Goal: Task Accomplishment & Management: Manage account settings

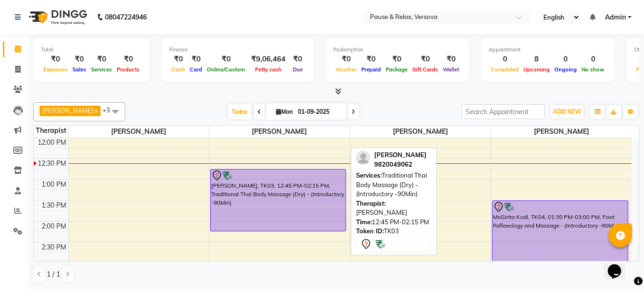
click at [302, 176] on div at bounding box center [278, 175] width 134 height 11
select select "7"
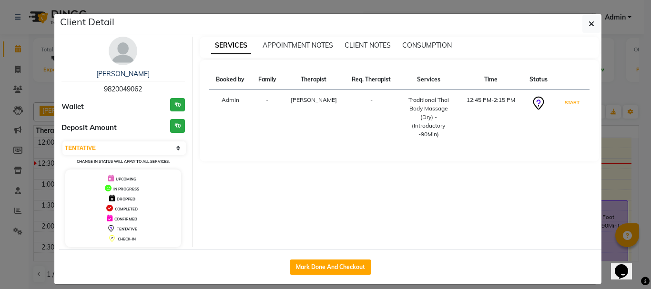
drag, startPoint x: 567, startPoint y: 102, endPoint x: 567, endPoint y: 112, distance: 10.5
click at [567, 105] on button "START" at bounding box center [572, 103] width 20 height 12
click at [608, 153] on ngb-modal-window "Client Detail [PERSON_NAME] 9820049062 Wallet ₹0 Deposit Amount ₹0 Select IN SE…" at bounding box center [325, 144] width 651 height 289
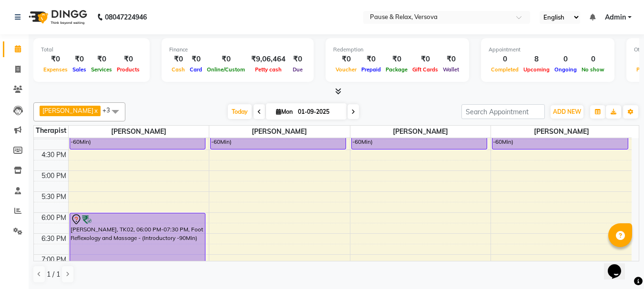
scroll to position [222, 0]
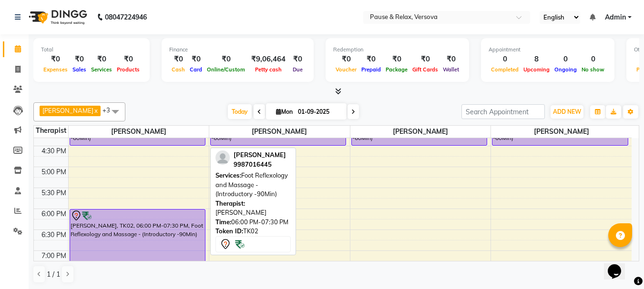
click at [124, 223] on div "[PERSON_NAME], TK02, 06:00 PM-07:30 PM, Foot Reflexology and Massage - (Introdu…" at bounding box center [137, 240] width 135 height 61
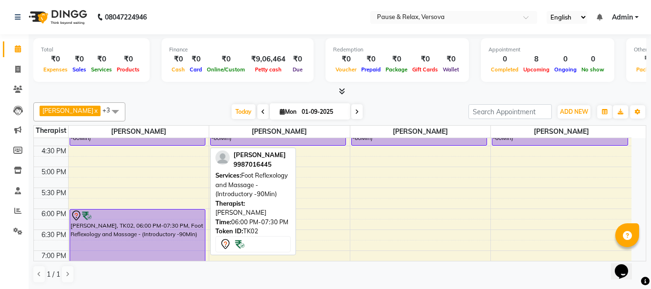
select select "7"
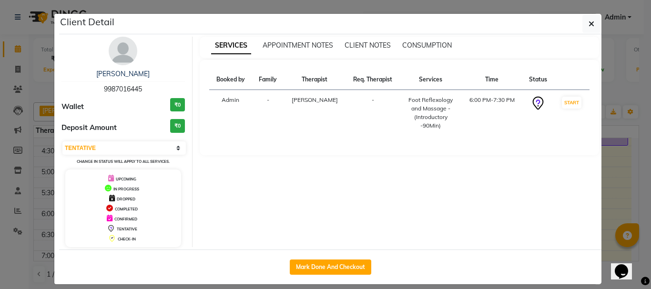
click at [105, 87] on span "9987016445" at bounding box center [123, 89] width 38 height 9
copy span "9987016445"
click at [590, 23] on icon "button" at bounding box center [591, 24] width 6 height 8
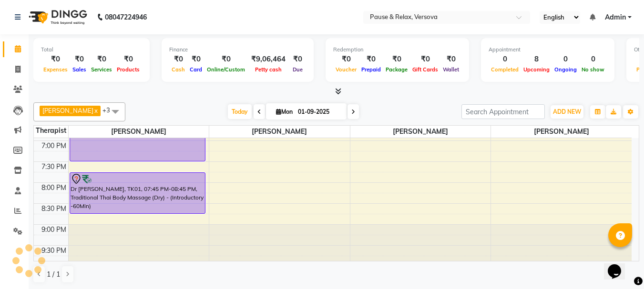
scroll to position [333, 0]
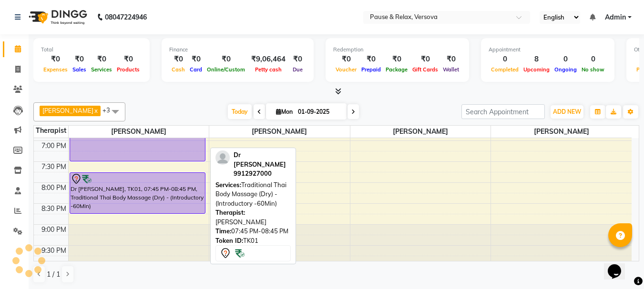
click at [108, 192] on div "Dr [PERSON_NAME], TK01, 07:45 PM-08:45 PM, Traditional Thai Body Massage (Dry) …" at bounding box center [137, 193] width 135 height 40
select select "7"
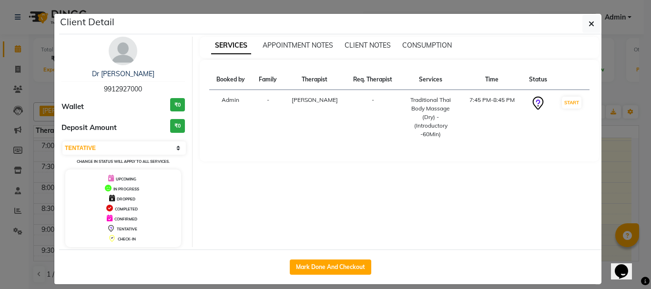
click at [104, 88] on span "9912927000" at bounding box center [123, 89] width 38 height 9
copy span "9912927000"
click at [589, 19] on span "button" at bounding box center [591, 24] width 6 height 10
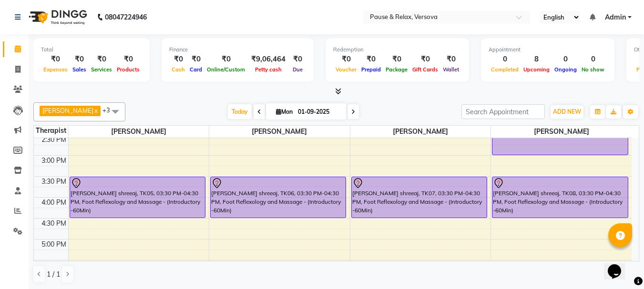
scroll to position [123, 0]
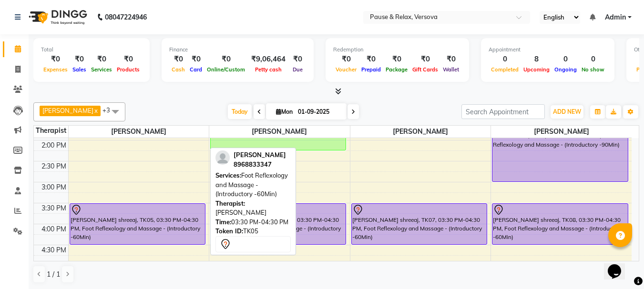
click at [104, 223] on div "[PERSON_NAME] shreeaj, TK05, 03:30 PM-04:30 PM, Foot Reflexology and Massage - …" at bounding box center [137, 224] width 135 height 40
select select "7"
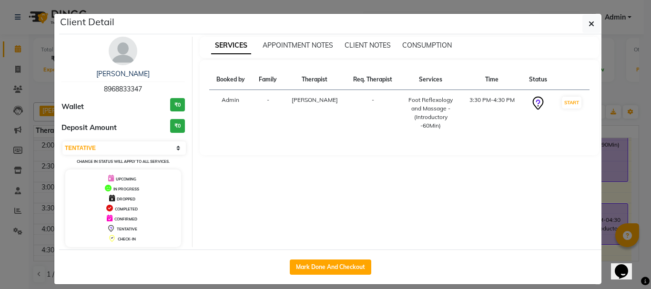
click at [104, 89] on span "8968833347" at bounding box center [123, 89] width 38 height 9
copy span "8968833347"
drag, startPoint x: 587, startPoint y: 23, endPoint x: 585, endPoint y: 35, distance: 11.6
click at [588, 24] on icon "button" at bounding box center [591, 24] width 6 height 8
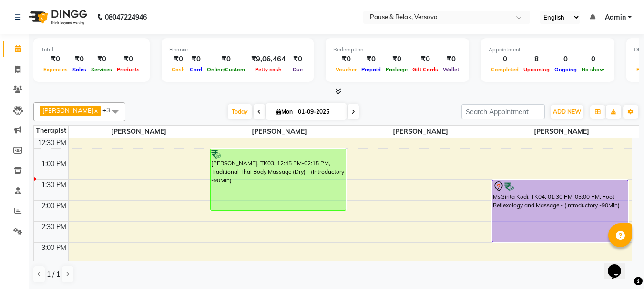
scroll to position [53, 0]
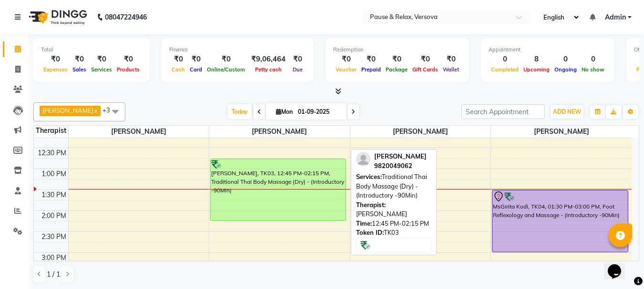
click at [288, 178] on div "[PERSON_NAME], TK03, 12:45 PM-02:15 PM, Traditional Thai Body Massage (Dry) - (…" at bounding box center [278, 189] width 135 height 61
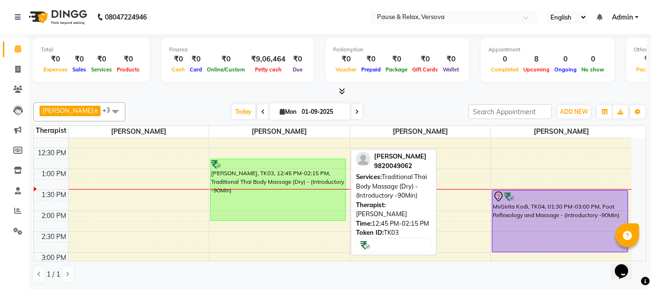
select select "1"
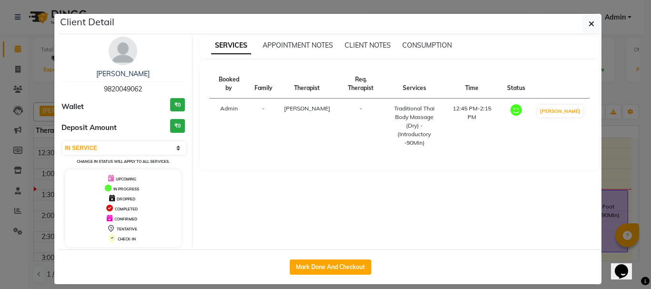
click at [104, 87] on span "9820049062" at bounding box center [123, 89] width 38 height 9
copy span "9820049062"
click at [590, 21] on icon "button" at bounding box center [591, 24] width 6 height 8
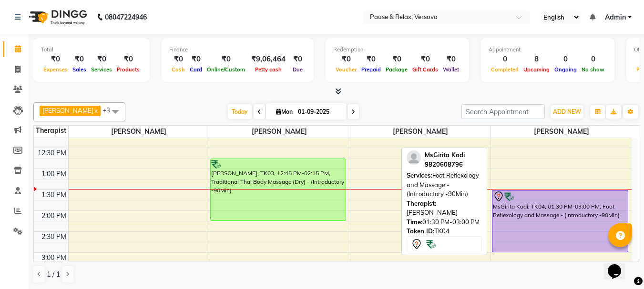
click at [541, 215] on div "MsGirita Kodi, TK04, 01:30 PM-03:00 PM, Foot Reflexology and Massage - (Introdu…" at bounding box center [559, 221] width 135 height 61
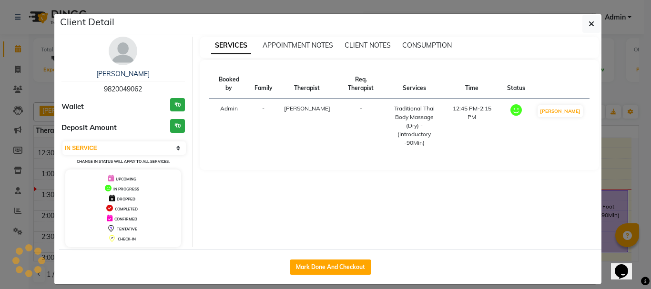
select select "7"
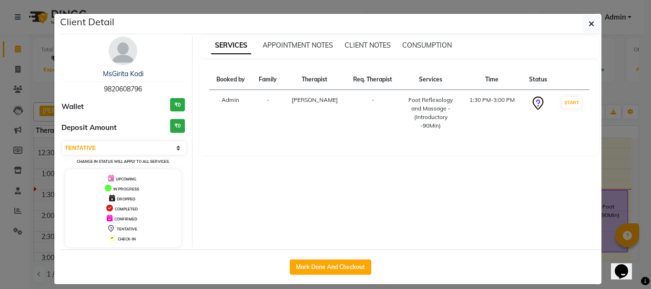
click at [104, 88] on span "9820608796" at bounding box center [123, 89] width 38 height 9
copy span "9820608796"
drag, startPoint x: 586, startPoint y: 23, endPoint x: 604, endPoint y: 47, distance: 29.9
click at [588, 23] on icon "button" at bounding box center [591, 24] width 6 height 8
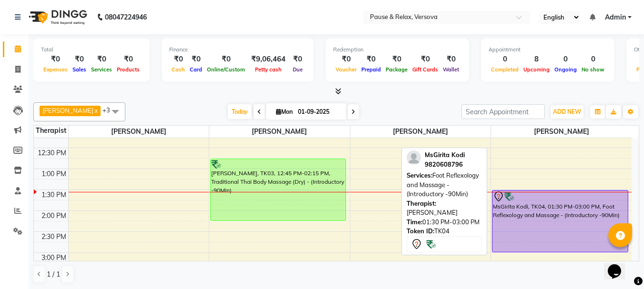
click at [571, 202] on div "MsGirita Kodi, TK04, 01:30 PM-03:00 PM, Foot Reflexology and Massage - (Introdu…" at bounding box center [559, 221] width 135 height 61
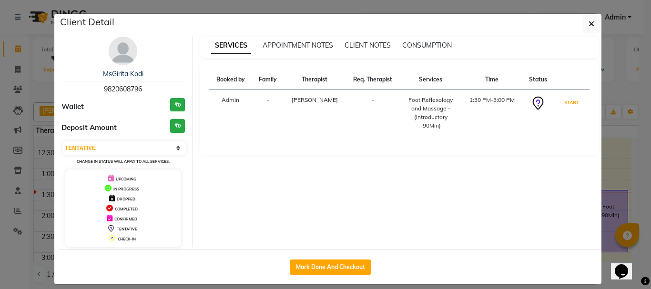
drag, startPoint x: 565, startPoint y: 101, endPoint x: 571, endPoint y: 131, distance: 30.1
click at [565, 101] on button "START" at bounding box center [572, 103] width 20 height 12
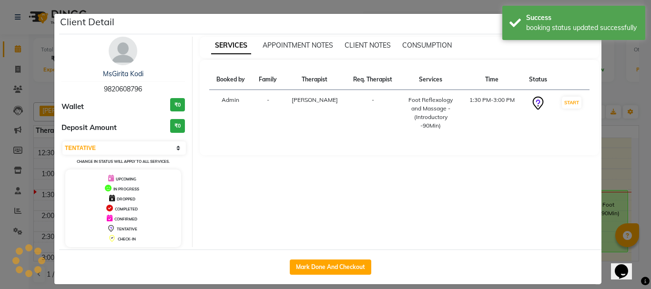
select select "1"
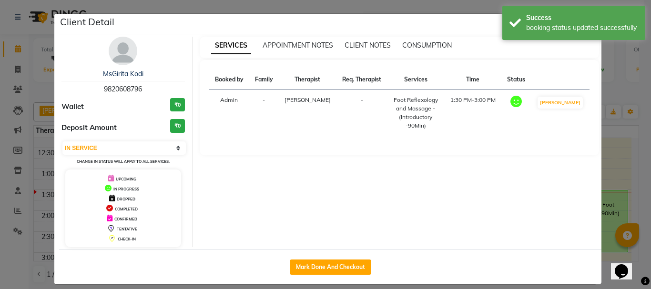
click at [606, 164] on ngb-modal-window "Client Detail MsGirita Kodi 9820608796 Wallet ₹0 Deposit Amount ₹0 Select IN SE…" at bounding box center [325, 144] width 651 height 289
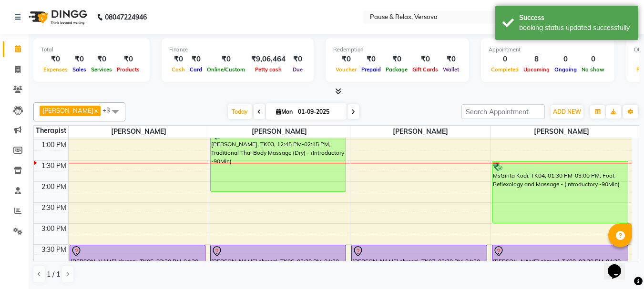
scroll to position [76, 0]
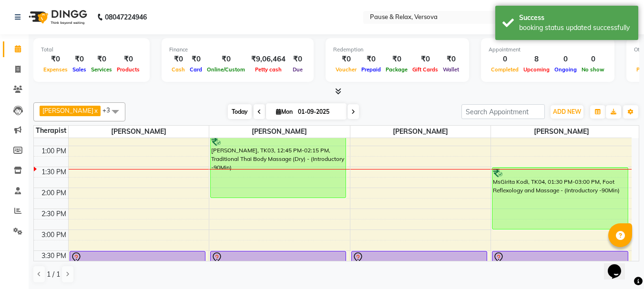
click at [236, 112] on span "Today" at bounding box center [240, 111] width 24 height 15
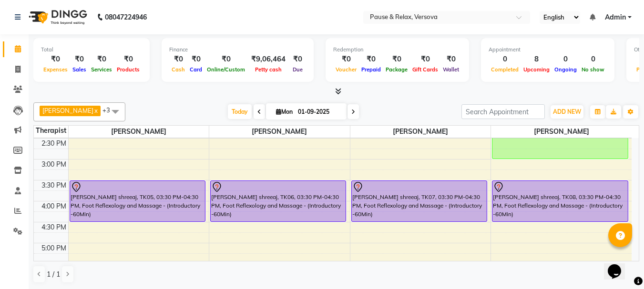
scroll to position [148, 0]
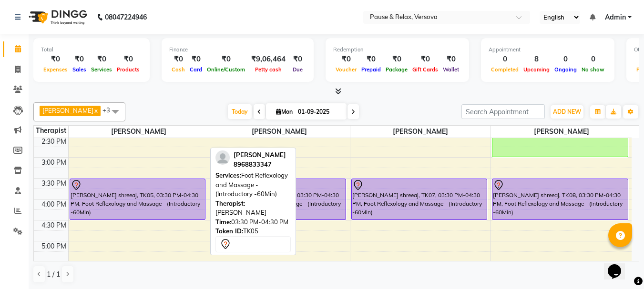
click at [111, 200] on div "[PERSON_NAME] shreeaj, TK05, 03:30 PM-04:30 PM, Foot Reflexology and Massage - …" at bounding box center [137, 199] width 135 height 40
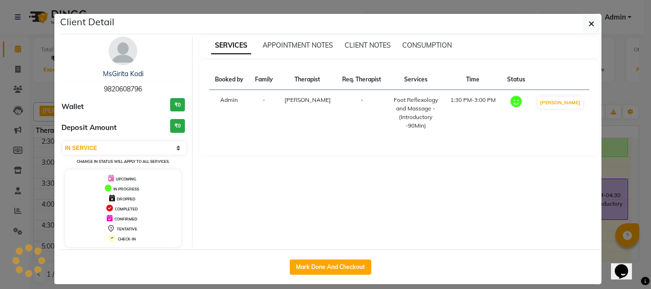
select select "7"
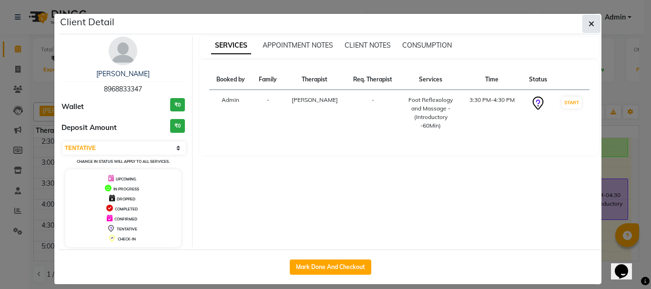
click at [589, 26] on icon "button" at bounding box center [591, 24] width 6 height 8
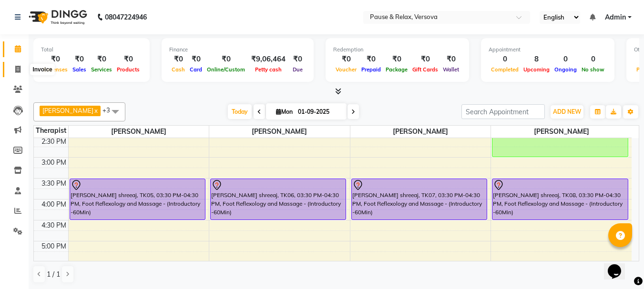
click at [16, 67] on icon at bounding box center [17, 69] width 5 height 7
select select "6832"
select select "service"
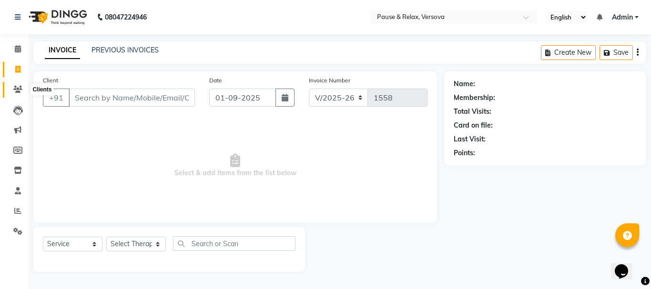
click at [16, 86] on icon at bounding box center [17, 89] width 9 height 7
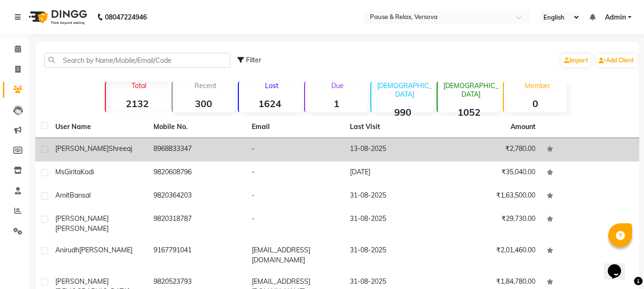
click at [109, 148] on span "shreeaj" at bounding box center [120, 148] width 23 height 9
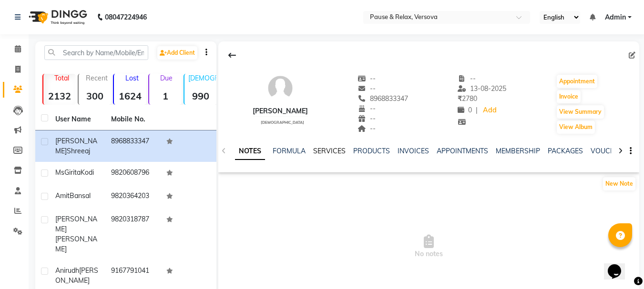
click at [317, 152] on link "SERVICES" at bounding box center [329, 151] width 32 height 9
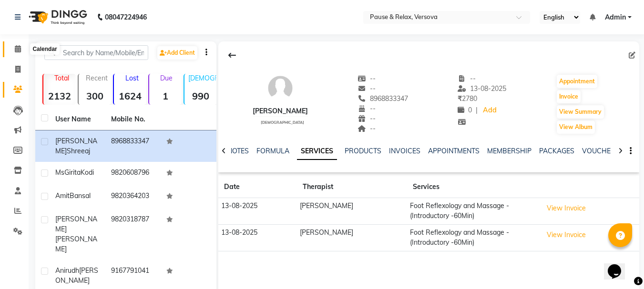
click at [22, 47] on span at bounding box center [18, 49] width 17 height 11
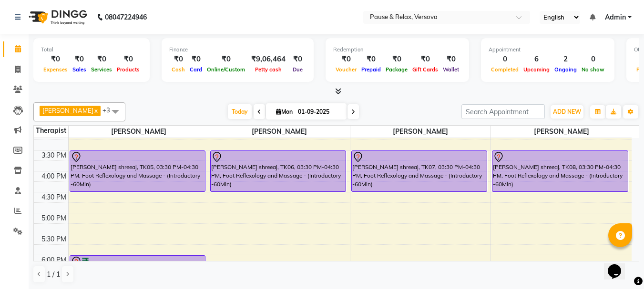
scroll to position [186, 0]
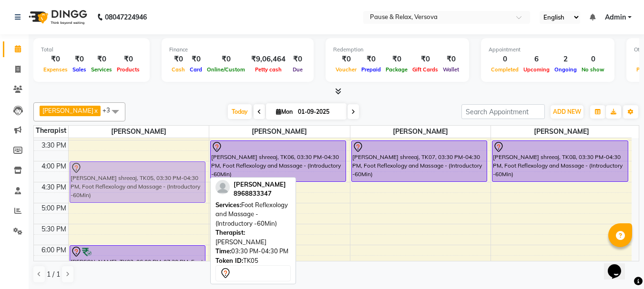
drag, startPoint x: 105, startPoint y: 147, endPoint x: 101, endPoint y: 168, distance: 20.9
click at [101, 168] on div "[PERSON_NAME] shreeaj, TK05, 03:30 PM-04:30 PM, Foot Reflexology and Massage - …" at bounding box center [139, 182] width 141 height 461
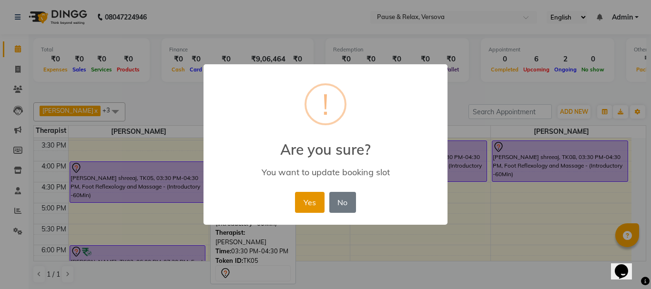
click at [319, 199] on button "Yes" at bounding box center [309, 202] width 29 height 21
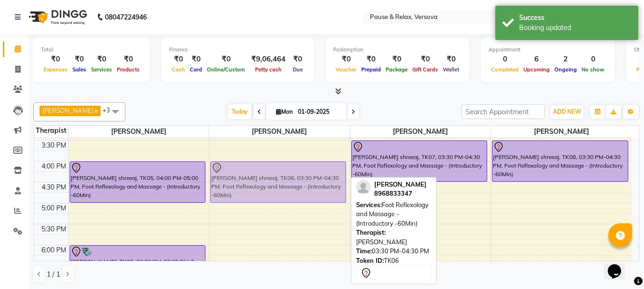
drag, startPoint x: 284, startPoint y: 147, endPoint x: 282, endPoint y: 167, distance: 19.7
click at [282, 167] on div "[PERSON_NAME], TK03, 12:45 PM-02:15 PM, Traditional Thai Body Massage (Dry) - (…" at bounding box center [279, 182] width 141 height 461
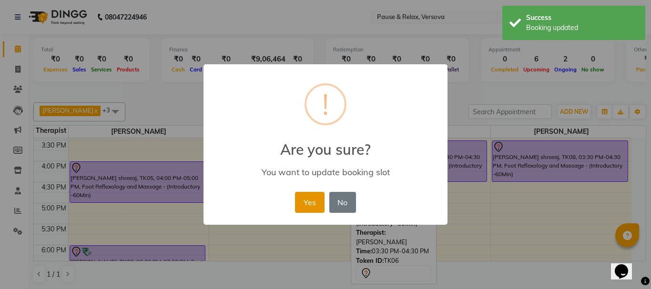
click at [309, 199] on button "Yes" at bounding box center [309, 202] width 29 height 21
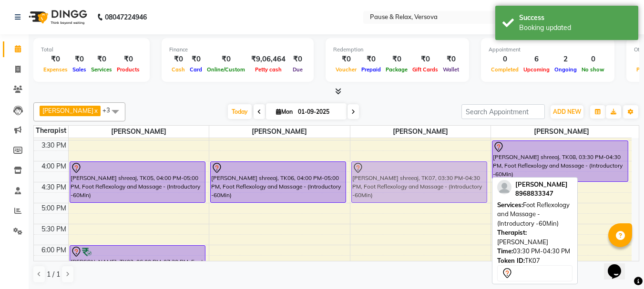
drag, startPoint x: 403, startPoint y: 147, endPoint x: 400, endPoint y: 167, distance: 20.8
click at [400, 167] on div "[PERSON_NAME] shreeaj, TK07, 03:30 PM-04:30 PM, Foot Reflexology and Massage - …" at bounding box center [420, 182] width 141 height 461
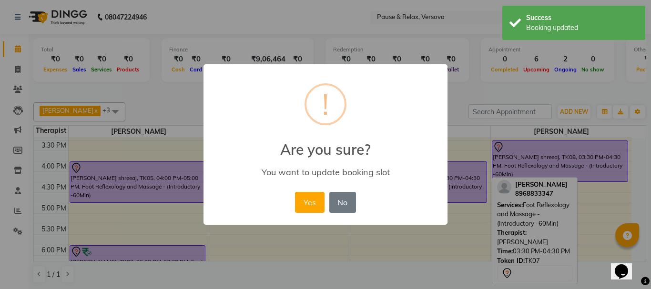
drag, startPoint x: 309, startPoint y: 197, endPoint x: 438, endPoint y: 193, distance: 129.7
click at [309, 198] on button "Yes" at bounding box center [309, 202] width 29 height 21
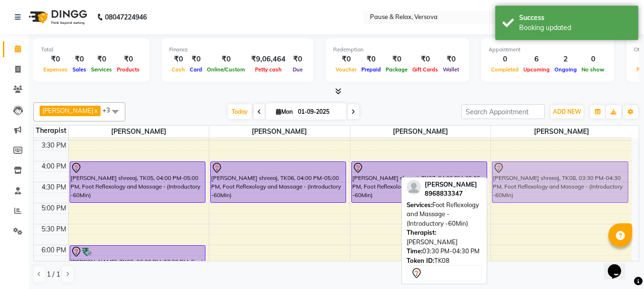
drag, startPoint x: 566, startPoint y: 146, endPoint x: 564, endPoint y: 164, distance: 18.2
click at [564, 164] on div "MsGirita Kodi, TK04, 01:30 PM-03:00 PM, Foot Reflexology and Massage - (Introdu…" at bounding box center [561, 182] width 141 height 461
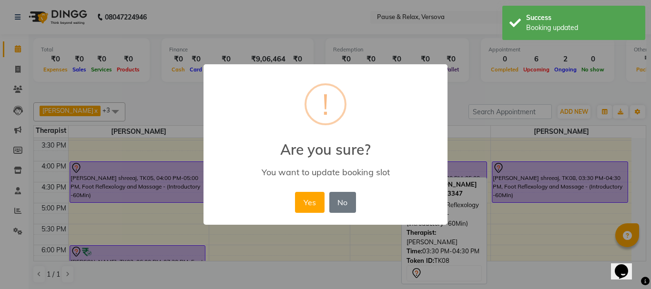
drag, startPoint x: 314, startPoint y: 202, endPoint x: 555, endPoint y: 228, distance: 242.9
click at [315, 202] on button "Yes" at bounding box center [309, 202] width 29 height 21
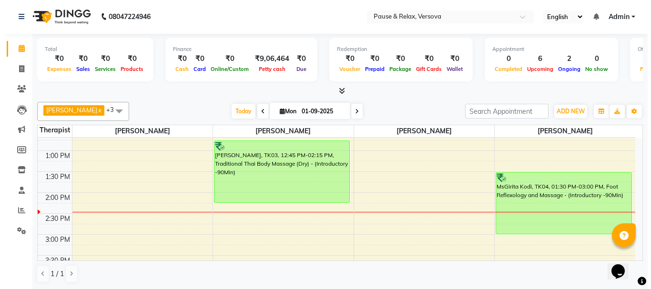
scroll to position [31, 0]
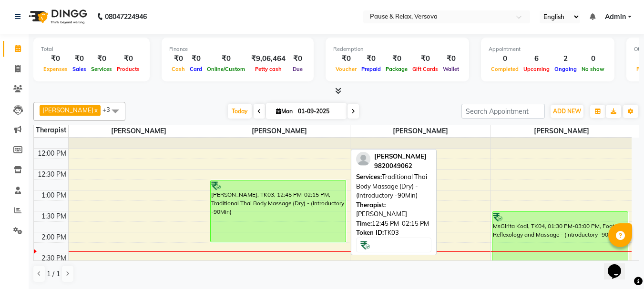
click at [283, 215] on div "[PERSON_NAME], TK03, 12:45 PM-02:15 PM, Traditional Thai Body Massage (Dry) - (…" at bounding box center [278, 211] width 135 height 61
click at [274, 208] on div "[PERSON_NAME], TK03, 12:45 PM-02:15 PM, Traditional Thai Body Massage (Dry) - (…" at bounding box center [278, 211] width 135 height 61
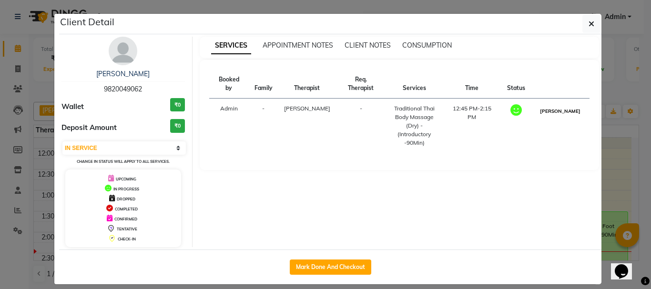
drag, startPoint x: 553, startPoint y: 103, endPoint x: 545, endPoint y: 112, distance: 11.9
click at [553, 105] on button "[PERSON_NAME]" at bounding box center [559, 111] width 45 height 12
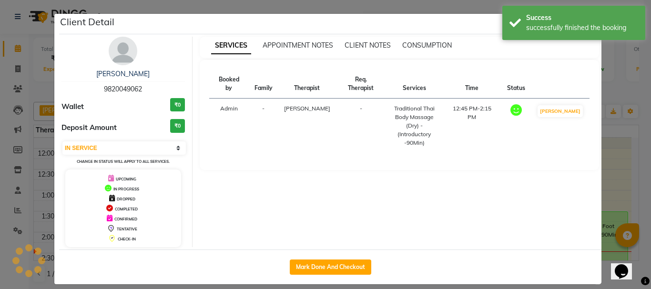
select select "3"
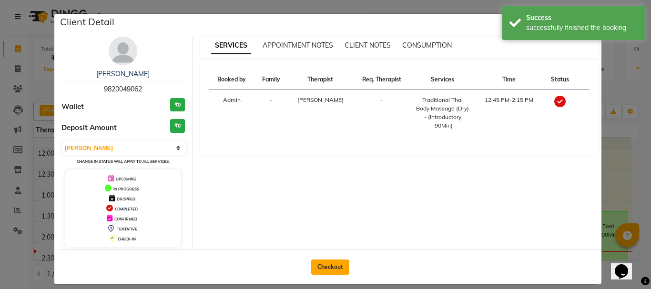
click at [322, 269] on button "Checkout" at bounding box center [330, 267] width 38 height 15
select select "6832"
select select "service"
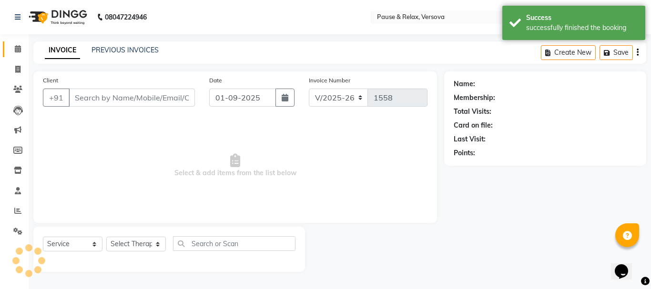
type input "9820049062"
select select "53335"
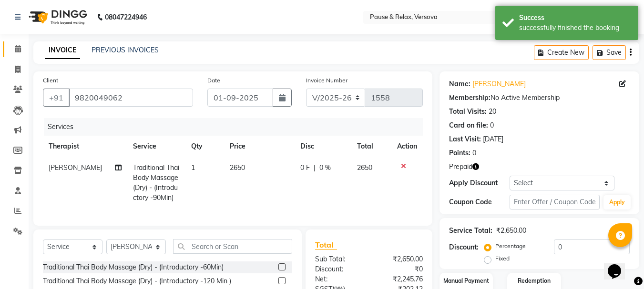
scroll to position [102, 0]
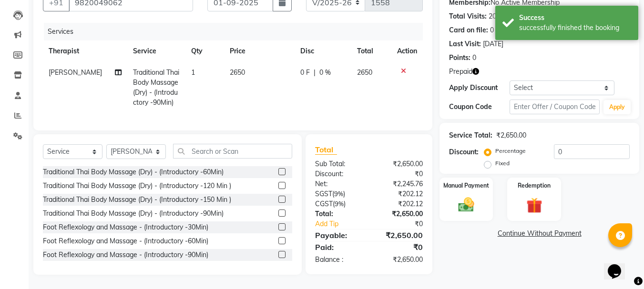
click at [495, 160] on label "Fixed" at bounding box center [502, 163] width 14 height 9
click at [487, 160] on input "Fixed" at bounding box center [489, 163] width 7 height 7
radio input "true"
click at [524, 181] on label "Redemption" at bounding box center [534, 185] width 34 height 9
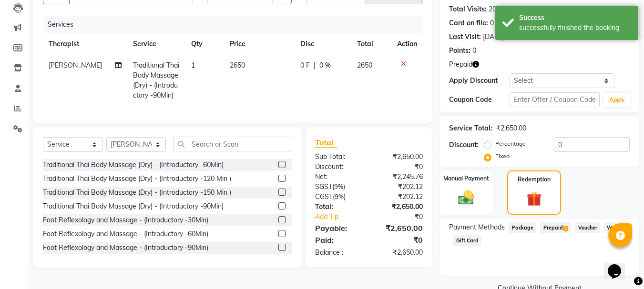
click at [556, 229] on span "Prepaid 3" at bounding box center [555, 227] width 31 height 11
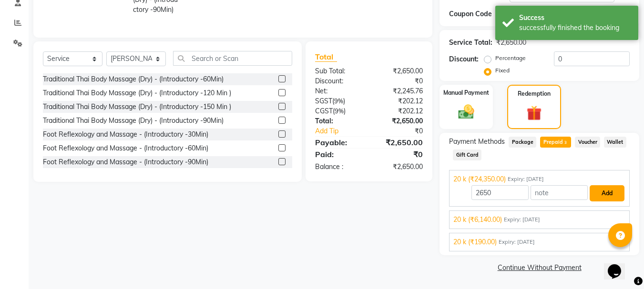
click at [603, 192] on button "Add" at bounding box center [606, 193] width 35 height 16
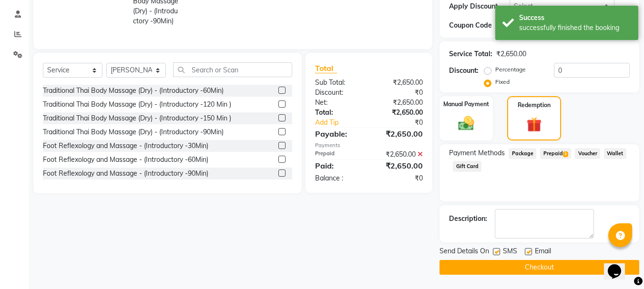
drag, startPoint x: 528, startPoint y: 251, endPoint x: 528, endPoint y: 257, distance: 6.2
click at [528, 252] on label at bounding box center [528, 251] width 7 height 7
click at [528, 252] on input "checkbox" at bounding box center [528, 252] width 6 height 6
checkbox input "false"
click at [530, 265] on button "Checkout" at bounding box center [539, 267] width 200 height 15
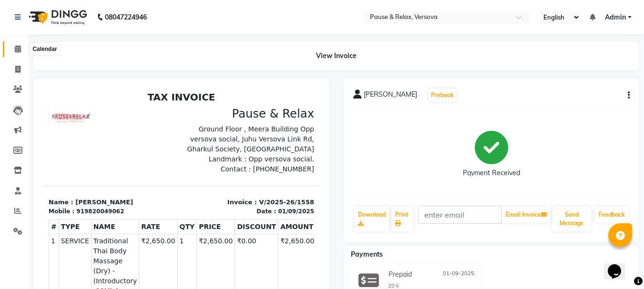
click at [19, 49] on icon at bounding box center [18, 48] width 6 height 7
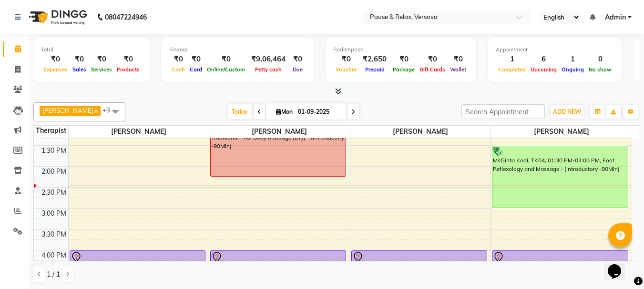
scroll to position [112, 0]
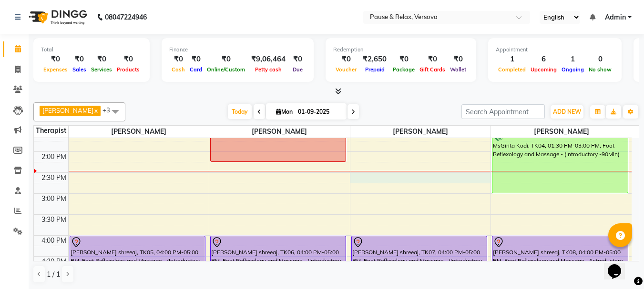
click at [394, 176] on div "11:00 AM 11:30 AM 12:00 PM 12:30 PM 1:00 PM 1:30 PM 2:00 PM 2:30 PM 3:00 PM 3:3…" at bounding box center [332, 256] width 597 height 461
select select "53337"
select select "tentative"
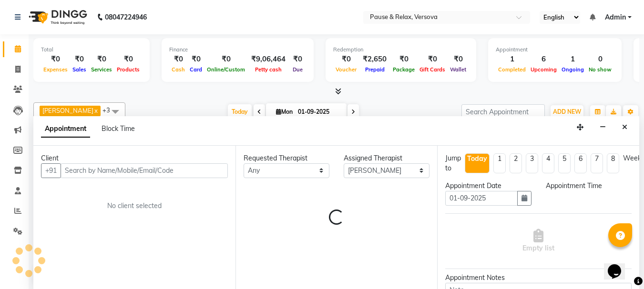
select select "870"
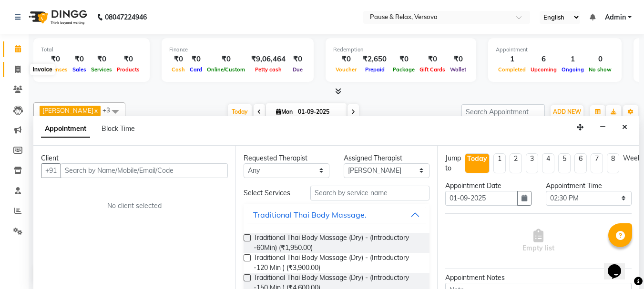
click at [21, 69] on span at bounding box center [18, 69] width 17 height 11
select select "service"
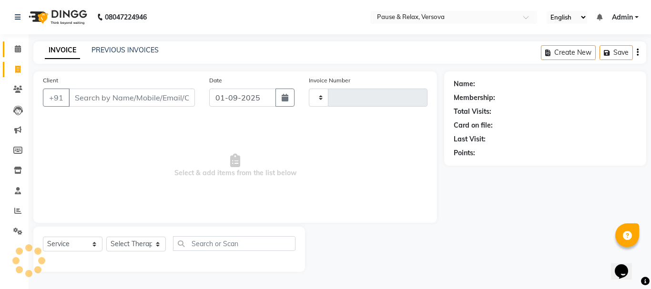
type input "1559"
select select "6832"
click at [19, 52] on icon at bounding box center [18, 48] width 6 height 7
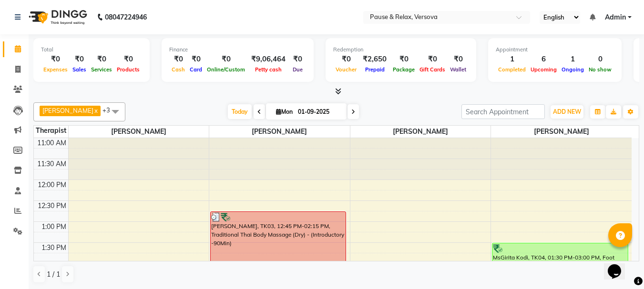
click at [108, 111] on span at bounding box center [115, 111] width 19 height 18
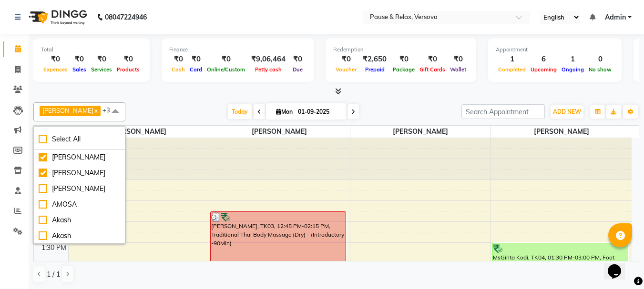
scroll to position [44, 0]
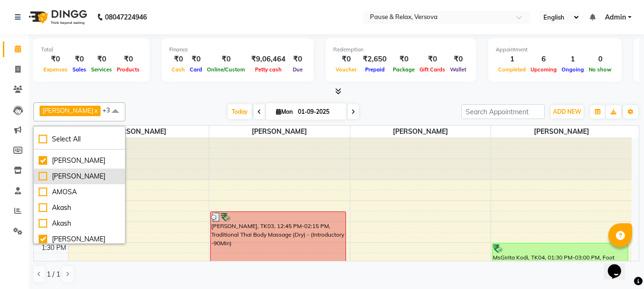
click at [41, 175] on div "[PERSON_NAME]" at bounding box center [79, 177] width 81 height 10
checkbox input "true"
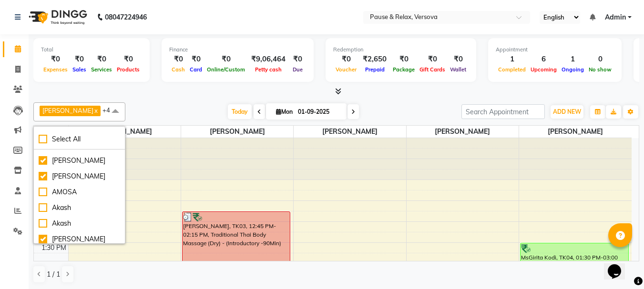
click at [106, 110] on span at bounding box center [115, 111] width 19 height 18
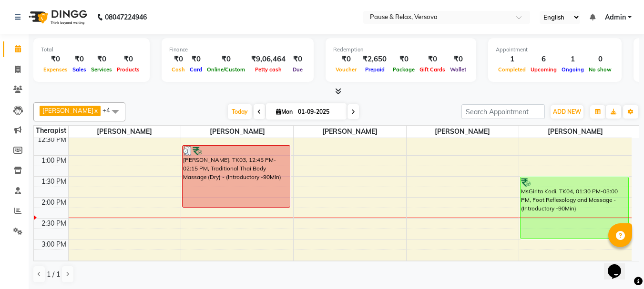
scroll to position [100, 0]
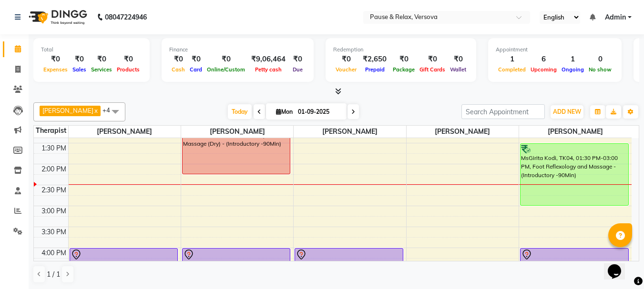
click at [452, 190] on div "11:00 AM 11:30 AM 12:00 PM 12:30 PM 1:00 PM 1:30 PM 2:00 PM 2:30 PM 3:00 PM 3:3…" at bounding box center [332, 269] width 597 height 461
select select "53336"
select select "870"
select select "tentative"
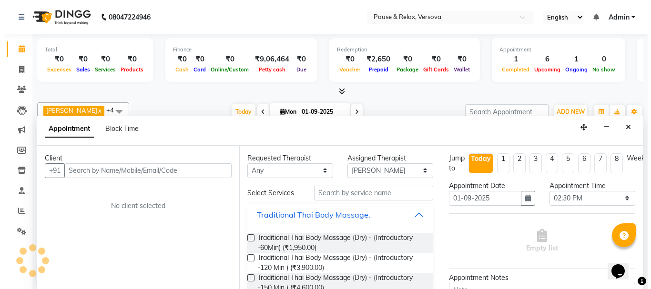
scroll to position [0, 0]
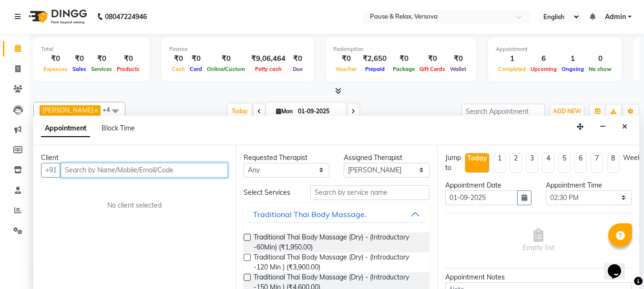
drag, startPoint x: 109, startPoint y: 172, endPoint x: 113, endPoint y: 173, distance: 5.0
click at [112, 173] on input "text" at bounding box center [144, 170] width 167 height 15
type input "9987116677"
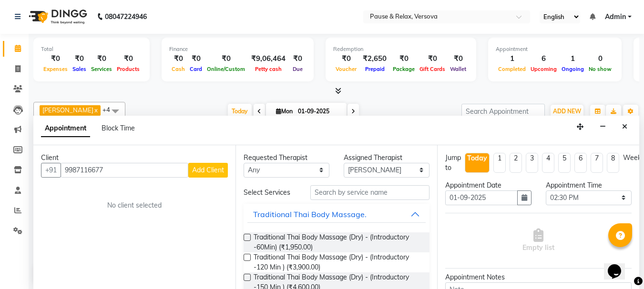
click at [203, 169] on span "Add Client" at bounding box center [208, 170] width 32 height 9
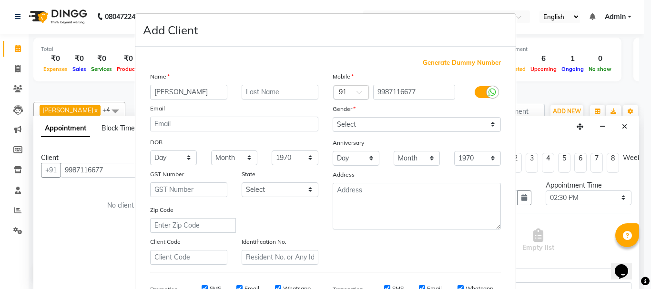
type input "[PERSON_NAME]"
click at [253, 95] on input "text" at bounding box center [280, 92] width 77 height 15
type input "Gokel"
click at [452, 124] on select "Select [DEMOGRAPHIC_DATA] [DEMOGRAPHIC_DATA] Other Prefer Not To Say" at bounding box center [417, 124] width 168 height 15
select select "[DEMOGRAPHIC_DATA]"
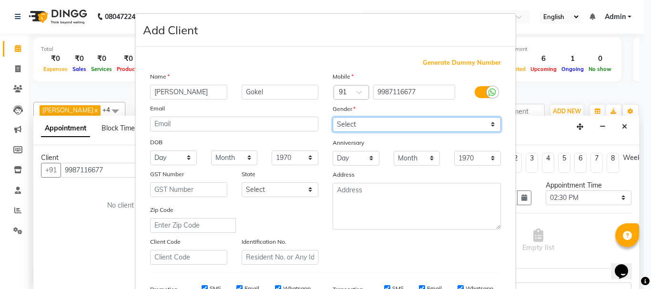
click at [333, 117] on select "Select [DEMOGRAPHIC_DATA] [DEMOGRAPHIC_DATA] Other Prefer Not To Say" at bounding box center [417, 124] width 168 height 15
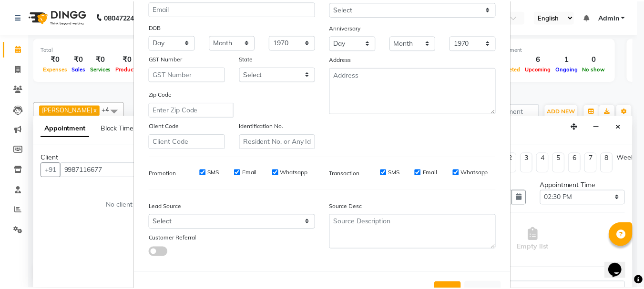
scroll to position [151, 0]
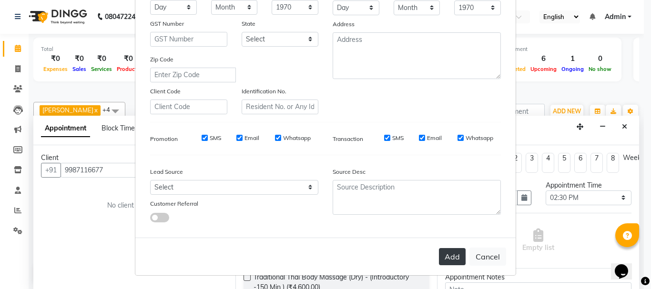
click at [444, 253] on button "Add" at bounding box center [452, 256] width 27 height 17
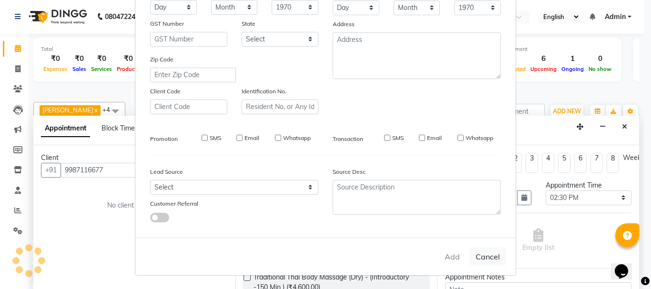
select select
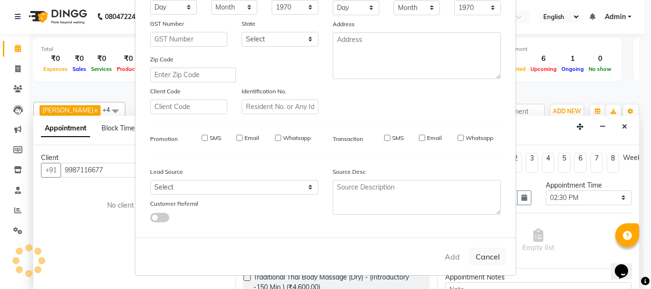
select select
checkbox input "false"
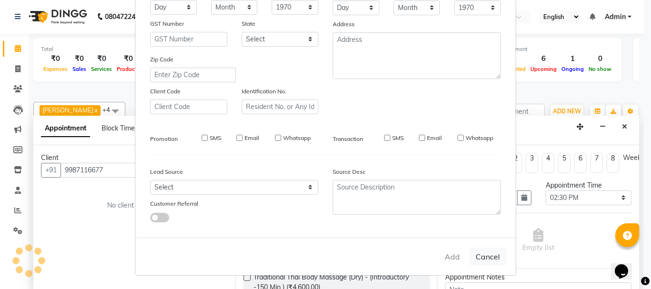
checkbox input "false"
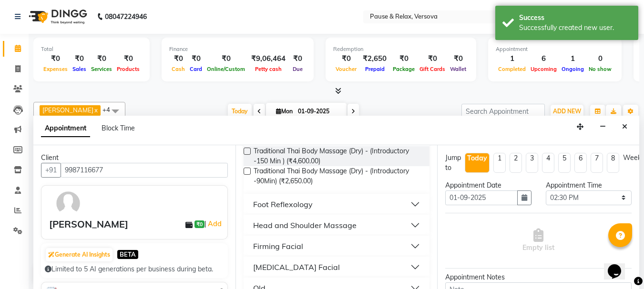
scroll to position [127, 0]
click at [407, 202] on button "Foot Reflexology" at bounding box center [336, 203] width 179 height 17
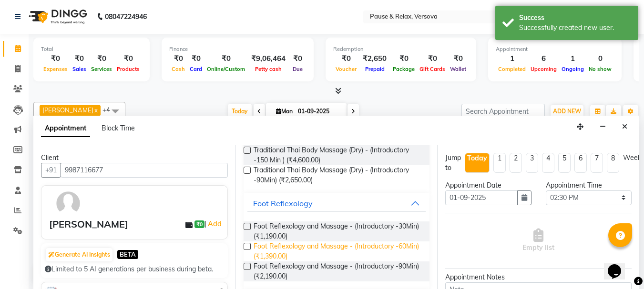
click at [363, 244] on span "Foot Reflexology and Massage - (Introductory -60Min) (₹1,390.00)" at bounding box center [337, 252] width 169 height 20
checkbox input "false"
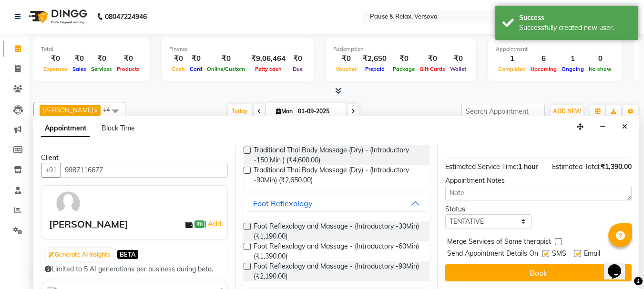
scroll to position [124, 0]
click at [579, 250] on label at bounding box center [577, 253] width 7 height 7
click at [579, 252] on input "checkbox" at bounding box center [577, 255] width 6 height 6
checkbox input "false"
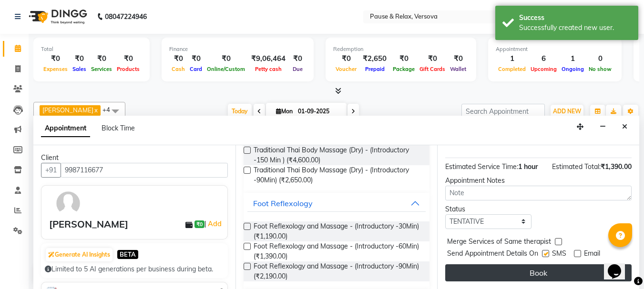
click at [579, 264] on button "Book" at bounding box center [538, 272] width 186 height 17
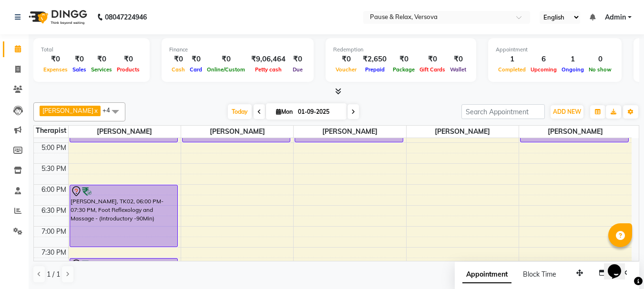
scroll to position [241, 0]
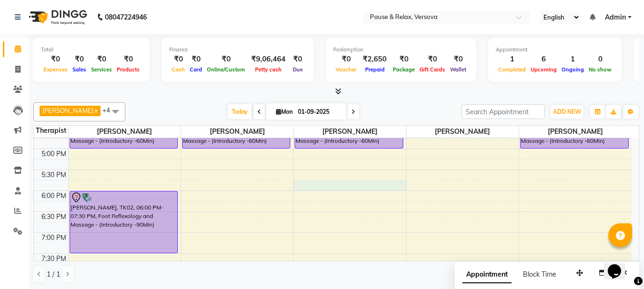
click at [335, 184] on div "11:00 AM 11:30 AM 12:00 PM 12:30 PM 1:00 PM 1:30 PM 2:00 PM 2:30 PM 3:00 PM 3:3…" at bounding box center [332, 128] width 597 height 461
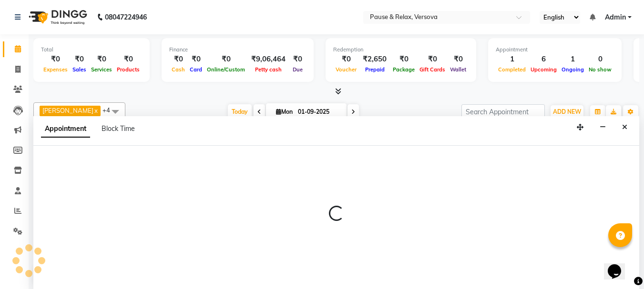
scroll to position [0, 0]
select select "53337"
select select "1065"
select select "tentative"
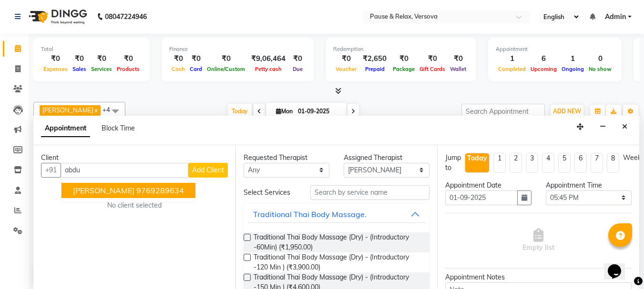
click at [144, 194] on ngb-highlight "9769289634" at bounding box center [160, 191] width 48 height 10
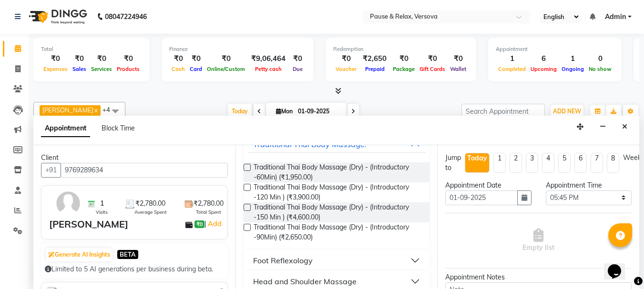
scroll to position [62, 0]
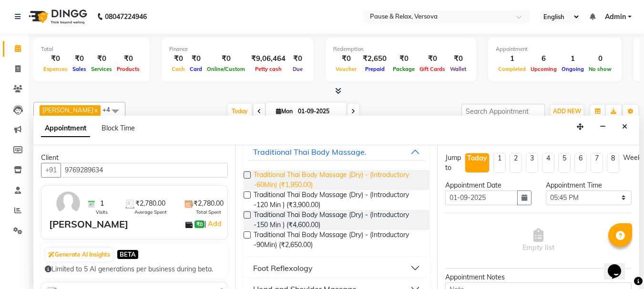
type input "9769289634"
click at [262, 175] on span "Traditional Thai Body Massage (Dry) - (Introductory -60Min) (₹1,950.00)" at bounding box center [337, 180] width 169 height 20
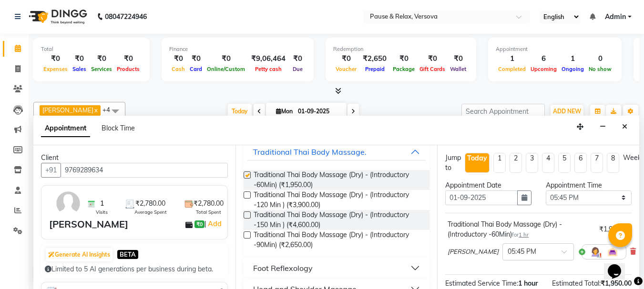
checkbox input "false"
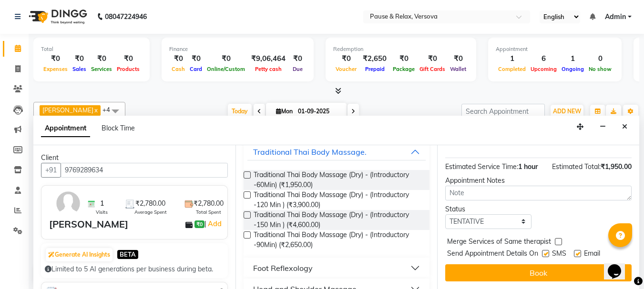
click at [576, 250] on label at bounding box center [577, 253] width 7 height 7
click at [576, 252] on input "checkbox" at bounding box center [577, 255] width 6 height 6
checkbox input "false"
click at [581, 264] on button "Book" at bounding box center [538, 272] width 186 height 17
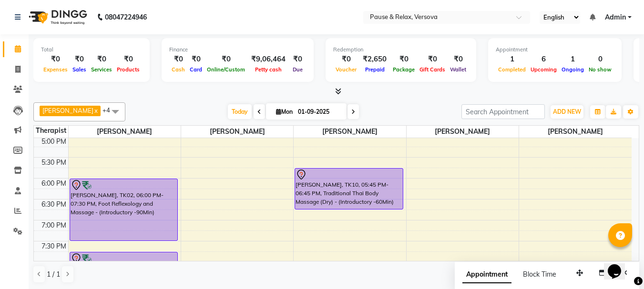
scroll to position [249, 0]
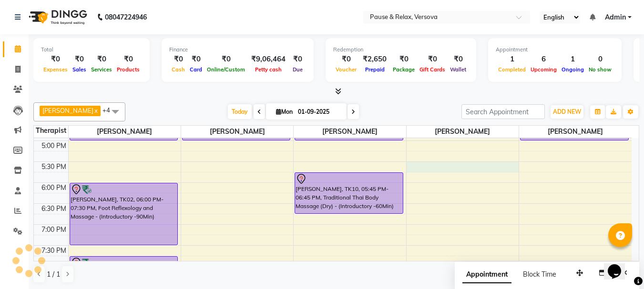
click at [472, 167] on div "11:00 AM 11:30 AM 12:00 PM 12:30 PM 1:00 PM 1:30 PM 2:00 PM 2:30 PM 3:00 PM 3:3…" at bounding box center [332, 119] width 597 height 461
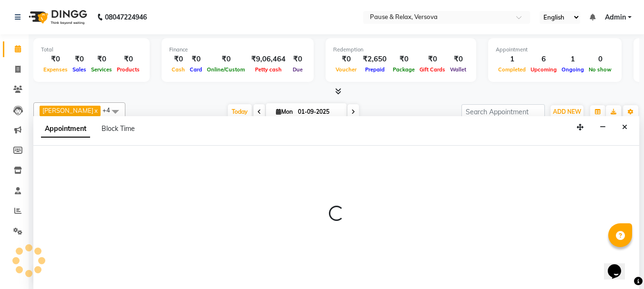
scroll to position [0, 0]
select select "53336"
select select "1050"
select select "tentative"
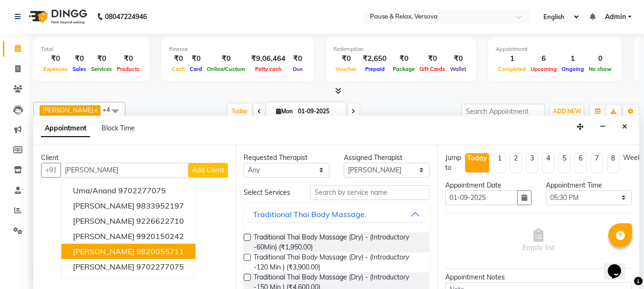
click at [136, 252] on ngb-highlight "9820055711" at bounding box center [160, 252] width 48 height 10
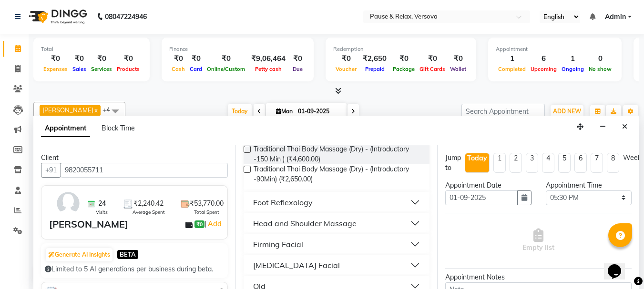
scroll to position [143, 0]
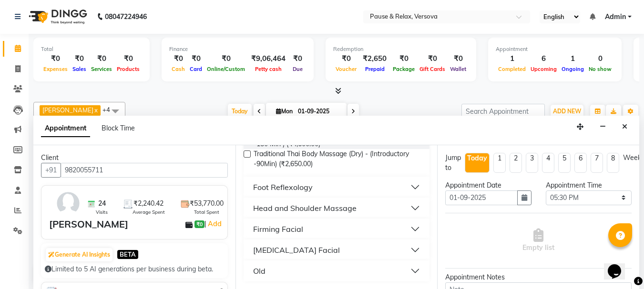
type input "9820055711"
click at [407, 185] on button "Foot Reflexology" at bounding box center [336, 187] width 179 height 17
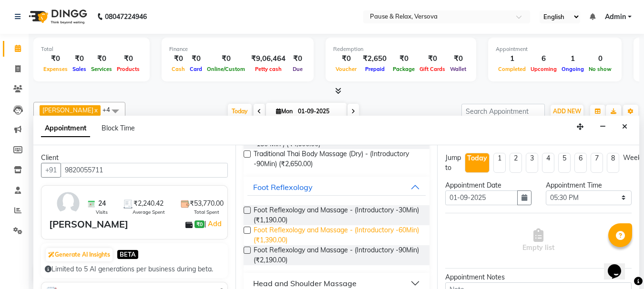
click at [350, 232] on span "Foot Reflexology and Massage - (Introductory -60Min) (₹1,390.00)" at bounding box center [337, 235] width 169 height 20
checkbox input "false"
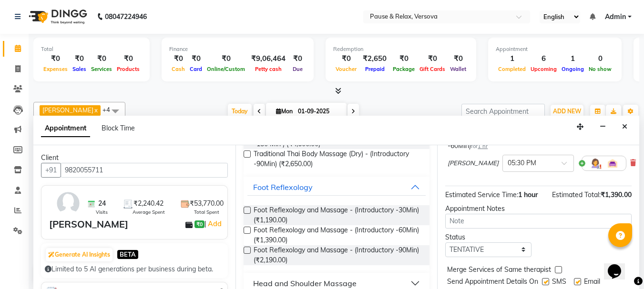
scroll to position [124, 0]
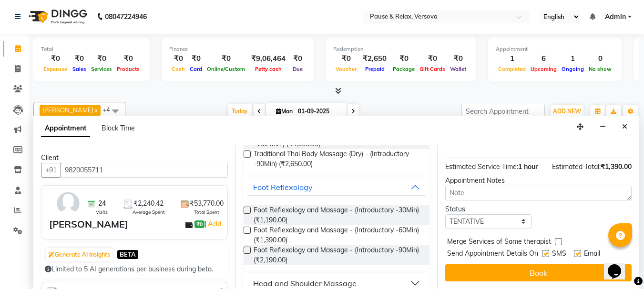
click at [577, 250] on label at bounding box center [577, 253] width 7 height 7
click at [577, 252] on input "checkbox" at bounding box center [577, 255] width 6 height 6
checkbox input "false"
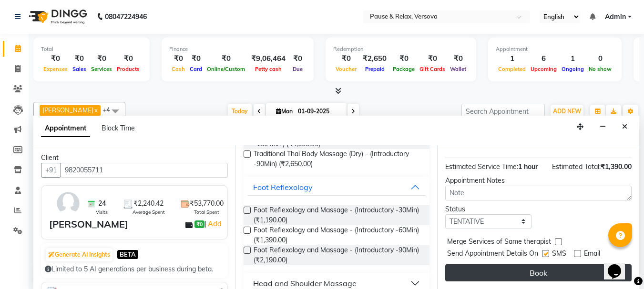
click at [562, 270] on button "Book" at bounding box center [538, 272] width 186 height 17
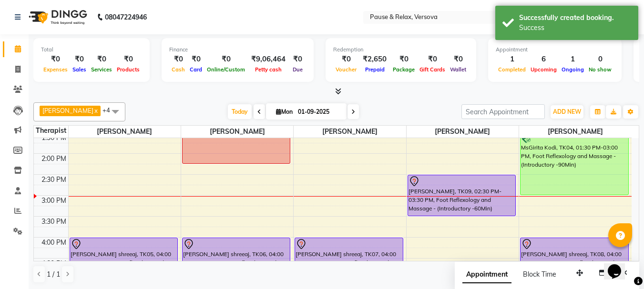
scroll to position [132, 0]
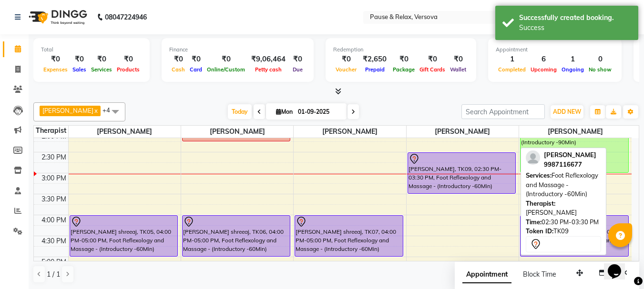
click at [468, 168] on div "[PERSON_NAME], TK09, 02:30 PM-03:30 PM, Foot Reflexology and Massage - (Introdu…" at bounding box center [462, 173] width 108 height 40
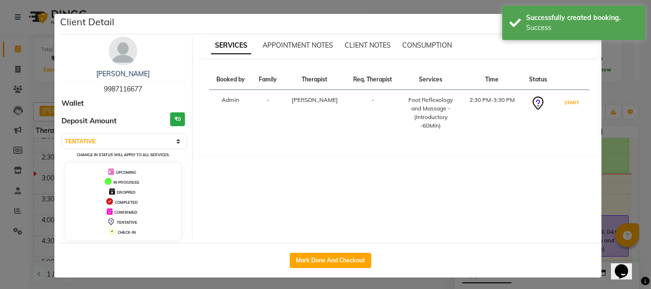
drag, startPoint x: 568, startPoint y: 101, endPoint x: 582, endPoint y: 150, distance: 50.5
click at [568, 102] on button "START" at bounding box center [572, 103] width 20 height 12
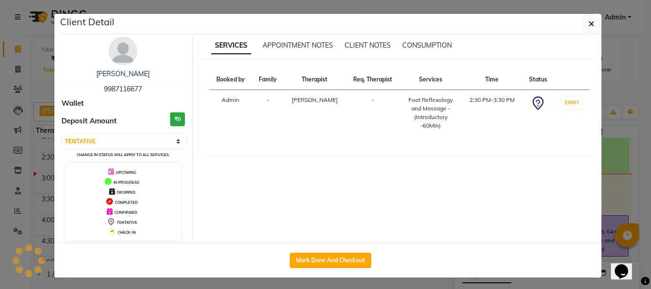
click at [617, 198] on ngb-modal-window "Client Detail [PERSON_NAME] 9987116677 Wallet Deposit Amount ₹0 Select IN SERVI…" at bounding box center [325, 144] width 651 height 289
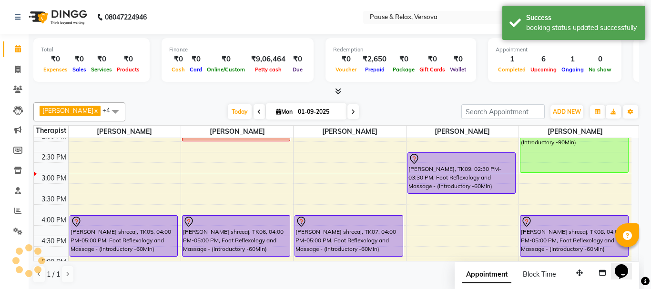
select select "1"
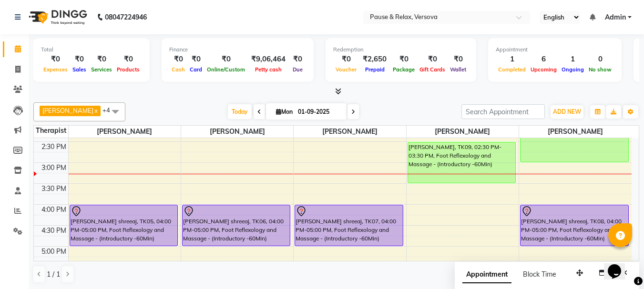
scroll to position [124, 0]
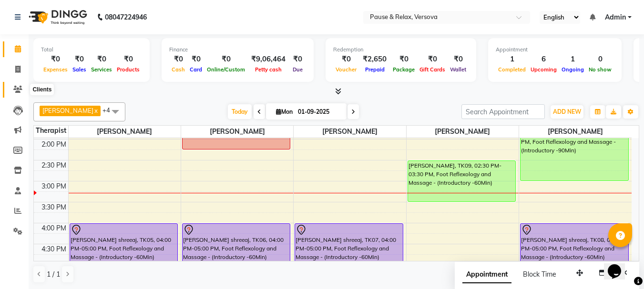
click at [20, 92] on icon at bounding box center [17, 89] width 9 height 7
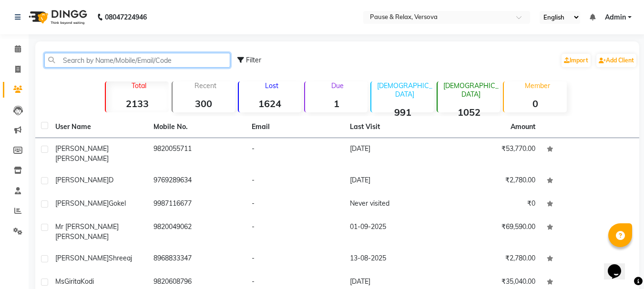
click at [96, 59] on input "text" at bounding box center [137, 60] width 186 height 15
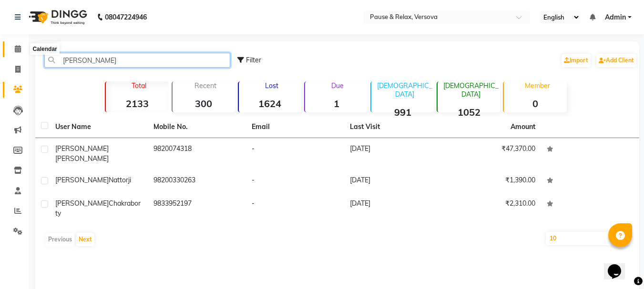
type input "[PERSON_NAME]"
click at [16, 49] on icon at bounding box center [18, 48] width 6 height 7
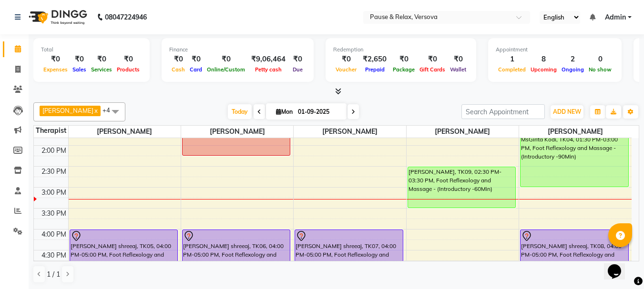
scroll to position [122, 0]
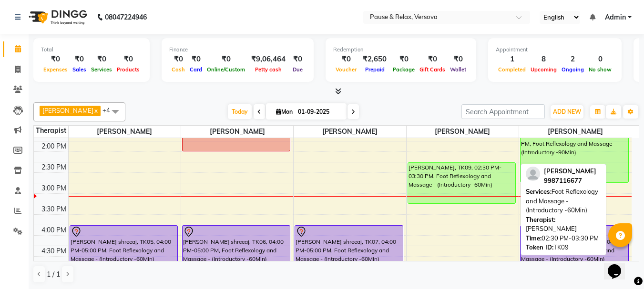
click at [465, 175] on div "[PERSON_NAME], TK09, 02:30 PM-03:30 PM, Foot Reflexology and Massage - (Introdu…" at bounding box center [462, 183] width 108 height 40
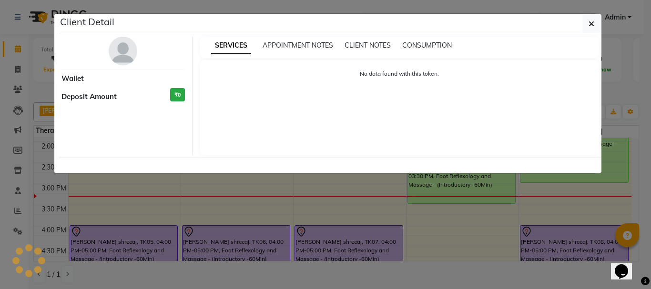
select select "1"
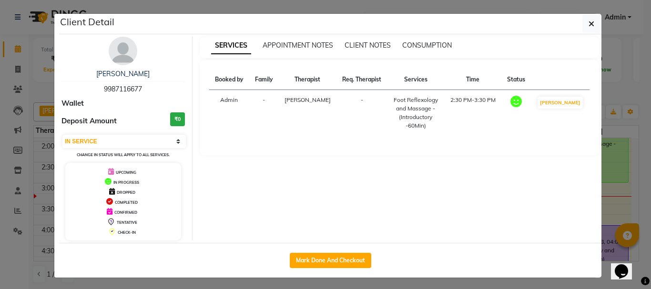
click at [104, 87] on span "9987116677" at bounding box center [123, 89] width 38 height 9
copy span "9987116677"
click at [588, 27] on icon "button" at bounding box center [591, 24] width 6 height 8
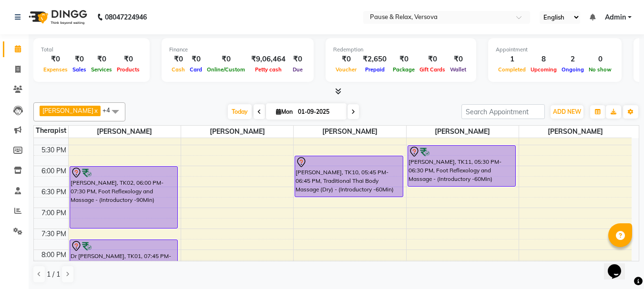
scroll to position [269, 0]
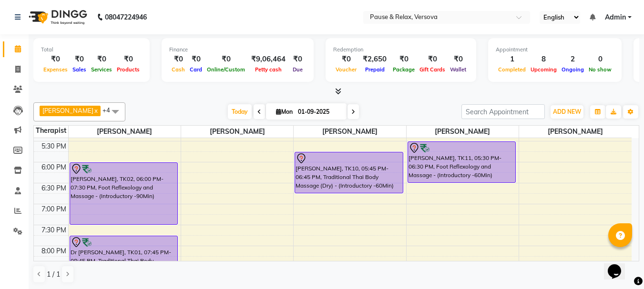
click at [232, 166] on div "11:00 AM 11:30 AM 12:00 PM 12:30 PM 1:00 PM 1:30 PM 2:00 PM 2:30 PM 3:00 PM 3:3…" at bounding box center [332, 99] width 597 height 461
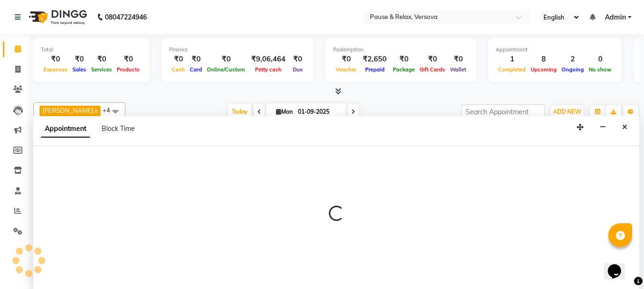
select select "53335"
select select "1080"
select select "tentative"
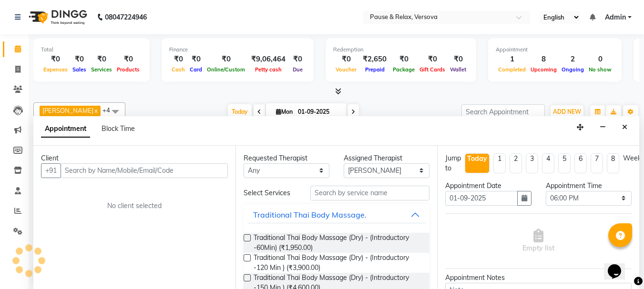
scroll to position [0, 0]
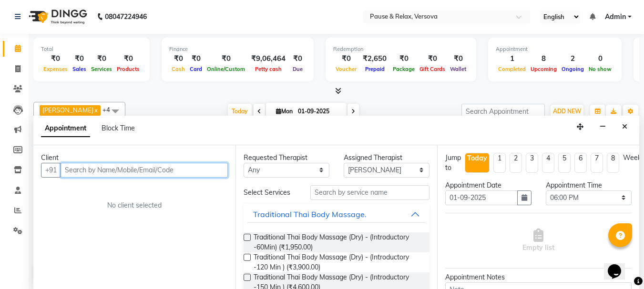
click at [114, 171] on input "text" at bounding box center [144, 170] width 167 height 15
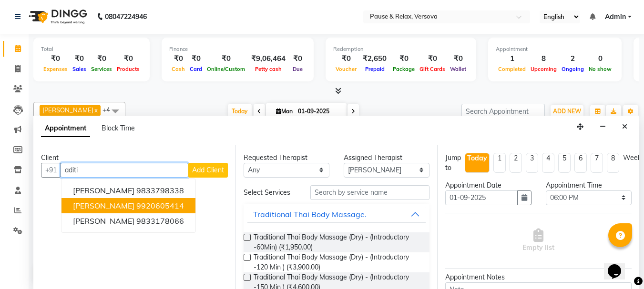
click at [114, 209] on span "[PERSON_NAME]" at bounding box center [103, 206] width 61 height 10
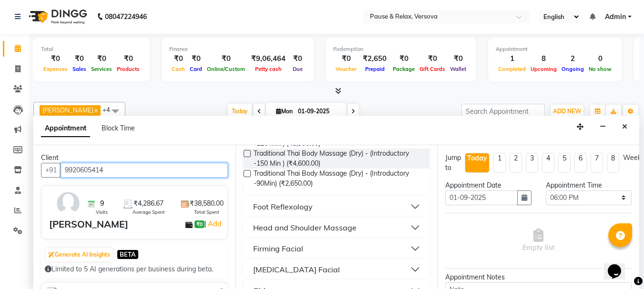
scroll to position [128, 0]
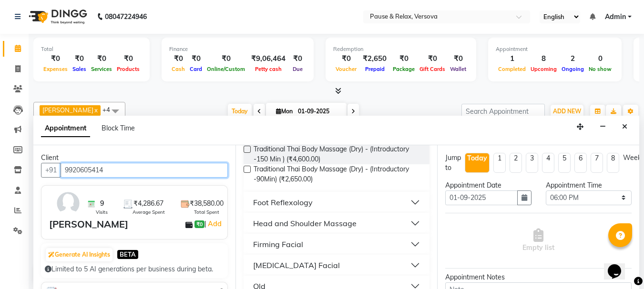
type input "9920605414"
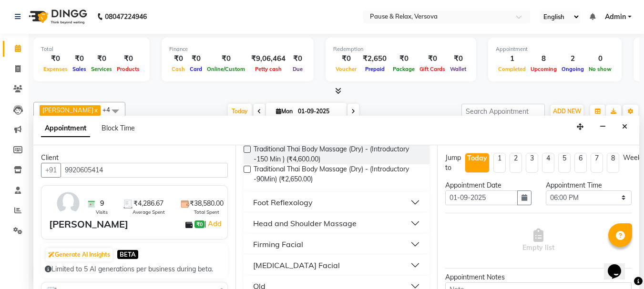
click at [406, 202] on button "Foot Reflexology" at bounding box center [336, 202] width 179 height 17
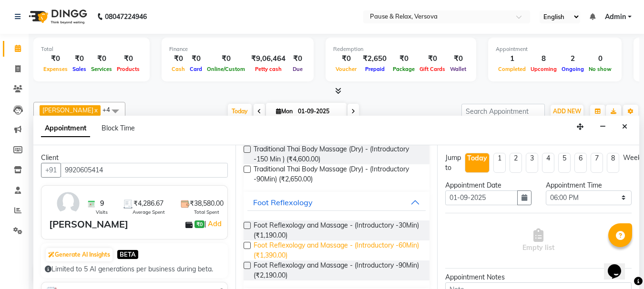
click at [371, 245] on span "Foot Reflexology and Massage - (Introductory -60Min) (₹1,390.00)" at bounding box center [337, 251] width 169 height 20
checkbox input "false"
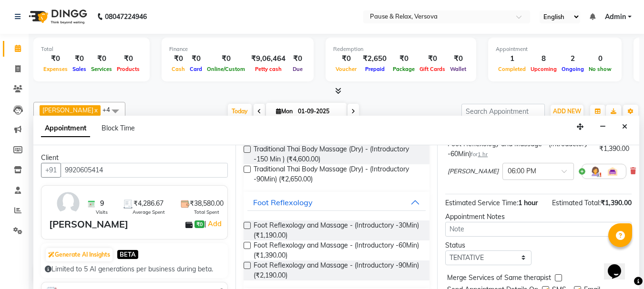
scroll to position [125, 0]
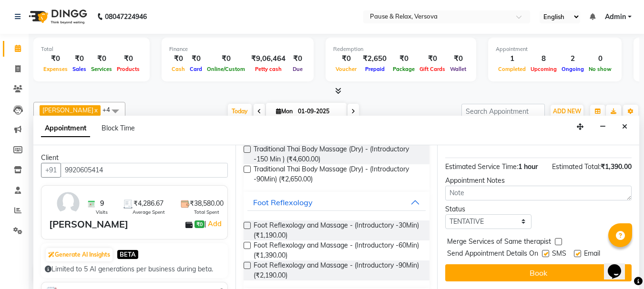
click at [576, 250] on label at bounding box center [577, 253] width 7 height 7
click at [576, 252] on input "checkbox" at bounding box center [577, 255] width 6 height 6
checkbox input "false"
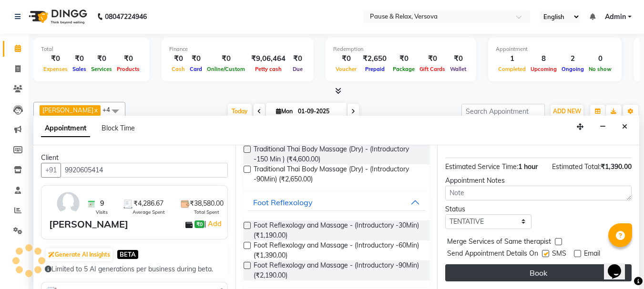
click at [565, 269] on button "Book" at bounding box center [538, 272] width 186 height 17
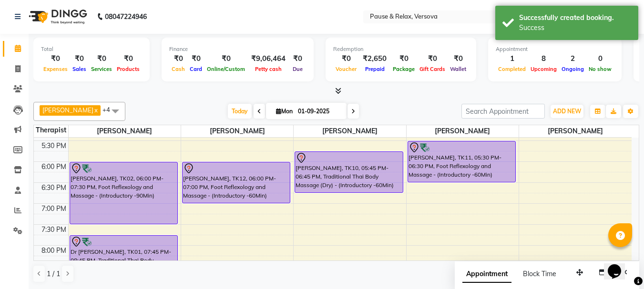
scroll to position [0, 0]
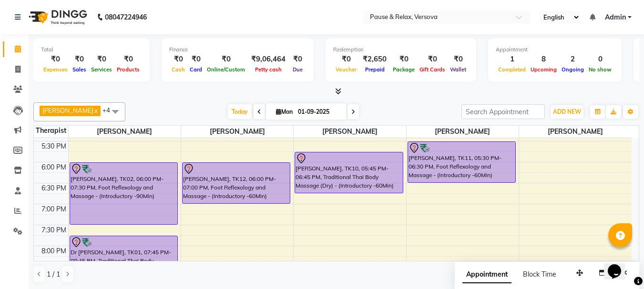
click at [581, 165] on div "11:00 AM 11:30 AM 12:00 PM 12:30 PM 1:00 PM 1:30 PM 2:00 PM 2:30 PM 3:00 PM 3:3…" at bounding box center [332, 99] width 597 height 461
select select "82843"
select select "tentative"
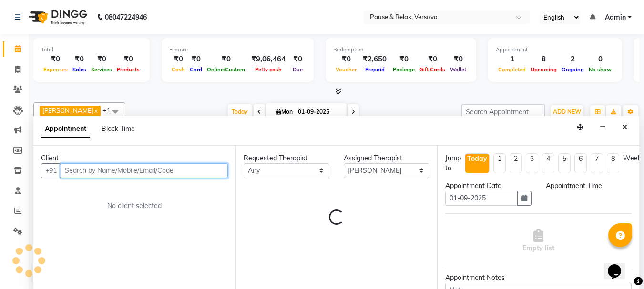
select select "1080"
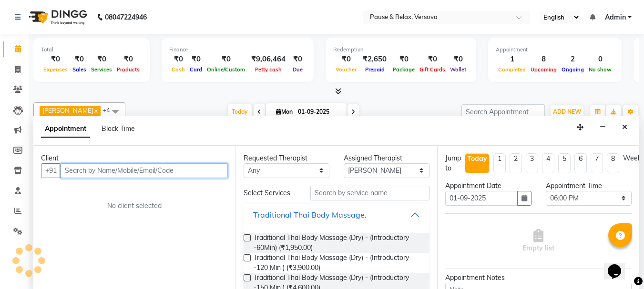
scroll to position [0, 0]
click at [122, 170] on input "text" at bounding box center [144, 170] width 167 height 15
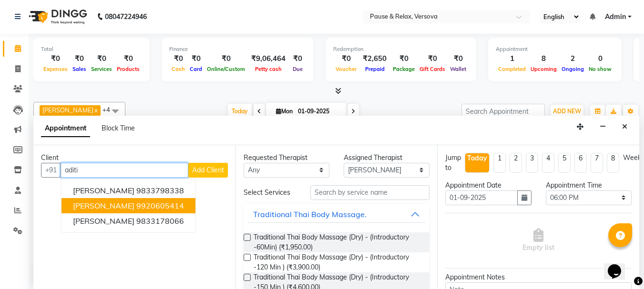
click at [115, 209] on span "[PERSON_NAME]" at bounding box center [103, 206] width 61 height 10
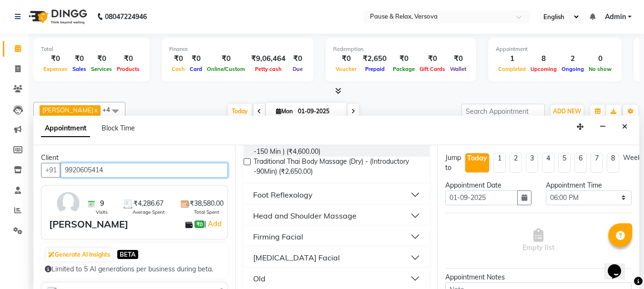
scroll to position [143, 0]
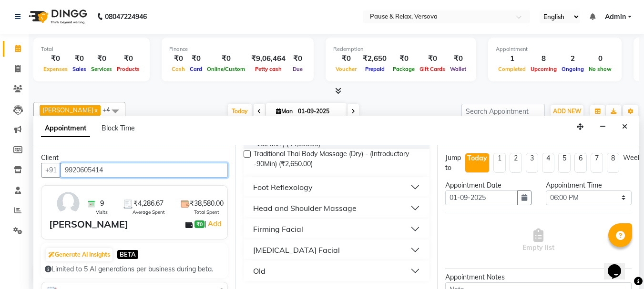
type input "9920605414"
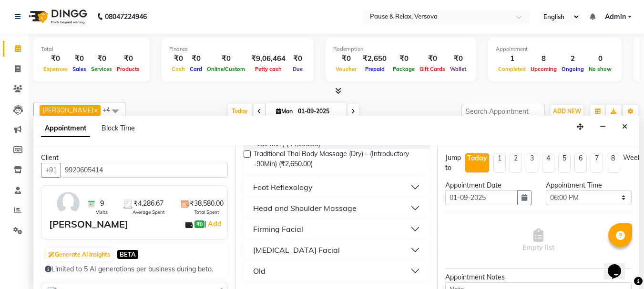
click at [405, 208] on button "Head and Shoulder Massage" at bounding box center [336, 208] width 179 height 17
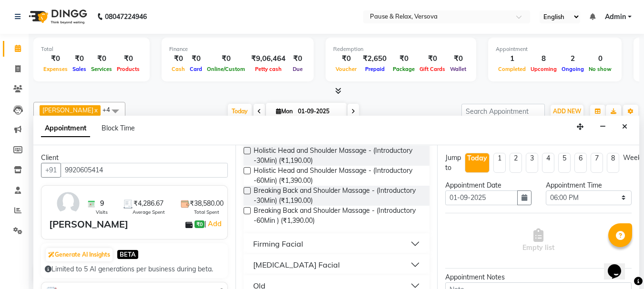
scroll to position [228, 0]
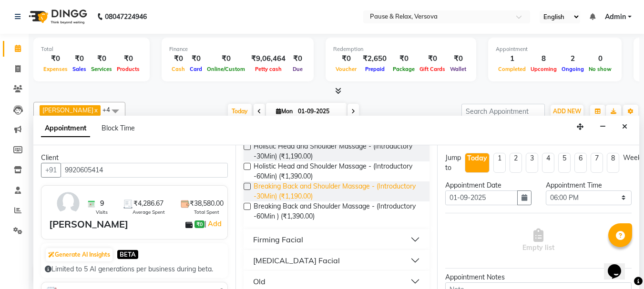
click at [311, 195] on span "Breaking Back and Shoulder Massage - (Introductory -30Min) (₹1,190.00)" at bounding box center [337, 192] width 169 height 20
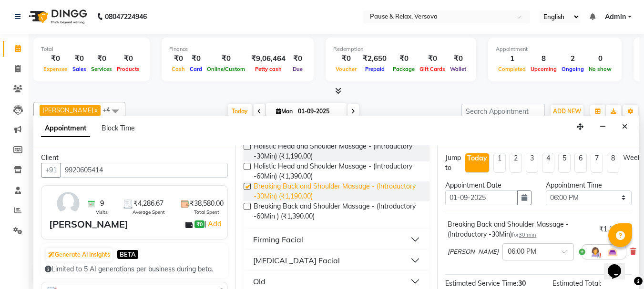
checkbox input "false"
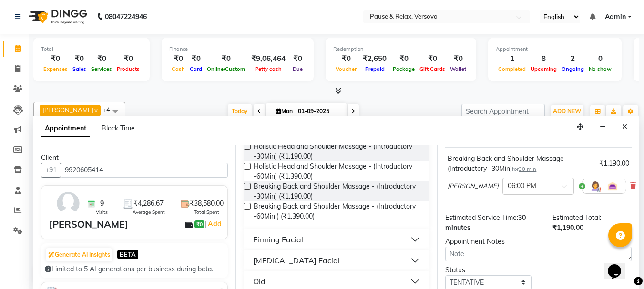
scroll to position [115, 0]
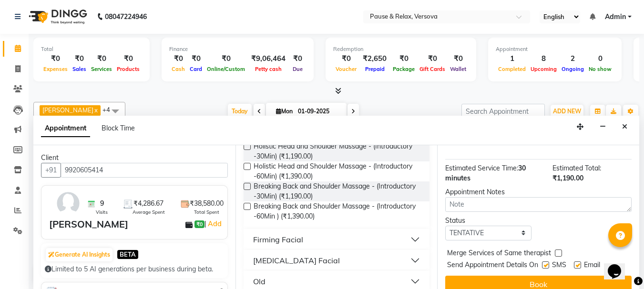
drag, startPoint x: 578, startPoint y: 263, endPoint x: 581, endPoint y: 273, distance: 10.4
click at [578, 263] on label at bounding box center [577, 265] width 7 height 7
click at [578, 263] on input "checkbox" at bounding box center [577, 266] width 6 height 6
checkbox input "false"
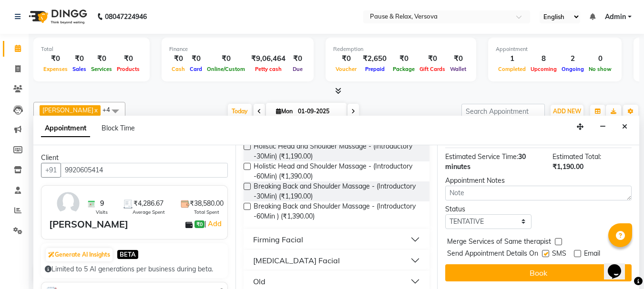
drag, startPoint x: 635, startPoint y: 232, endPoint x: 8, endPoint y: 18, distance: 662.3
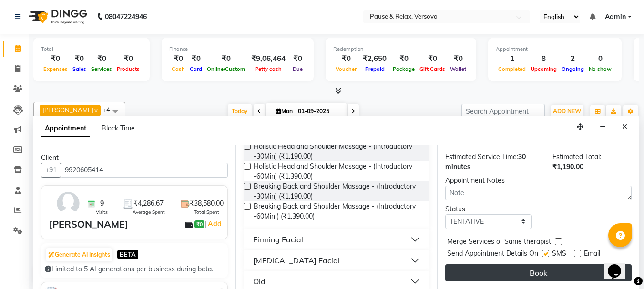
click at [563, 267] on button "Book" at bounding box center [538, 272] width 186 height 17
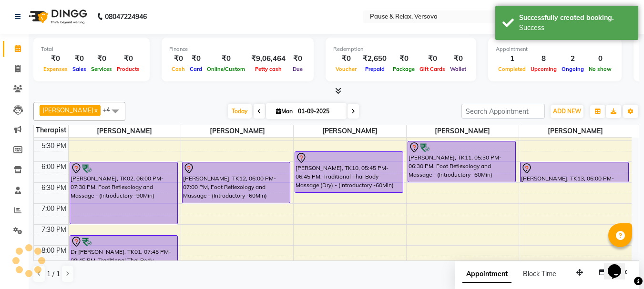
scroll to position [0, 0]
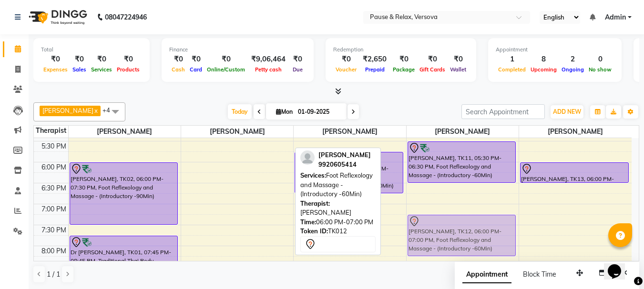
drag, startPoint x: 224, startPoint y: 167, endPoint x: 502, endPoint y: 215, distance: 281.5
click at [502, 215] on tr "[PERSON_NAME] shreeaj, TK05, 04:00 PM-05:00 PM, Foot Reflexology and Massage - …" at bounding box center [332, 99] width 597 height 461
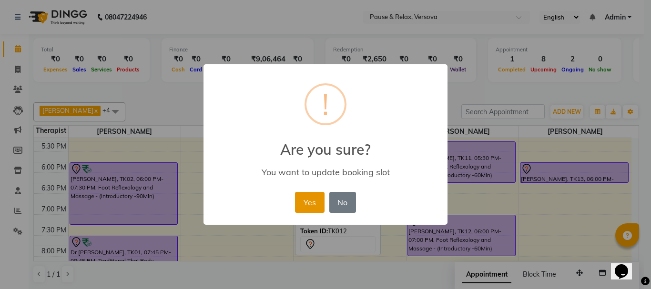
click at [317, 203] on button "Yes" at bounding box center [309, 202] width 29 height 21
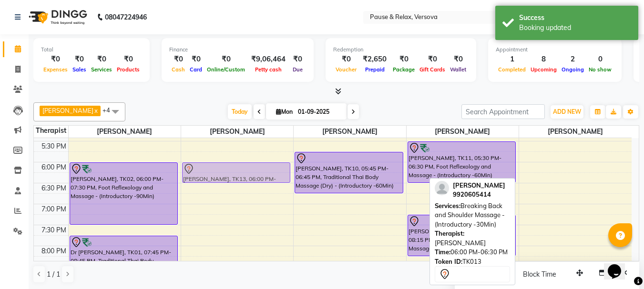
drag, startPoint x: 568, startPoint y: 166, endPoint x: 261, endPoint y: 166, distance: 307.3
click at [261, 166] on tr "[PERSON_NAME] shreeaj, TK05, 04:00 PM-05:00 PM, Foot Reflexology and Massage - …" at bounding box center [332, 99] width 597 height 461
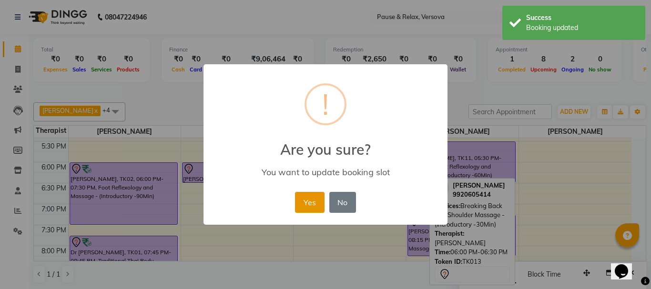
click at [316, 206] on button "Yes" at bounding box center [309, 202] width 29 height 21
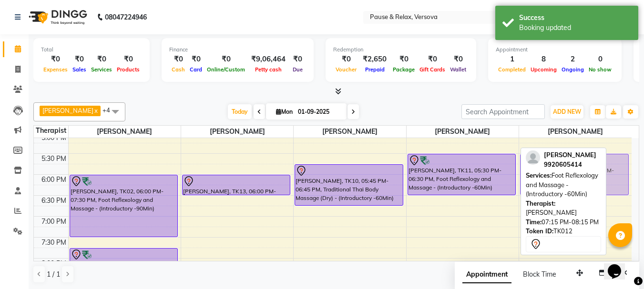
scroll to position [257, 0]
drag, startPoint x: 440, startPoint y: 217, endPoint x: 585, endPoint y: 177, distance: 149.7
click at [585, 177] on div "[PERSON_NAME] x [PERSON_NAME] x [PERSON_NAME] x [PERSON_NAME] x [PERSON_NAME] x…" at bounding box center [336, 193] width 606 height 189
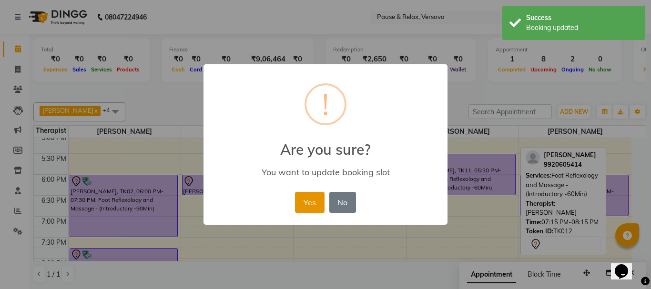
click at [313, 207] on button "Yes" at bounding box center [309, 202] width 29 height 21
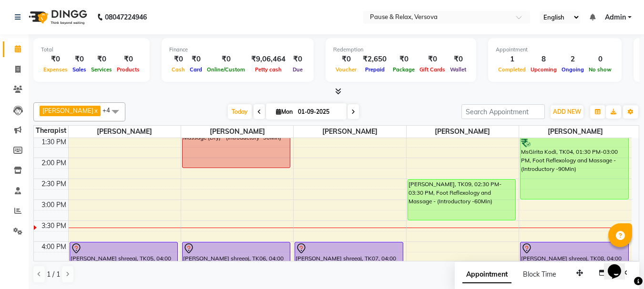
scroll to position [95, 0]
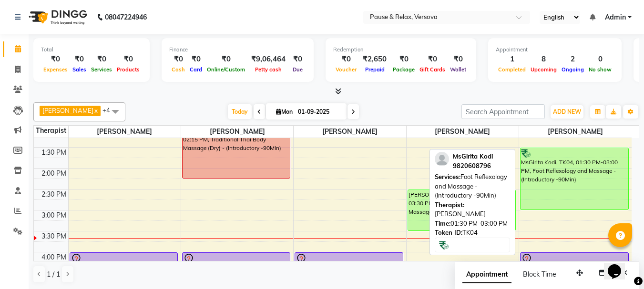
click at [583, 178] on div "MsGirita Kodi, TK04, 01:30 PM-03:00 PM, Foot Reflexology and Massage - (Introdu…" at bounding box center [574, 178] width 108 height 61
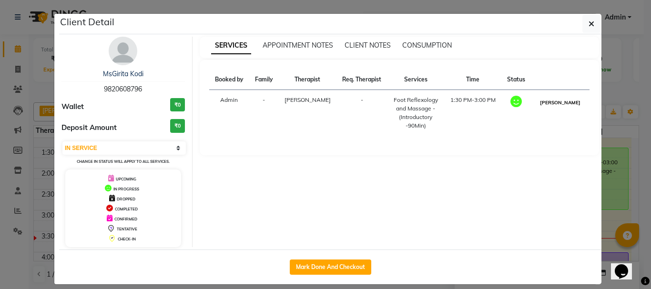
click at [552, 102] on button "[PERSON_NAME]" at bounding box center [559, 103] width 45 height 12
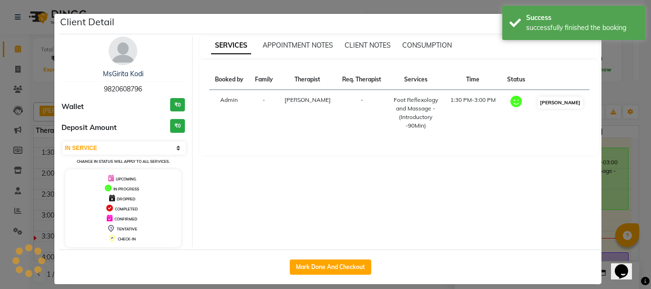
select select "3"
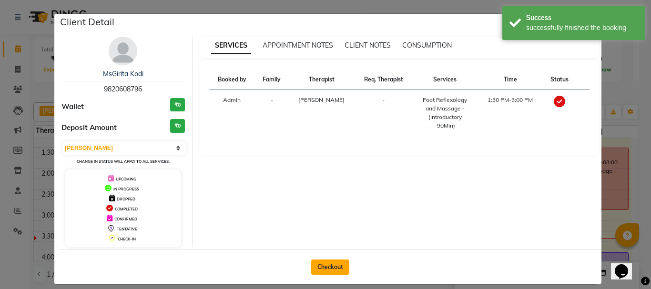
click at [323, 270] on button "Checkout" at bounding box center [330, 267] width 38 height 15
select select "6832"
select select "service"
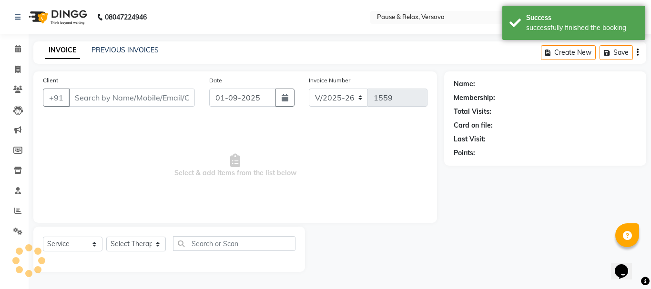
type input "9820608796"
select select "82843"
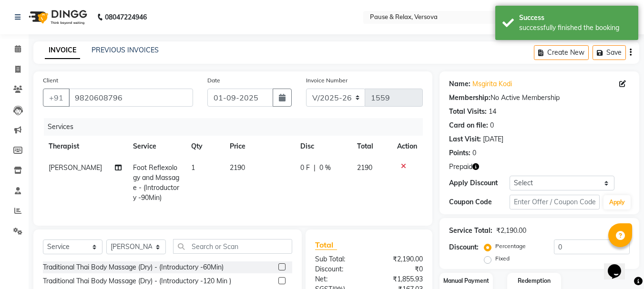
scroll to position [101, 0]
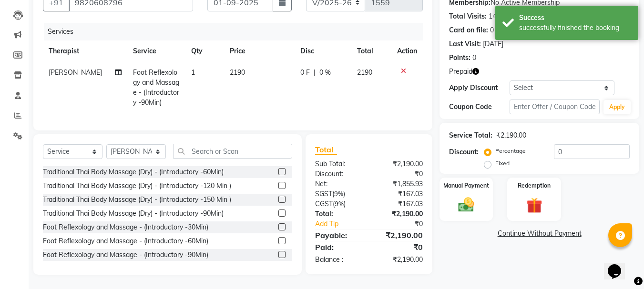
click at [495, 160] on label "Fixed" at bounding box center [502, 163] width 14 height 9
click at [486, 160] on input "Fixed" at bounding box center [489, 163] width 7 height 7
radio input "true"
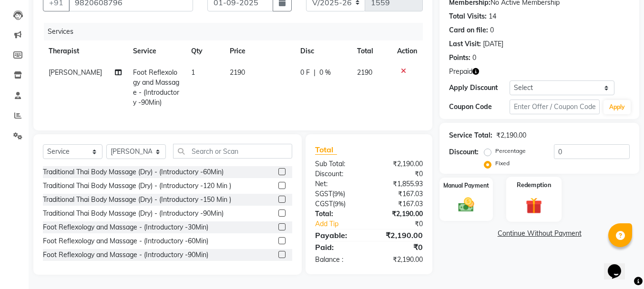
click at [538, 181] on label "Redemption" at bounding box center [534, 185] width 34 height 9
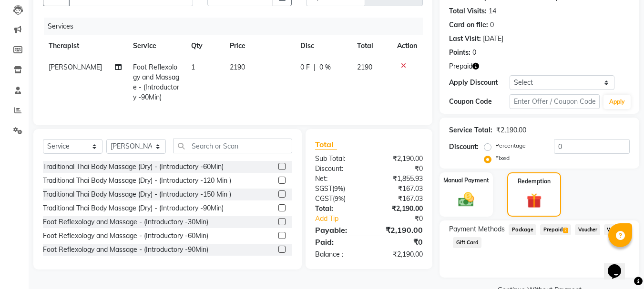
click at [553, 229] on span "Prepaid 2" at bounding box center [555, 229] width 31 height 11
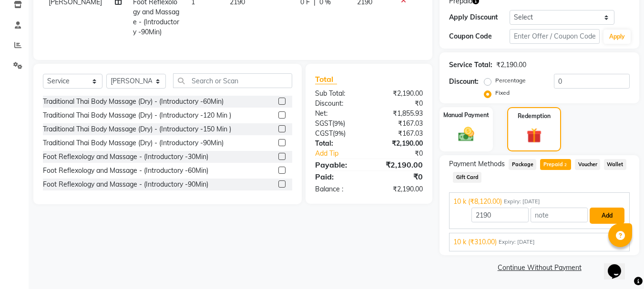
click at [609, 213] on button "Add" at bounding box center [606, 216] width 35 height 16
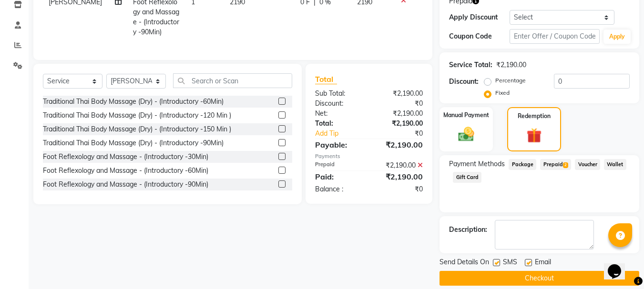
scroll to position [177, 0]
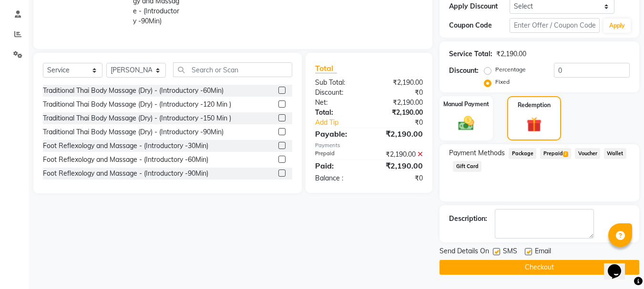
click at [529, 253] on label at bounding box center [528, 251] width 7 height 7
click at [529, 253] on input "checkbox" at bounding box center [528, 252] width 6 height 6
checkbox input "false"
click at [541, 264] on button "Checkout" at bounding box center [539, 267] width 200 height 15
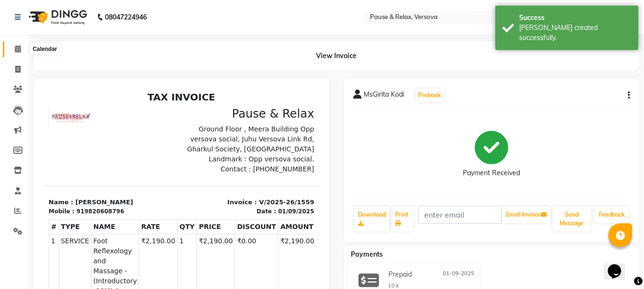
click at [18, 50] on icon at bounding box center [18, 48] width 6 height 7
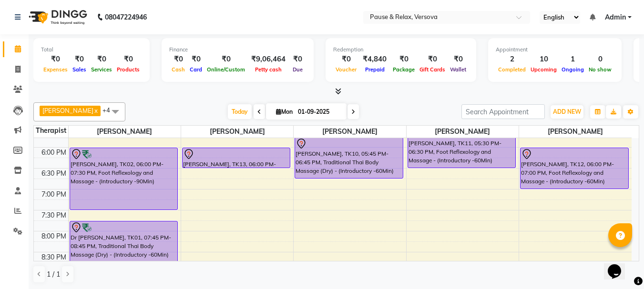
scroll to position [290, 0]
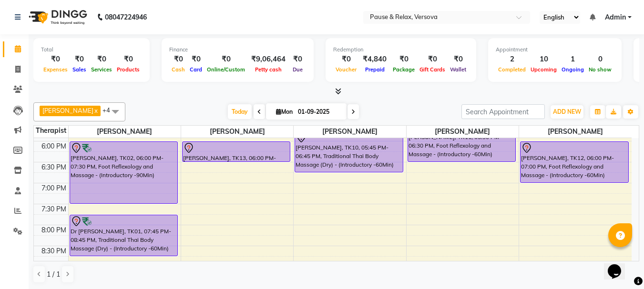
drag, startPoint x: 631, startPoint y: 223, endPoint x: 633, endPoint y: 184, distance: 39.1
click at [633, 184] on div "11:00 AM 11:30 AM 12:00 PM 12:30 PM 1:00 PM 1:30 PM 2:00 PM 2:30 PM 3:00 PM 3:3…" at bounding box center [336, 199] width 605 height 123
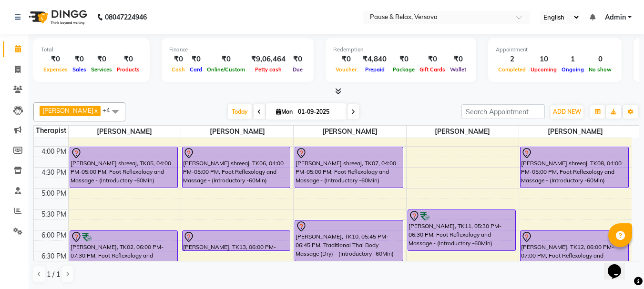
scroll to position [172, 0]
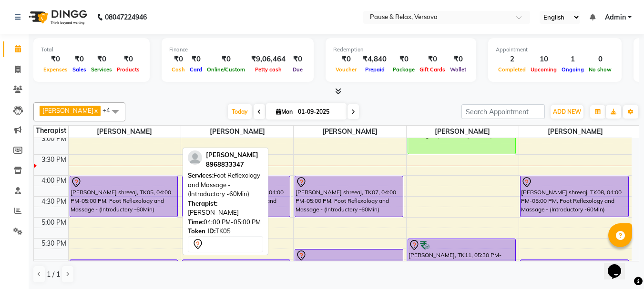
click at [130, 183] on div at bounding box center [124, 182] width 107 height 11
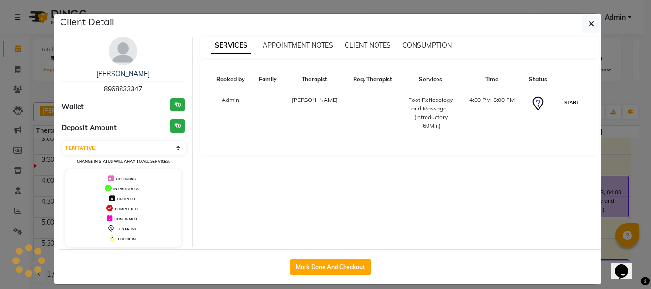
click at [568, 103] on button "START" at bounding box center [572, 103] width 20 height 12
select select "1"
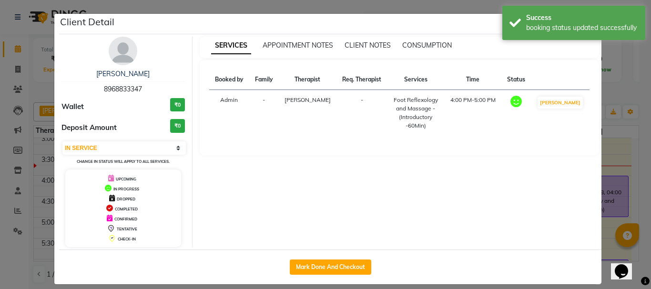
click at [605, 223] on ngb-modal-window "Client Detail [PERSON_NAME] shreeaj 8968833347 Wallet ₹0 Deposit Amount ₹0 Sele…" at bounding box center [325, 144] width 651 height 289
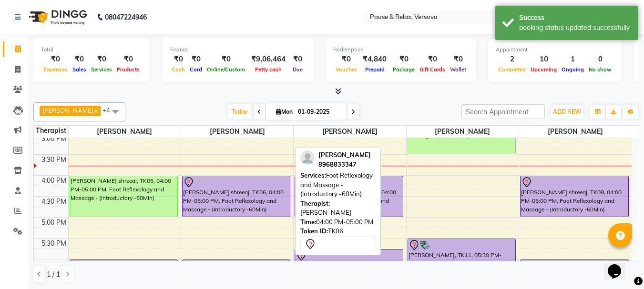
click at [247, 195] on div "[PERSON_NAME] shreeaj, TK06, 04:00 PM-05:00 PM, Foot Reflexology and Massage - …" at bounding box center [236, 196] width 108 height 40
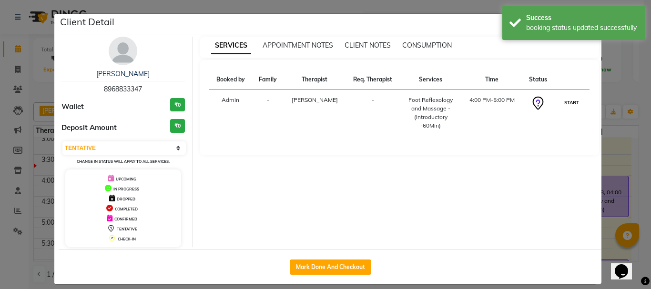
click at [564, 103] on button "START" at bounding box center [572, 103] width 20 height 12
select select "1"
drag, startPoint x: 606, startPoint y: 160, endPoint x: 601, endPoint y: 165, distance: 6.7
click at [606, 160] on ngb-modal-window "Client Detail [PERSON_NAME] shreeaj 8968833347 Wallet ₹0 Deposit Amount ₹0 Sele…" at bounding box center [325, 144] width 651 height 289
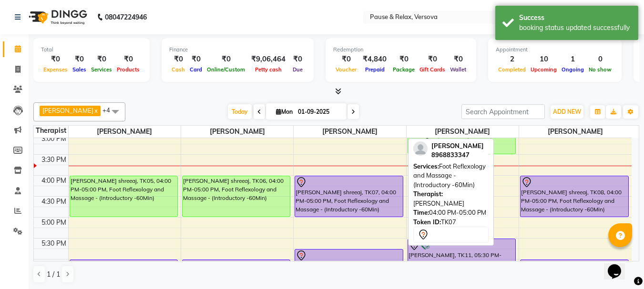
click at [359, 191] on div "[PERSON_NAME] shreeaj, TK07, 04:00 PM-05:00 PM, Foot Reflexology and Massage - …" at bounding box center [349, 196] width 108 height 40
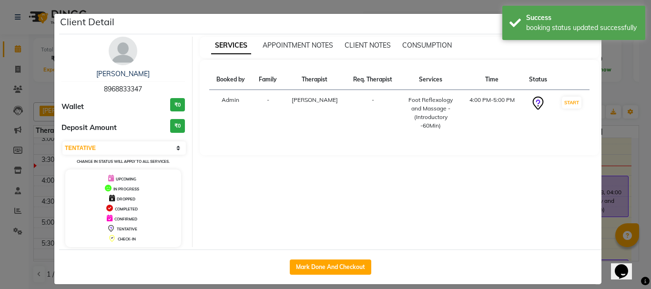
click at [554, 104] on td "START" at bounding box center [571, 113] width 35 height 46
click at [567, 102] on button "START" at bounding box center [572, 103] width 20 height 12
select select "1"
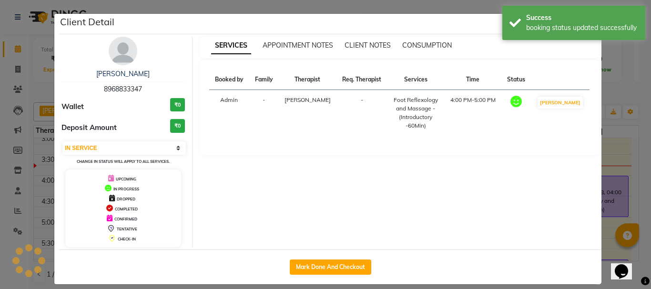
click at [608, 154] on ngb-modal-window "Client Detail [PERSON_NAME] shreeaj 8968833347 Wallet ₹0 Deposit Amount ₹0 Sele…" at bounding box center [325, 144] width 651 height 289
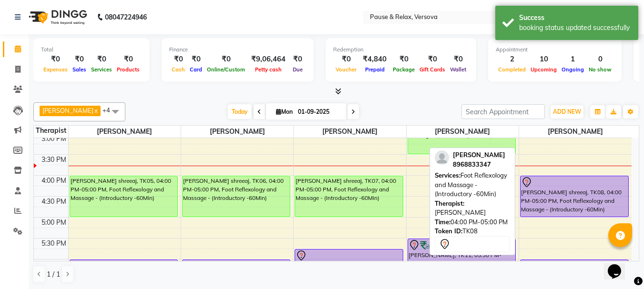
click at [585, 203] on div "[PERSON_NAME] shreeaj, TK08, 04:00 PM-05:00 PM, Foot Reflexology and Massage - …" at bounding box center [574, 196] width 108 height 40
select select "7"
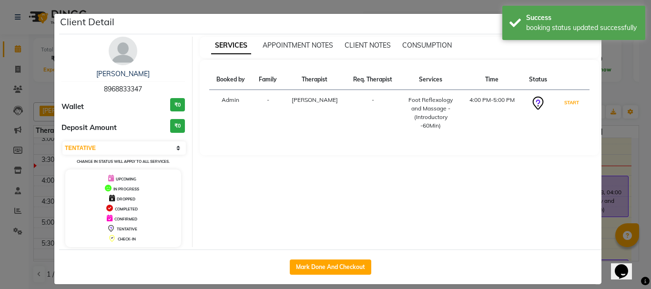
drag, startPoint x: 563, startPoint y: 101, endPoint x: 596, endPoint y: 138, distance: 50.2
click at [563, 101] on button "START" at bounding box center [572, 103] width 20 height 12
click at [612, 143] on ngb-modal-window "Client Detail [PERSON_NAME] shreeaj 8968833347 Wallet ₹0 Deposit Amount ₹0 Sele…" at bounding box center [325, 144] width 651 height 289
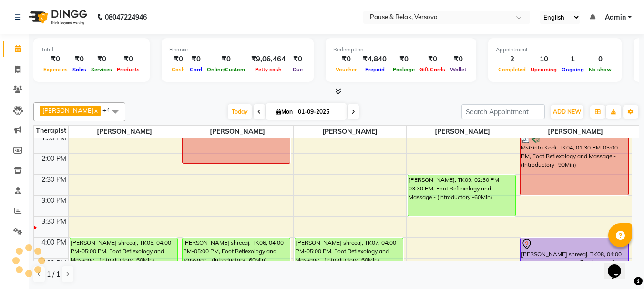
scroll to position [106, 0]
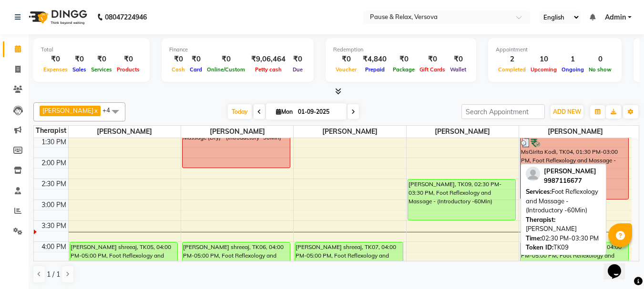
click at [462, 185] on div "[PERSON_NAME], TK09, 02:30 PM-03:30 PM, Foot Reflexology and Massage - (Introdu…" at bounding box center [462, 200] width 108 height 40
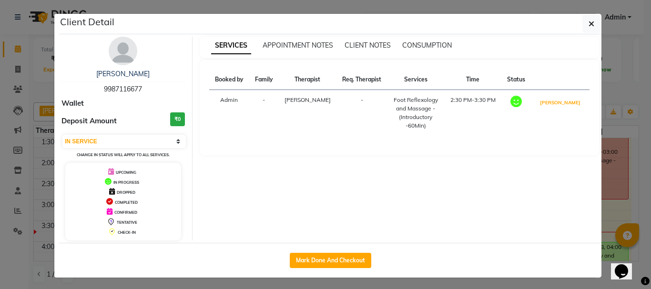
click at [562, 101] on button "[PERSON_NAME]" at bounding box center [559, 103] width 45 height 12
select select "3"
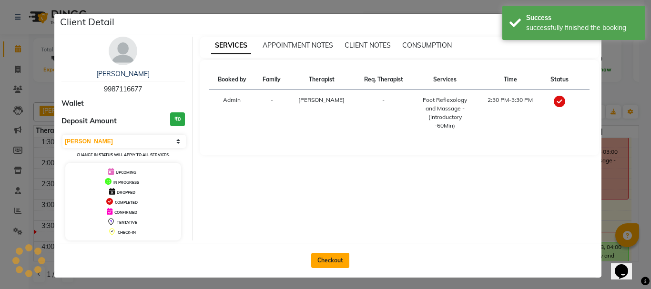
click at [333, 259] on button "Checkout" at bounding box center [330, 260] width 38 height 15
select select "service"
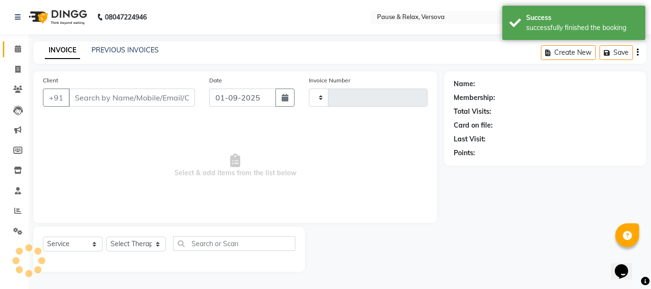
type input "1560"
select select "6832"
type input "9987116677"
select select "53336"
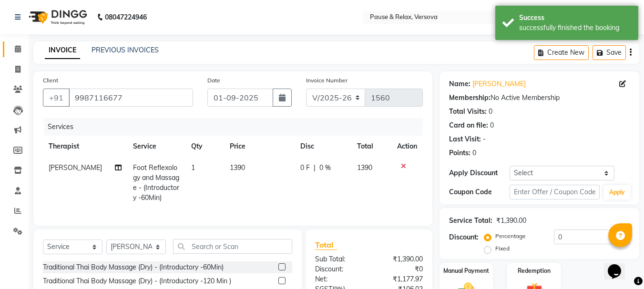
scroll to position [102, 0]
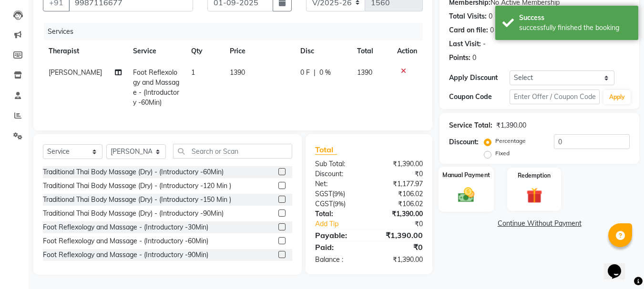
click at [464, 171] on label "Manual Payment" at bounding box center [466, 175] width 48 height 9
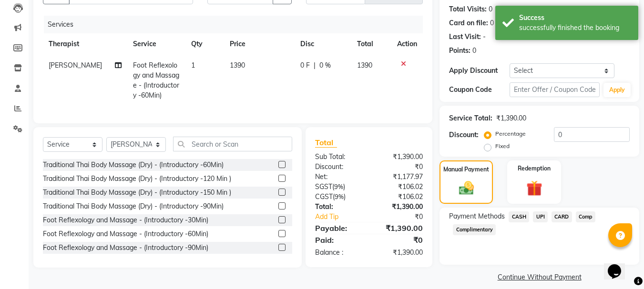
click at [538, 216] on span "UPI" at bounding box center [540, 217] width 15 height 11
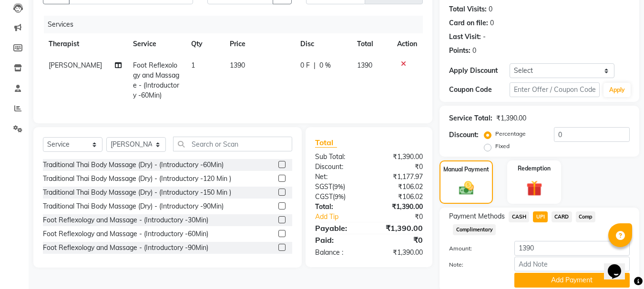
scroll to position [139, 0]
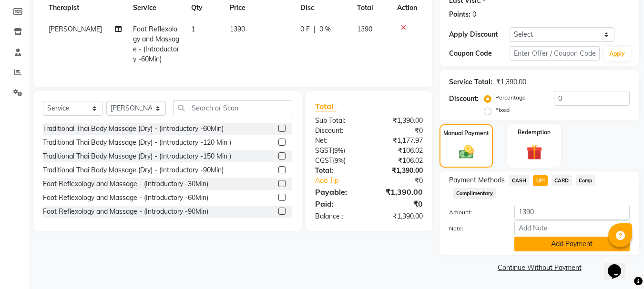
click at [565, 243] on button "Add Payment" at bounding box center [571, 244] width 115 height 15
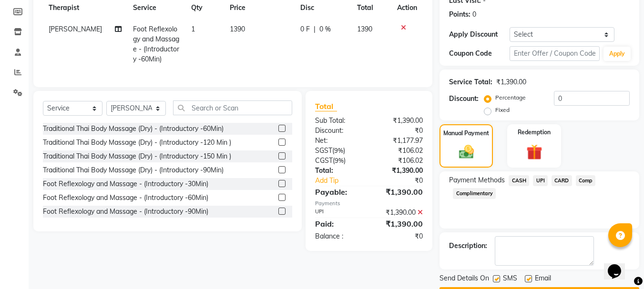
scroll to position [166, 0]
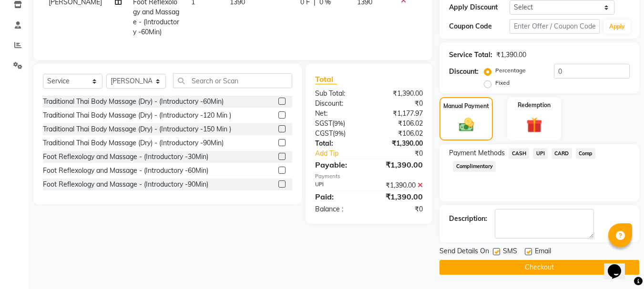
click at [527, 252] on label at bounding box center [528, 251] width 7 height 7
click at [527, 252] on input "checkbox" at bounding box center [528, 252] width 6 height 6
checkbox input "false"
click at [533, 269] on button "Checkout" at bounding box center [539, 267] width 200 height 15
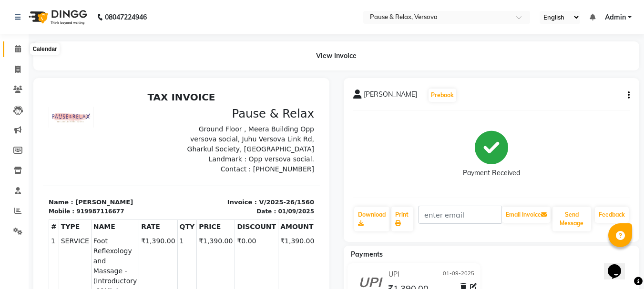
click at [23, 50] on span at bounding box center [18, 49] width 17 height 11
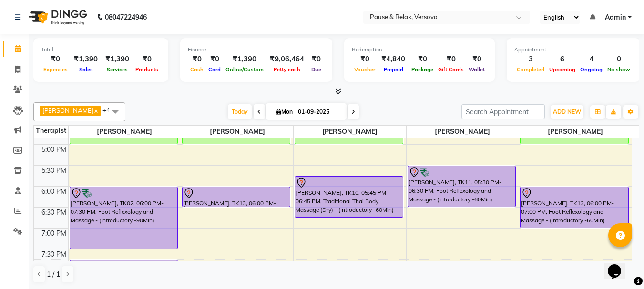
scroll to position [251, 0]
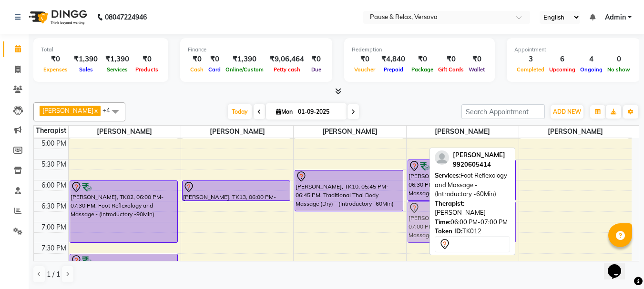
drag, startPoint x: 577, startPoint y: 183, endPoint x: 438, endPoint y: 209, distance: 141.9
click at [438, 209] on div "[PERSON_NAME] x [PERSON_NAME] x [PERSON_NAME] x [PERSON_NAME] x [PERSON_NAME] x…" at bounding box center [336, 193] width 606 height 189
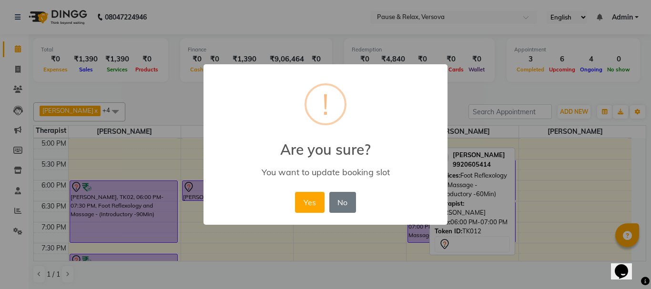
drag, startPoint x: 313, startPoint y: 198, endPoint x: 335, endPoint y: 198, distance: 21.4
click at [313, 198] on button "Yes" at bounding box center [309, 202] width 29 height 21
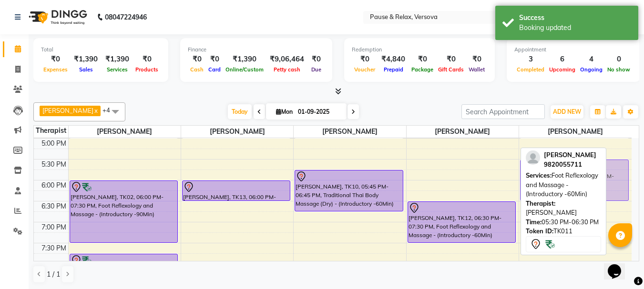
drag, startPoint x: 440, startPoint y: 165, endPoint x: 560, endPoint y: 165, distance: 119.6
click at [560, 165] on div "[PERSON_NAME] x [PERSON_NAME] x [PERSON_NAME] x [PERSON_NAME] x [PERSON_NAME] x…" at bounding box center [336, 193] width 606 height 189
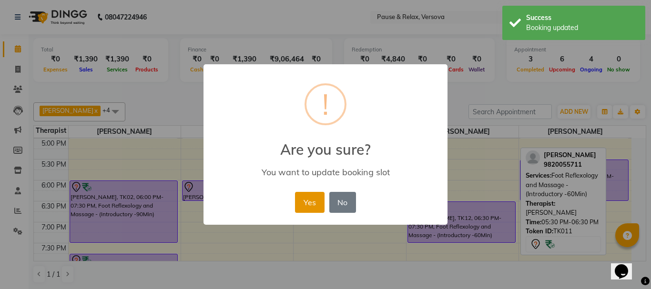
click at [305, 204] on button "Yes" at bounding box center [309, 202] width 29 height 21
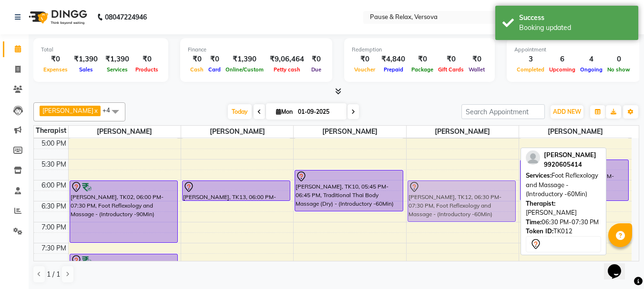
drag, startPoint x: 451, startPoint y: 209, endPoint x: 451, endPoint y: 188, distance: 20.5
click at [451, 188] on div "[PERSON_NAME], TK09, 02:30 PM-03:30 PM, Foot Reflexology and Massage - (Introdu…" at bounding box center [462, 117] width 112 height 461
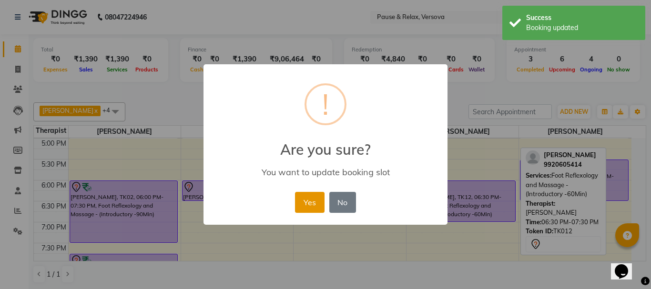
click at [300, 202] on button "Yes" at bounding box center [309, 202] width 29 height 21
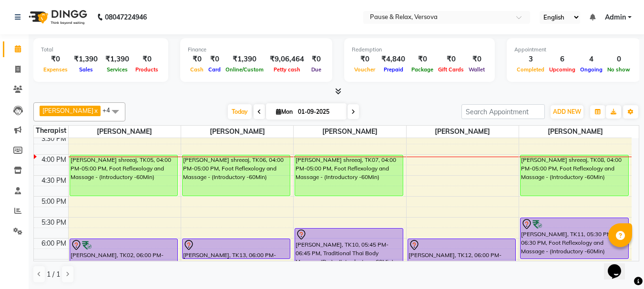
scroll to position [202, 0]
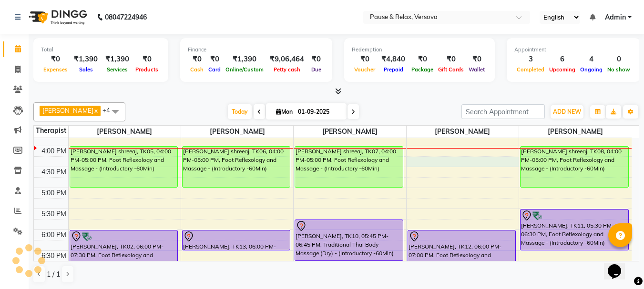
click at [474, 163] on div "11:00 AM 11:30 AM 12:00 PM 12:30 PM 1:00 PM 1:30 PM 2:00 PM 2:30 PM 3:00 PM 3:3…" at bounding box center [332, 167] width 597 height 461
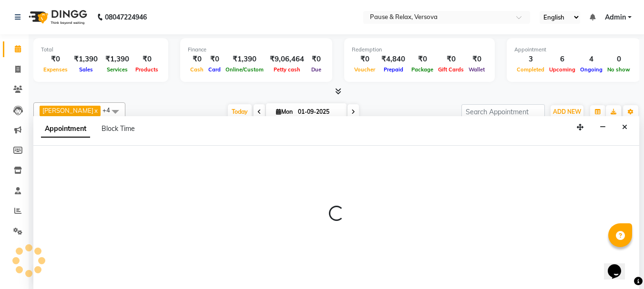
scroll to position [0, 0]
select select "53336"
select select "975"
select select "tentative"
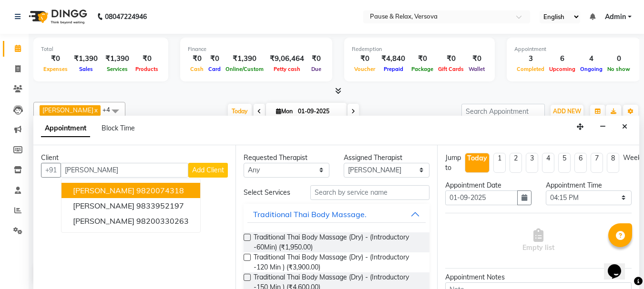
drag, startPoint x: 118, startPoint y: 193, endPoint x: 137, endPoint y: 193, distance: 19.1
click at [118, 193] on span "[PERSON_NAME]" at bounding box center [103, 191] width 61 height 10
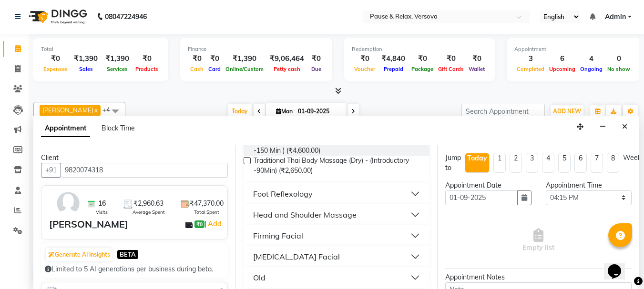
scroll to position [139, 0]
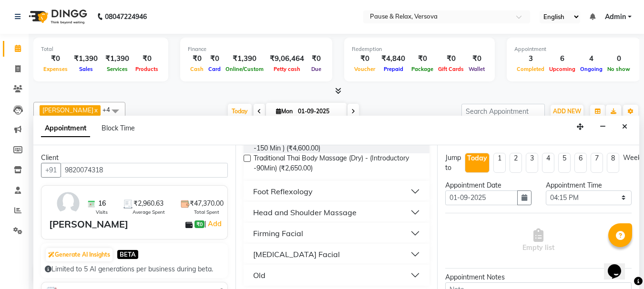
type input "9820074318"
click at [405, 190] on button "Foot Reflexology" at bounding box center [336, 191] width 179 height 17
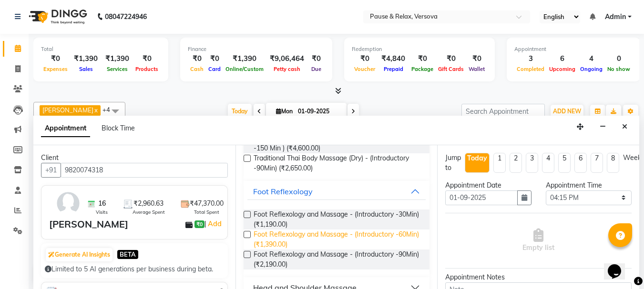
click at [360, 235] on span "Foot Reflexology and Massage - (Introductory -60Min) (₹1,390.00)" at bounding box center [337, 240] width 169 height 20
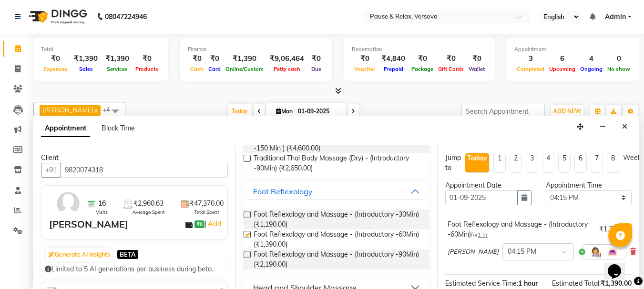
checkbox input "false"
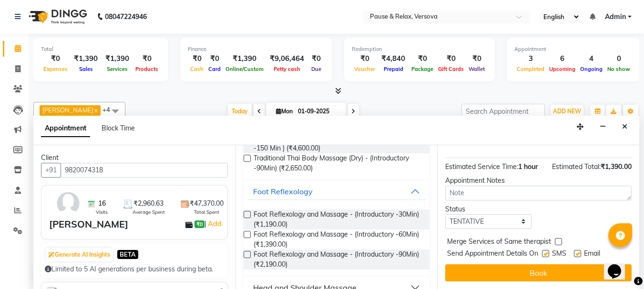
click at [578, 250] on label at bounding box center [577, 253] width 7 height 7
click at [578, 252] on input "checkbox" at bounding box center [577, 255] width 6 height 6
checkbox input "false"
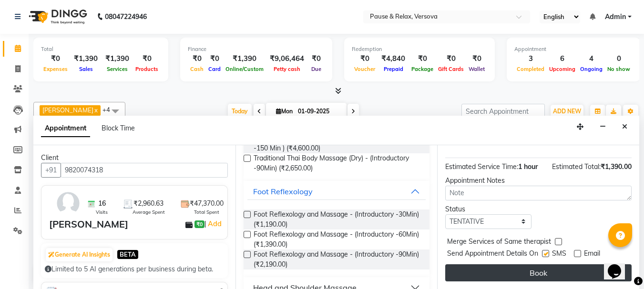
click at [569, 265] on button "Book" at bounding box center [538, 272] width 186 height 17
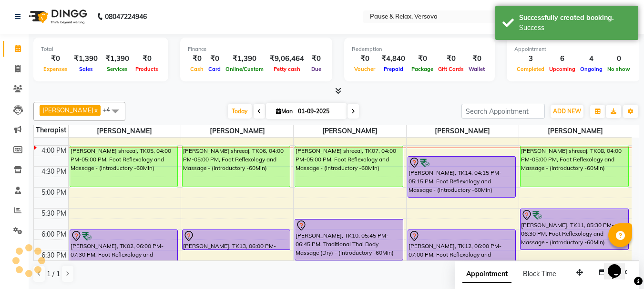
scroll to position [0, 0]
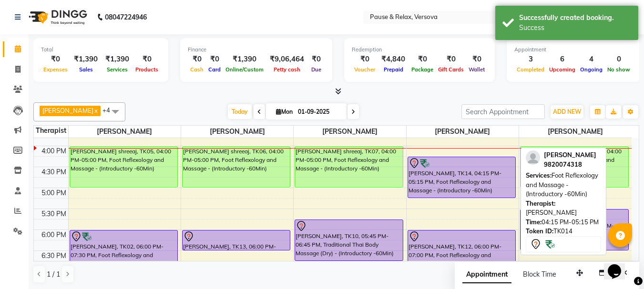
click at [444, 164] on div at bounding box center [461, 163] width 107 height 11
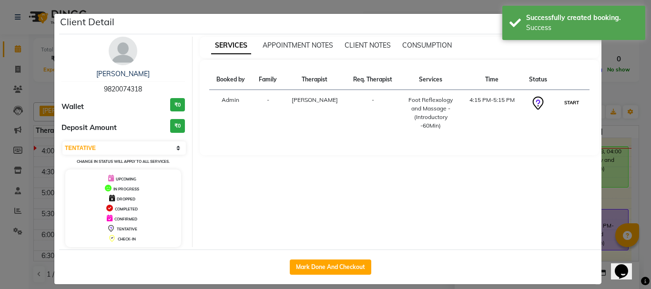
click at [571, 101] on button "START" at bounding box center [572, 103] width 20 height 12
select select "1"
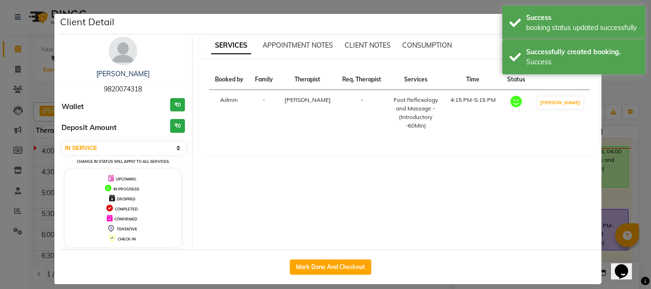
click at [624, 138] on ngb-modal-window "Client Detail [PERSON_NAME] 9820074318 Wallet ₹0 Deposit Amount ₹0 Select IN SE…" at bounding box center [325, 144] width 651 height 289
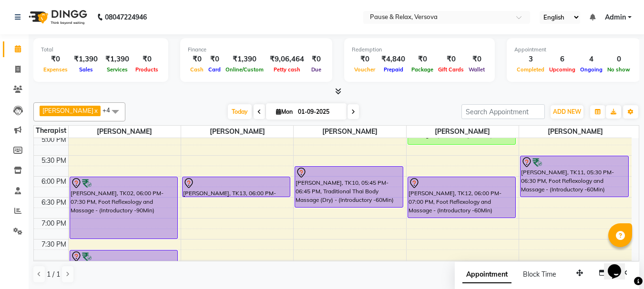
scroll to position [259, 0]
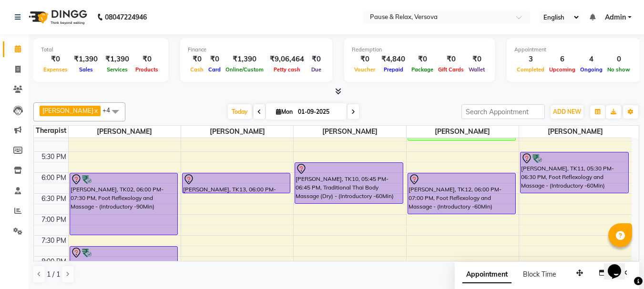
click at [253, 112] on span at bounding box center [258, 111] width 11 height 15
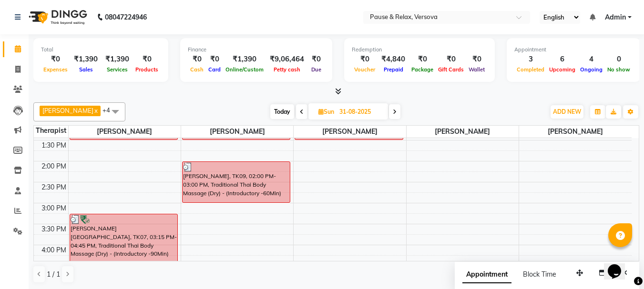
scroll to position [101, 0]
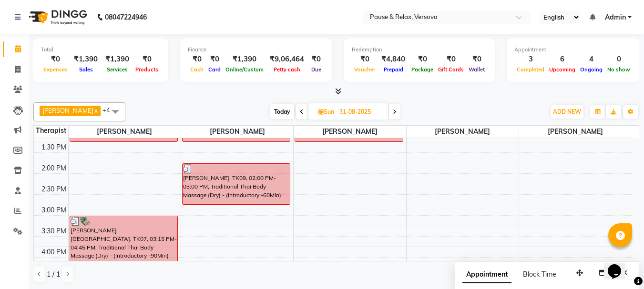
click at [393, 111] on icon at bounding box center [395, 112] width 4 height 6
type input "01-09-2025"
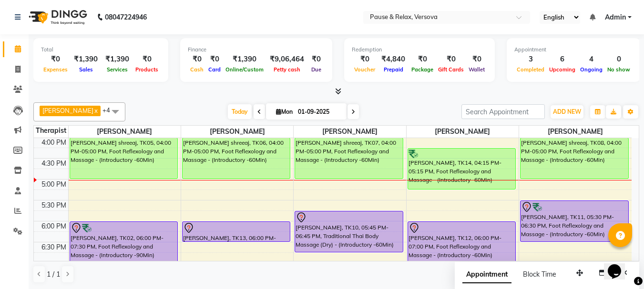
scroll to position [187, 0]
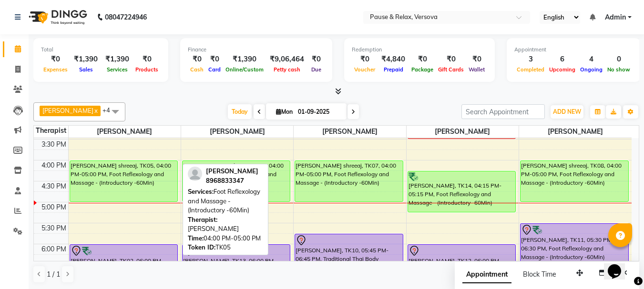
click at [100, 190] on div "[PERSON_NAME] shreeaj, TK05, 04:00 PM-05:00 PM, Foot Reflexology and Massage - …" at bounding box center [124, 181] width 108 height 40
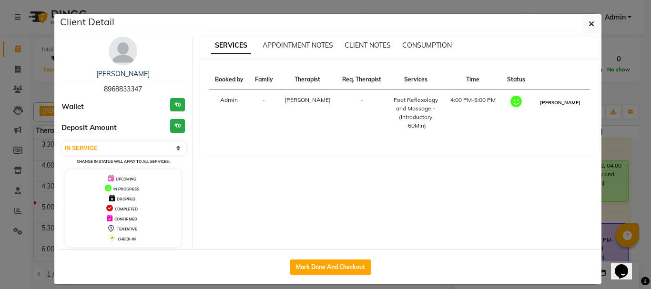
click at [556, 102] on button "[PERSON_NAME]" at bounding box center [559, 103] width 45 height 12
select select "3"
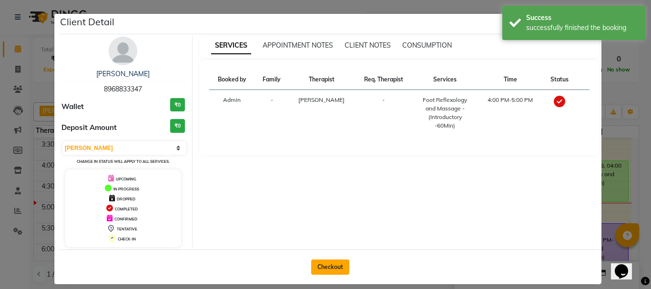
click at [339, 269] on button "Checkout" at bounding box center [330, 267] width 38 height 15
select select "service"
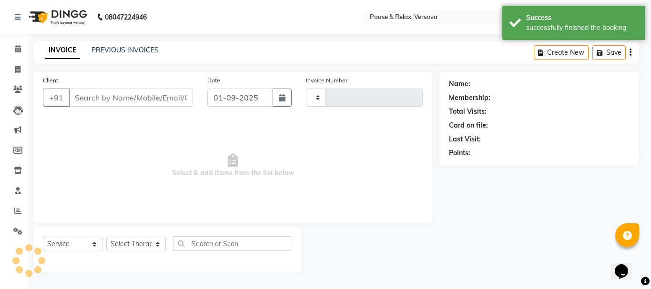
type input "1561"
select select "6832"
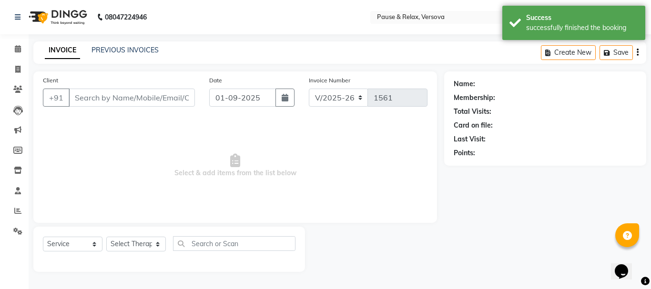
type input "8968833347"
select select "53332"
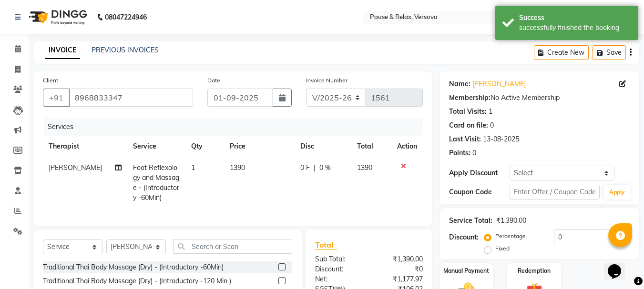
scroll to position [92, 0]
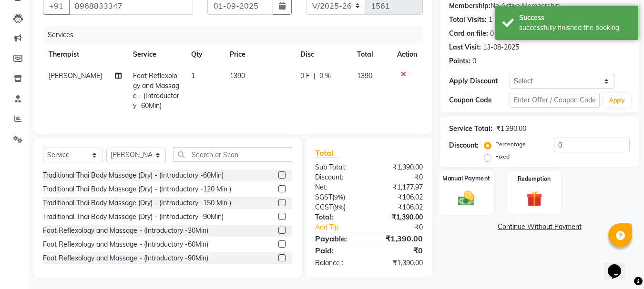
click at [467, 179] on label "Manual Payment" at bounding box center [466, 178] width 48 height 9
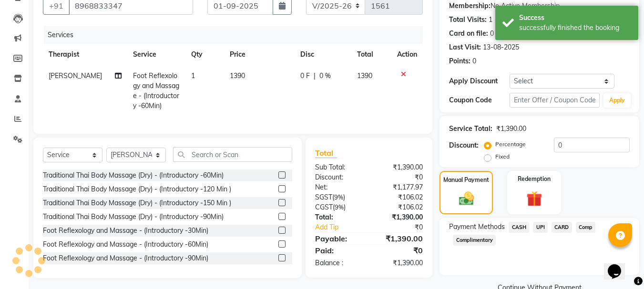
click at [518, 228] on span "CASH" at bounding box center [518, 227] width 20 height 11
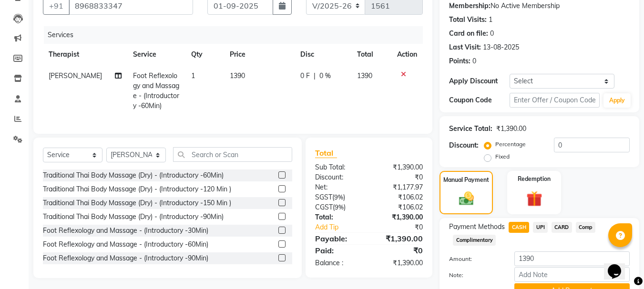
scroll to position [139, 0]
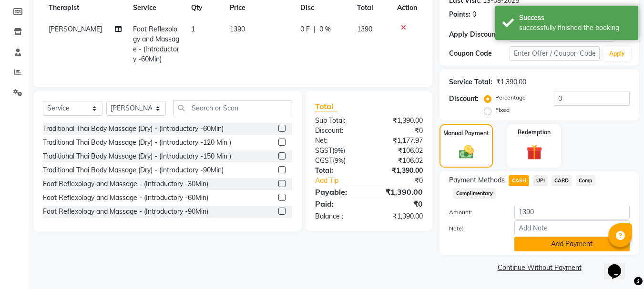
click at [565, 248] on button "Add Payment" at bounding box center [571, 244] width 115 height 15
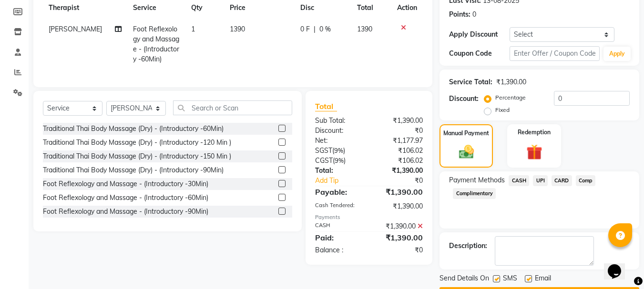
scroll to position [166, 0]
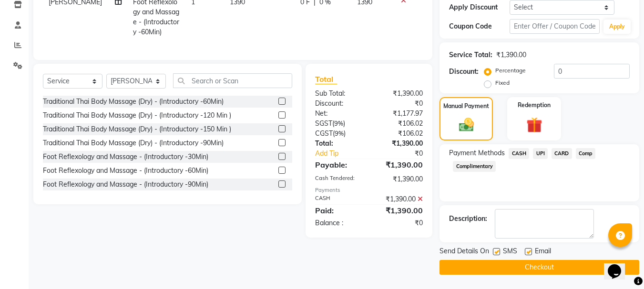
click at [528, 251] on label at bounding box center [528, 251] width 7 height 7
click at [528, 251] on input "checkbox" at bounding box center [528, 252] width 6 height 6
checkbox input "false"
click at [539, 266] on button "Checkout" at bounding box center [539, 267] width 200 height 15
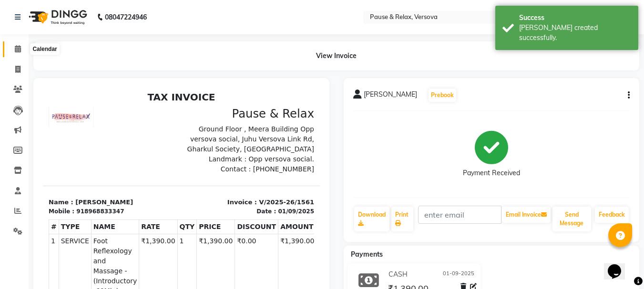
click at [17, 50] on icon at bounding box center [18, 48] width 6 height 7
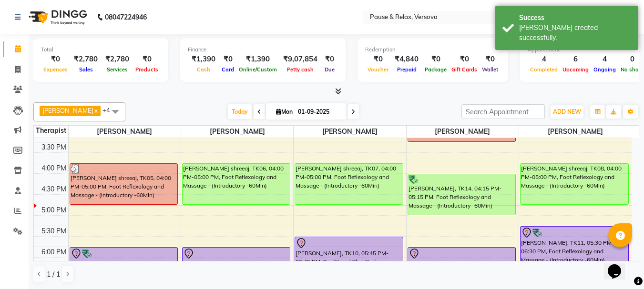
scroll to position [189, 0]
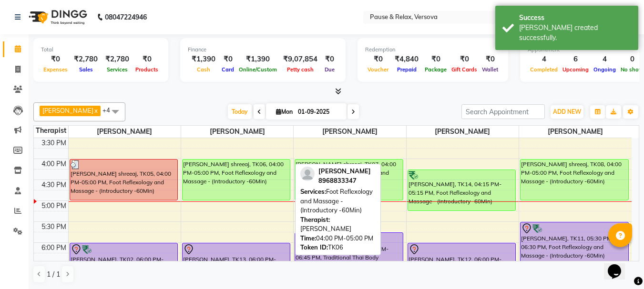
click at [251, 171] on div "[PERSON_NAME] shreeaj, TK06, 04:00 PM-05:00 PM, Foot Reflexology and Massage - …" at bounding box center [236, 180] width 108 height 40
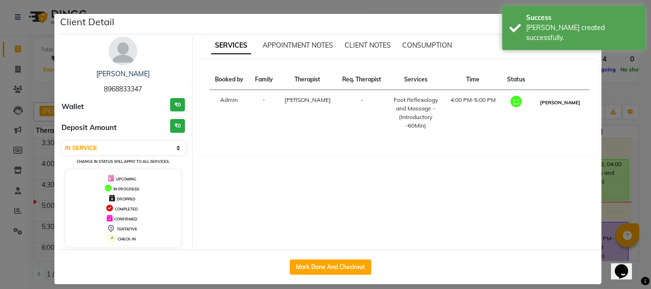
click at [567, 102] on button "[PERSON_NAME]" at bounding box center [559, 103] width 45 height 12
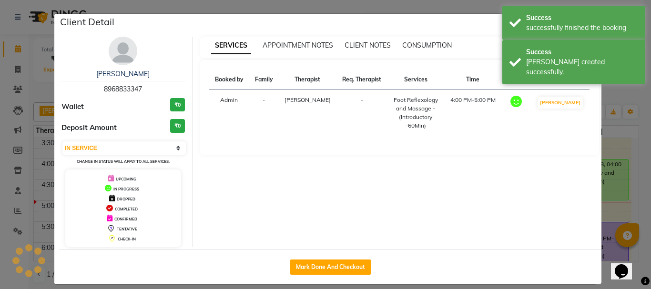
select select "3"
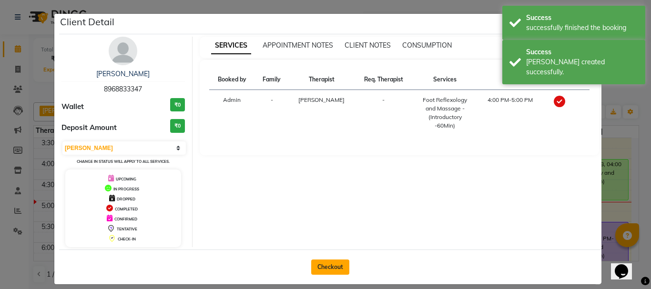
click at [330, 266] on button "Checkout" at bounding box center [330, 267] width 38 height 15
select select "service"
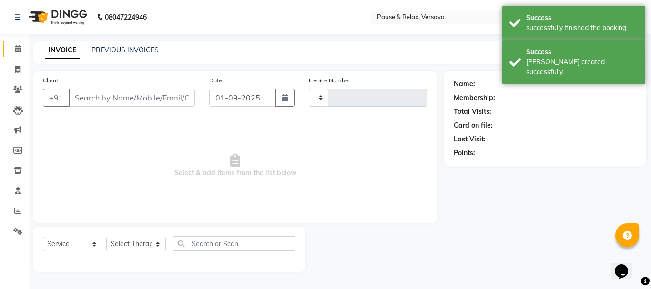
type input "1562"
select select "6832"
type input "8968833347"
select select "53335"
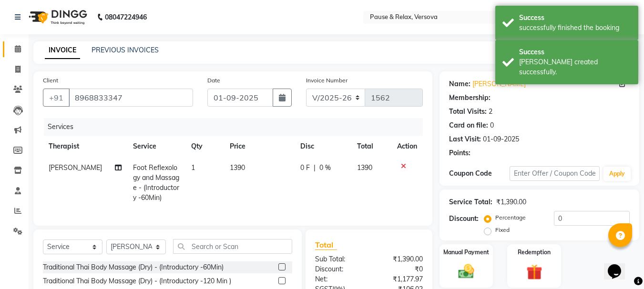
scroll to position [102, 0]
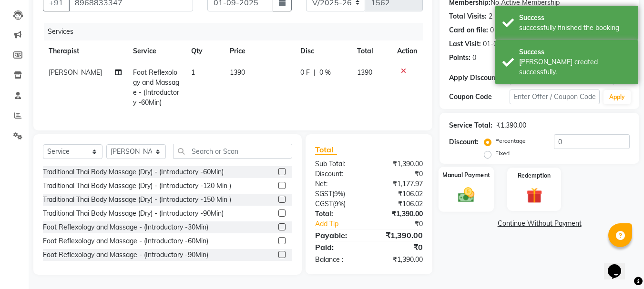
click at [469, 171] on label "Manual Payment" at bounding box center [466, 175] width 48 height 9
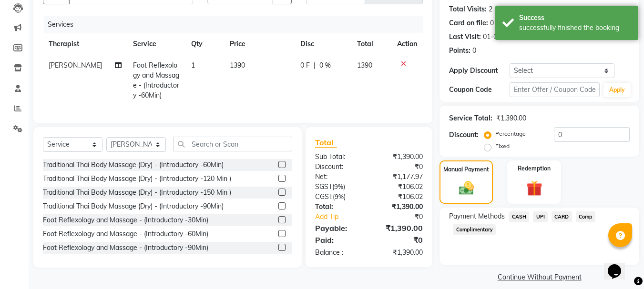
click at [524, 217] on span "CASH" at bounding box center [518, 217] width 20 height 11
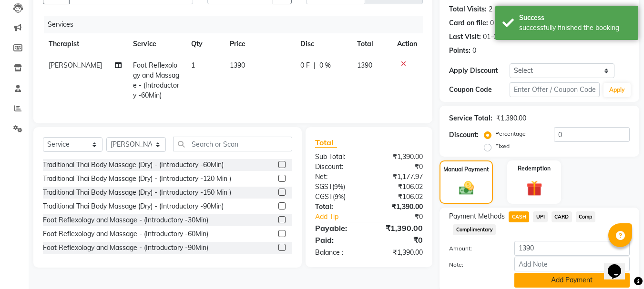
scroll to position [139, 0]
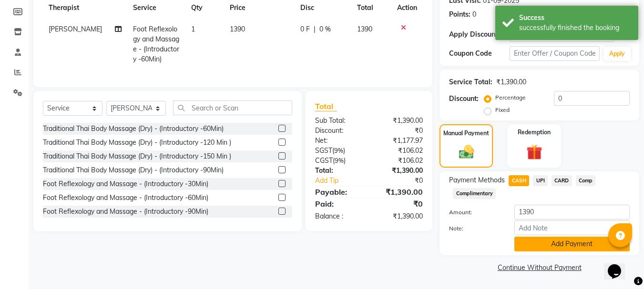
click at [581, 239] on button "Add Payment" at bounding box center [571, 244] width 115 height 15
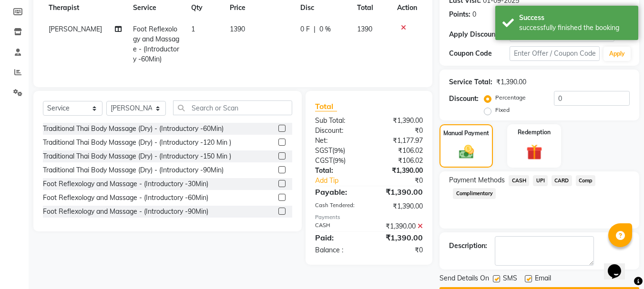
scroll to position [166, 0]
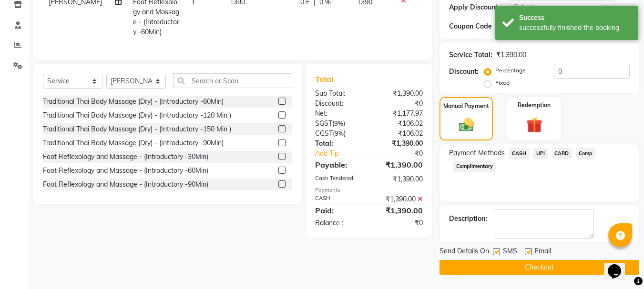
click at [529, 252] on label at bounding box center [528, 251] width 7 height 7
click at [529, 252] on input "checkbox" at bounding box center [528, 252] width 6 height 6
checkbox input "false"
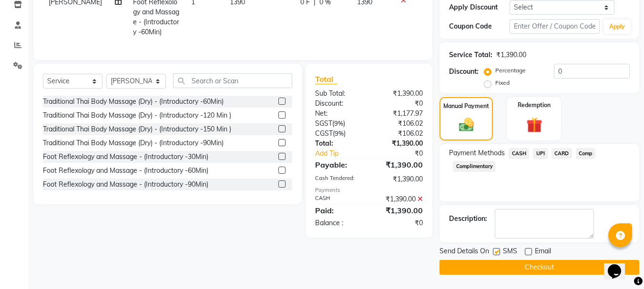
click at [543, 264] on button "Checkout" at bounding box center [539, 267] width 200 height 15
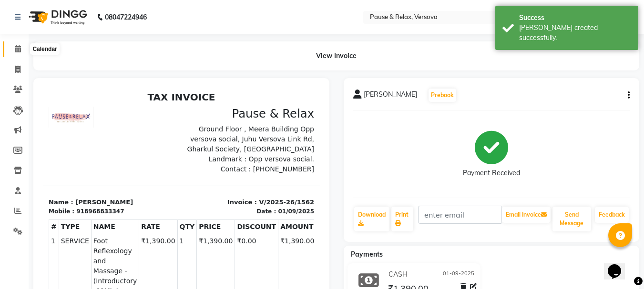
click at [19, 48] on icon at bounding box center [18, 48] width 6 height 7
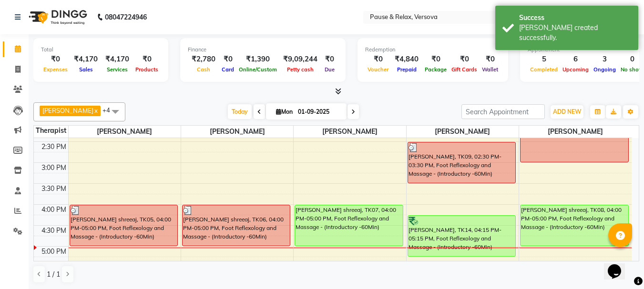
scroll to position [193, 0]
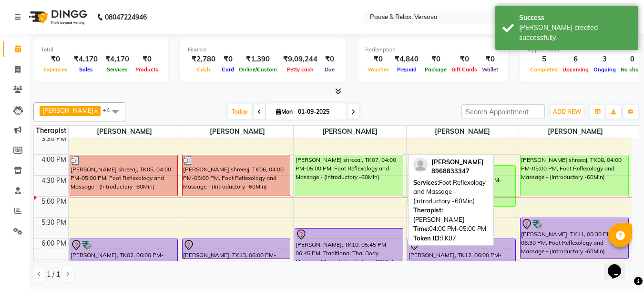
click at [366, 167] on div "[PERSON_NAME] shreeaj, TK07, 04:00 PM-05:00 PM, Foot Reflexology and Massage - …" at bounding box center [349, 175] width 108 height 40
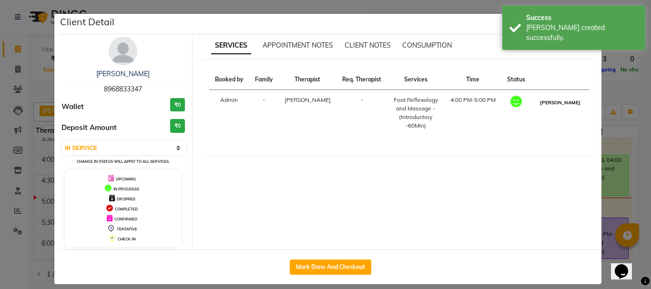
click at [569, 99] on button "[PERSON_NAME]" at bounding box center [559, 103] width 45 height 12
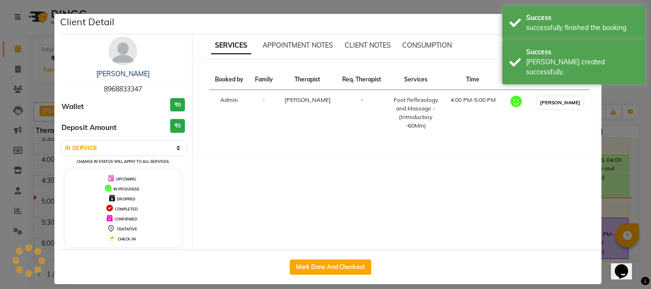
select select "3"
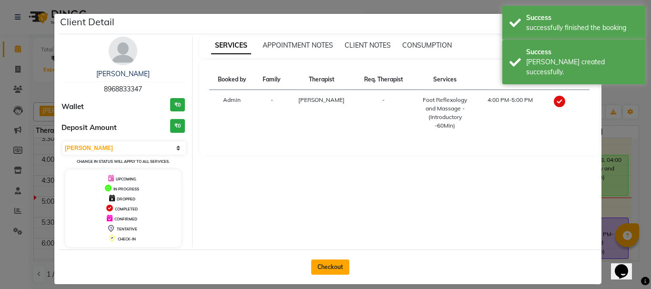
click at [316, 269] on button "Checkout" at bounding box center [330, 267] width 38 height 15
select select "service"
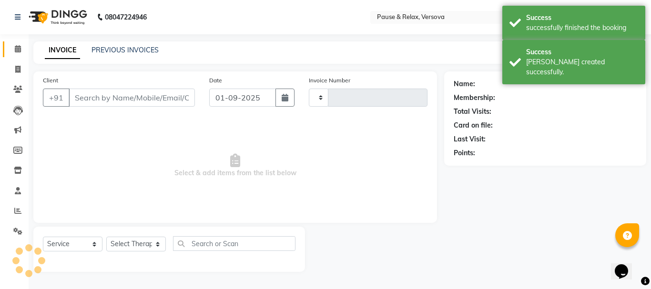
type input "1563"
select select "6832"
type input "8968833347"
select select "53337"
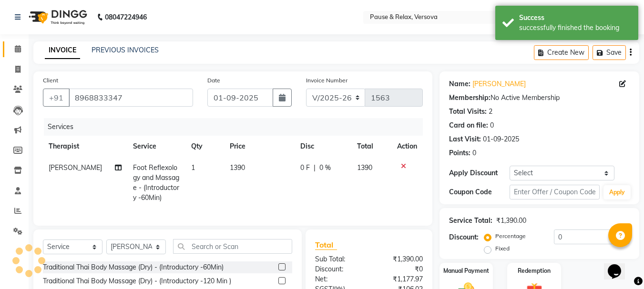
scroll to position [102, 0]
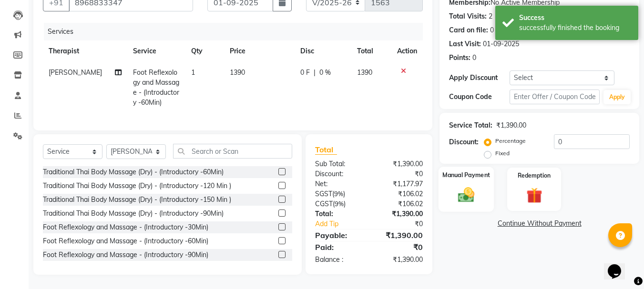
click at [479, 171] on label "Manual Payment" at bounding box center [466, 175] width 48 height 9
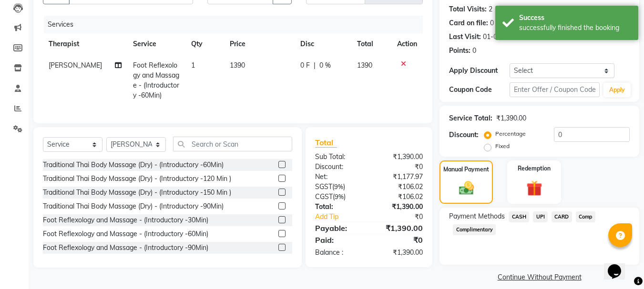
click at [516, 217] on span "CASH" at bounding box center [518, 217] width 20 height 11
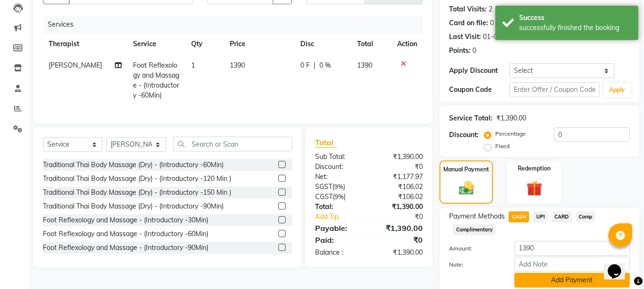
scroll to position [139, 0]
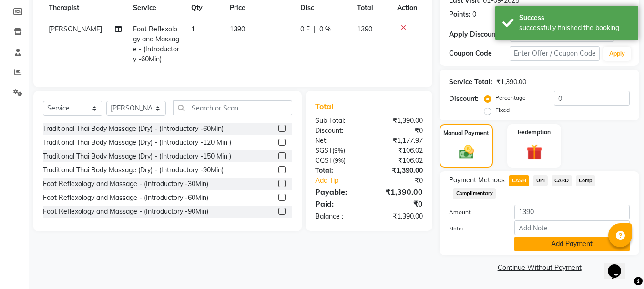
click at [570, 244] on button "Add Payment" at bounding box center [571, 244] width 115 height 15
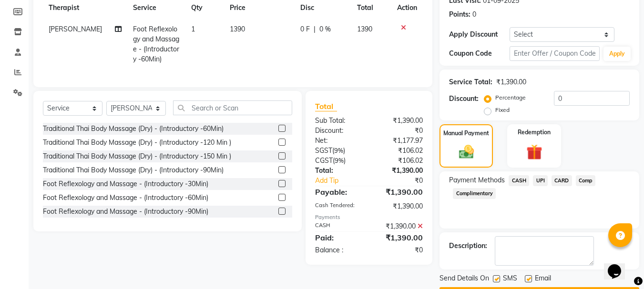
scroll to position [166, 0]
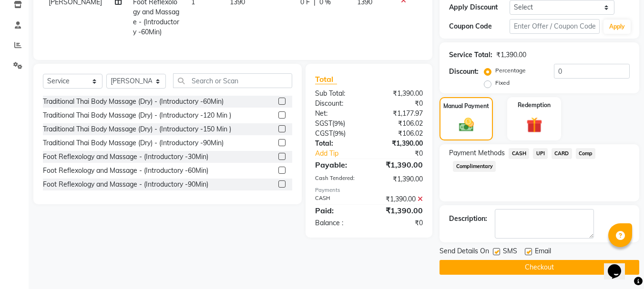
click at [528, 249] on label at bounding box center [528, 251] width 7 height 7
click at [528, 249] on input "checkbox" at bounding box center [528, 252] width 6 height 6
checkbox input "false"
click at [555, 270] on button "Checkout" at bounding box center [539, 267] width 200 height 15
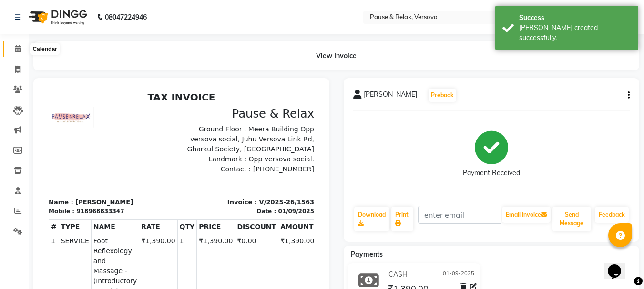
click at [17, 49] on icon at bounding box center [18, 48] width 6 height 7
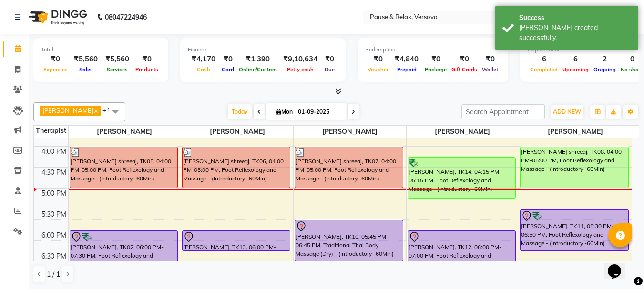
scroll to position [199, 0]
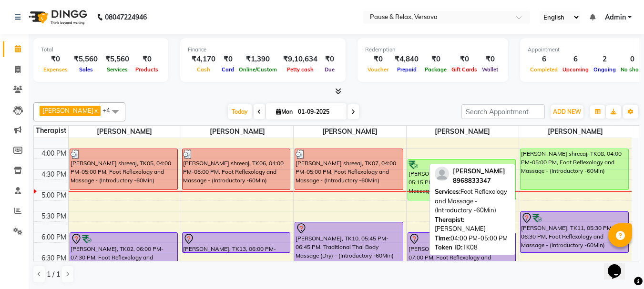
click at [574, 161] on div "[PERSON_NAME] shreeaj, TK08, 04:00 PM-05:00 PM, Foot Reflexology and Massage - …" at bounding box center [574, 169] width 108 height 40
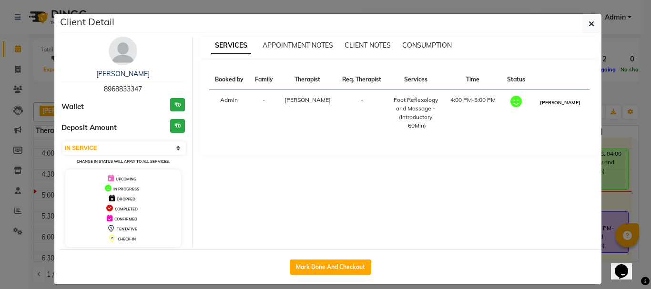
click at [557, 104] on button "[PERSON_NAME]" at bounding box center [559, 103] width 45 height 12
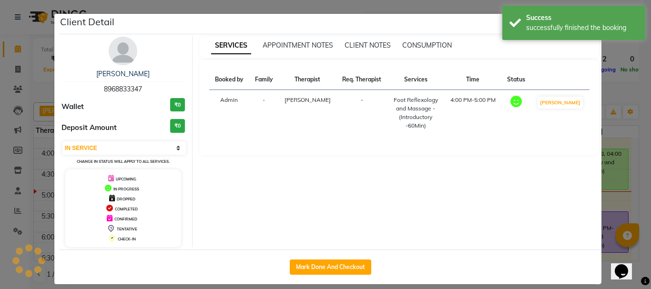
select select "3"
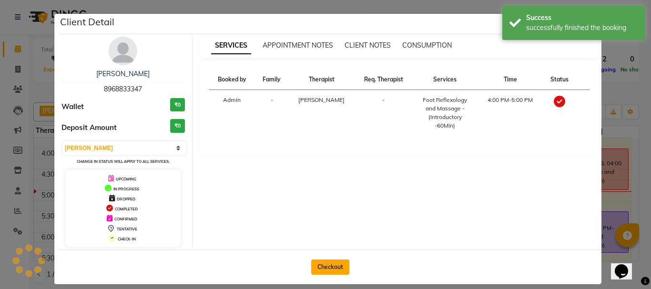
click at [325, 269] on button "Checkout" at bounding box center [330, 267] width 38 height 15
select select "service"
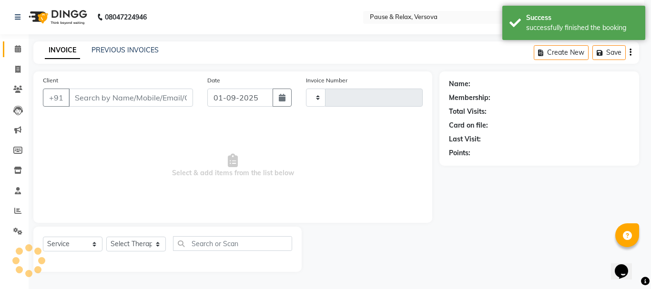
type input "1564"
select select "6832"
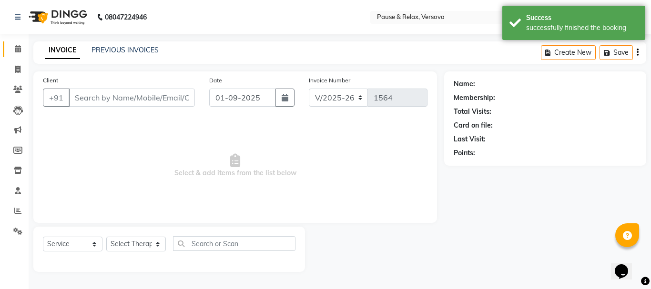
type input "8968833347"
select select "82843"
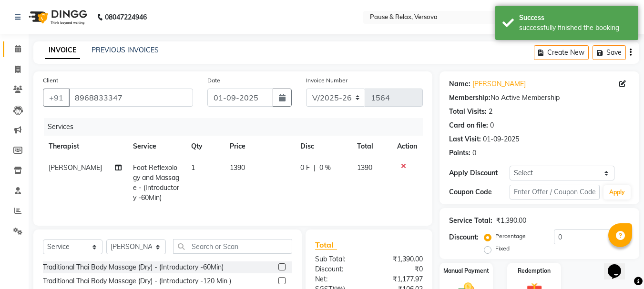
scroll to position [102, 0]
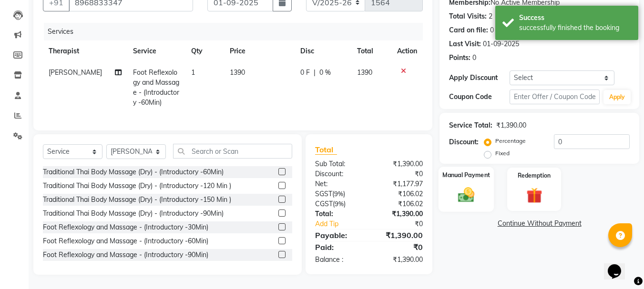
drag, startPoint x: 483, startPoint y: 167, endPoint x: 490, endPoint y: 176, distance: 11.8
click at [483, 171] on label "Manual Payment" at bounding box center [466, 175] width 48 height 9
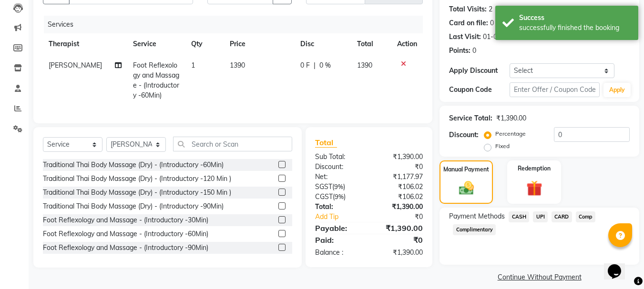
click at [516, 216] on span "CASH" at bounding box center [518, 217] width 20 height 11
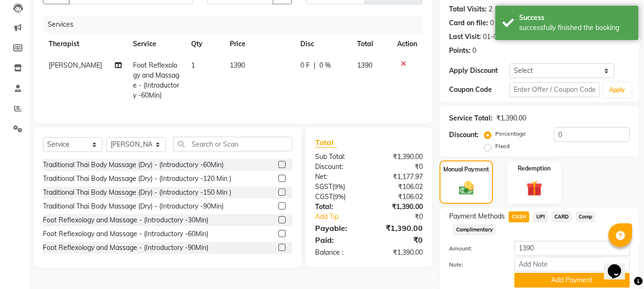
scroll to position [139, 0]
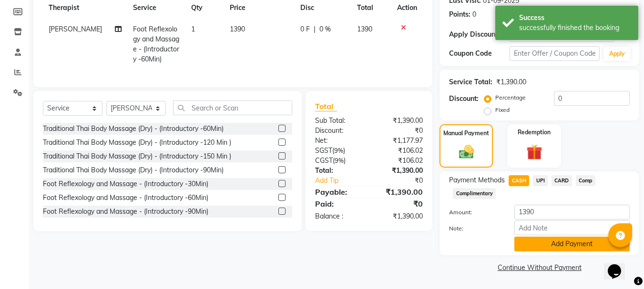
click at [574, 242] on button "Add Payment" at bounding box center [571, 244] width 115 height 15
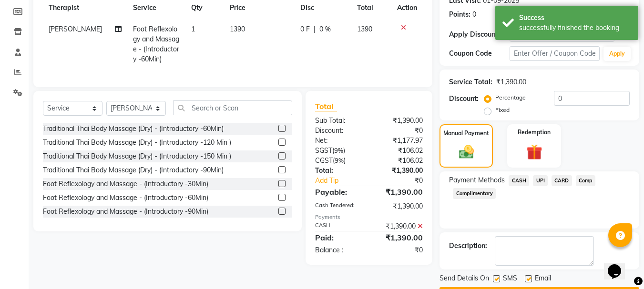
scroll to position [166, 0]
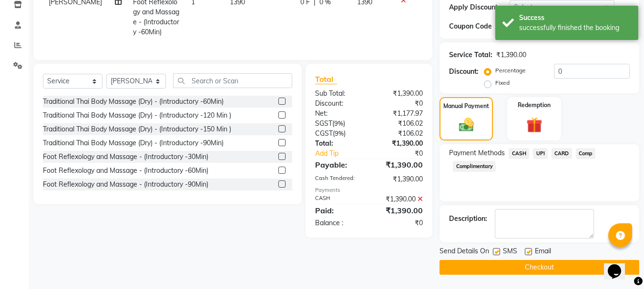
click at [531, 253] on label at bounding box center [528, 251] width 7 height 7
click at [531, 253] on input "checkbox" at bounding box center [528, 252] width 6 height 6
checkbox input "false"
click at [547, 265] on button "Checkout" at bounding box center [539, 267] width 200 height 15
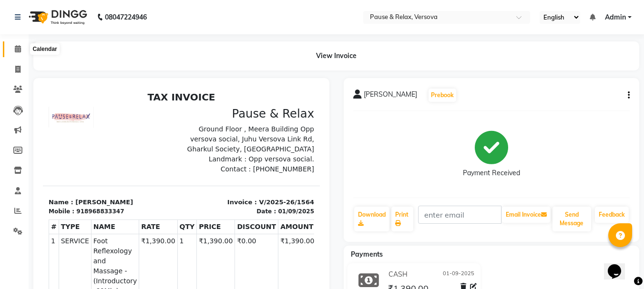
drag, startPoint x: 19, startPoint y: 44, endPoint x: 16, endPoint y: 50, distance: 6.0
click at [19, 45] on span at bounding box center [18, 49] width 17 height 11
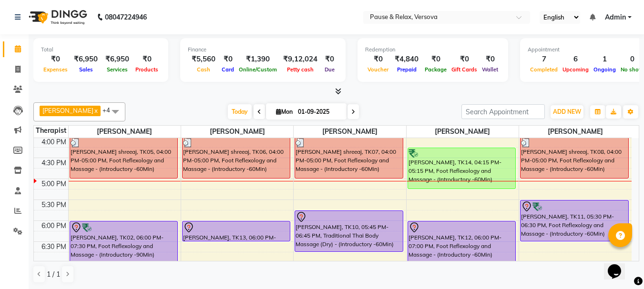
scroll to position [206, 0]
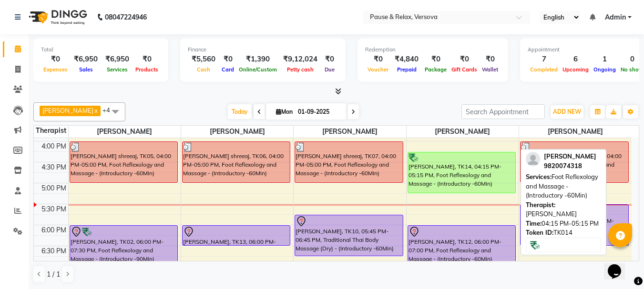
click at [453, 172] on div "[PERSON_NAME], TK14, 04:15 PM-05:15 PM, Foot Reflexology and Massage - (Introdu…" at bounding box center [462, 172] width 108 height 40
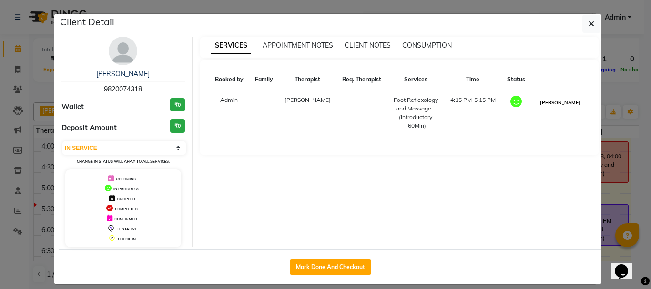
click at [555, 101] on button "[PERSON_NAME]" at bounding box center [559, 103] width 45 height 12
select select "3"
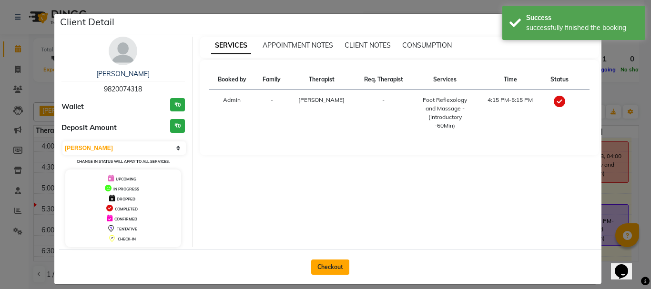
click at [315, 268] on button "Checkout" at bounding box center [330, 267] width 38 height 15
select select "6832"
select select "service"
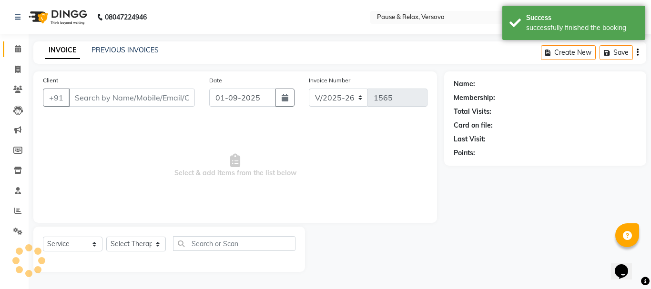
type input "9820074318"
select select "53336"
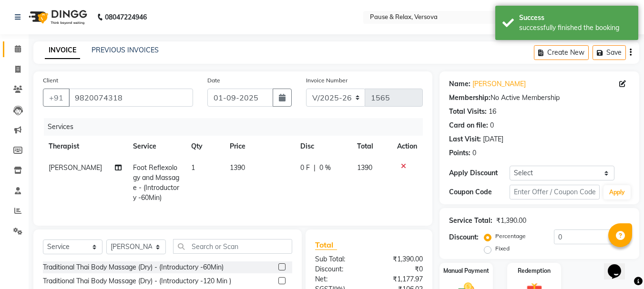
scroll to position [102, 0]
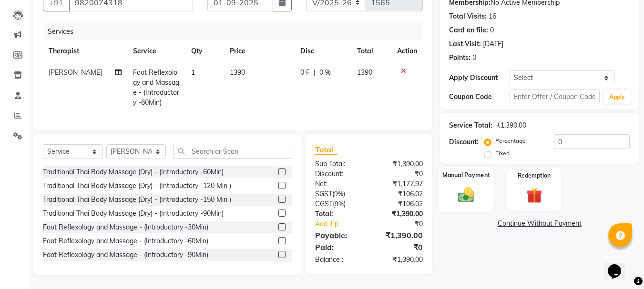
click at [463, 171] on label "Manual Payment" at bounding box center [466, 175] width 48 height 9
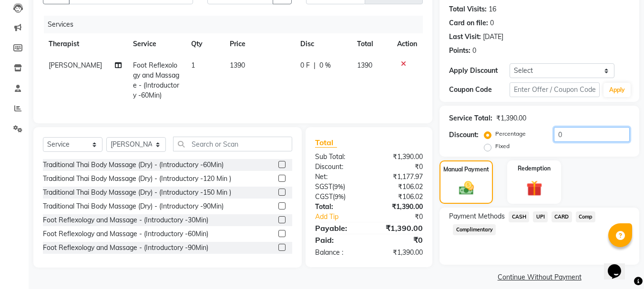
click at [582, 132] on input "0" at bounding box center [592, 134] width 76 height 15
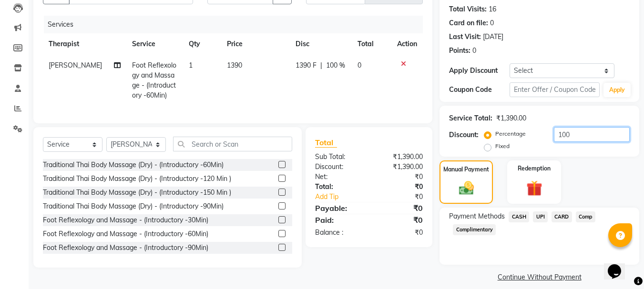
type input "100"
click at [544, 217] on span "UPI" at bounding box center [540, 217] width 15 height 11
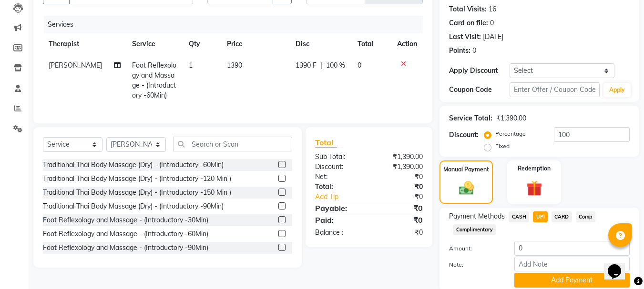
drag, startPoint x: 646, startPoint y: 201, endPoint x: 11, endPoint y: 8, distance: 663.1
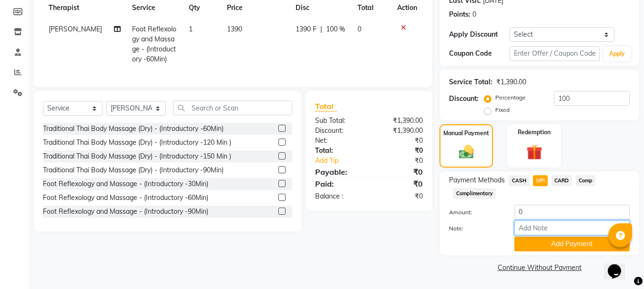
click at [545, 235] on input "Note:" at bounding box center [571, 228] width 115 height 15
click at [551, 244] on button "Add Payment" at bounding box center [571, 244] width 115 height 15
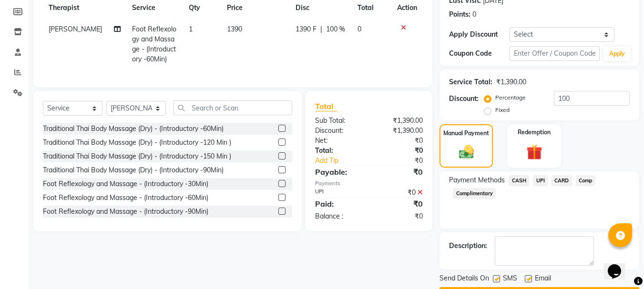
scroll to position [166, 0]
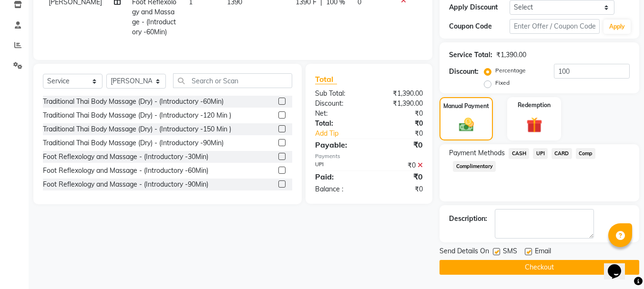
click at [529, 250] on label at bounding box center [528, 251] width 7 height 7
click at [529, 250] on input "checkbox" at bounding box center [528, 252] width 6 height 6
checkbox input "false"
click at [525, 268] on button "Checkout" at bounding box center [539, 267] width 200 height 15
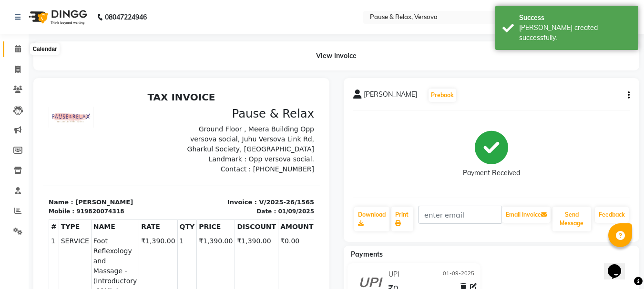
drag, startPoint x: 16, startPoint y: 51, endPoint x: 26, endPoint y: 55, distance: 10.4
click at [16, 52] on icon at bounding box center [18, 48] width 6 height 7
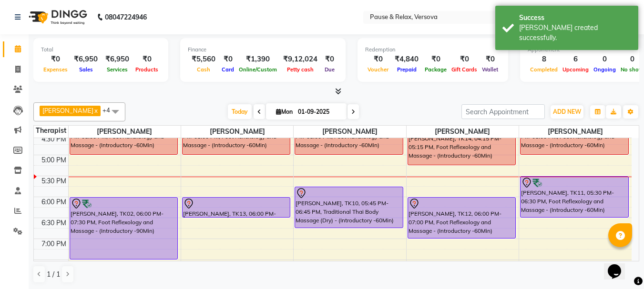
scroll to position [232, 0]
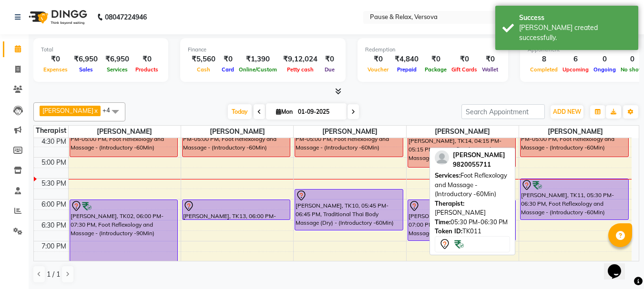
click at [562, 197] on div "[PERSON_NAME], TK11, 05:30 PM-06:30 PM, Foot Reflexology and Massage - (Introdu…" at bounding box center [574, 199] width 108 height 40
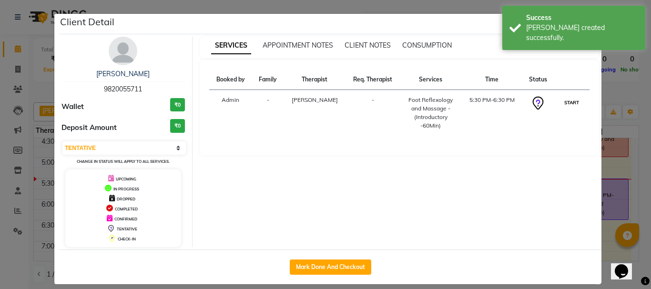
click at [571, 102] on button "START" at bounding box center [572, 103] width 20 height 12
select select "1"
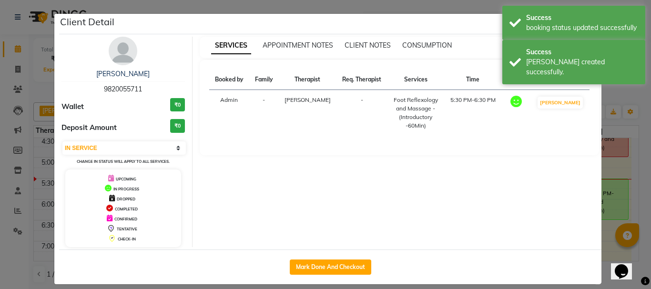
click at [619, 174] on ngb-modal-window "Client Detail [PERSON_NAME] 9820055711 Wallet ₹0 Deposit Amount ₹0 Select IN SE…" at bounding box center [325, 144] width 651 height 289
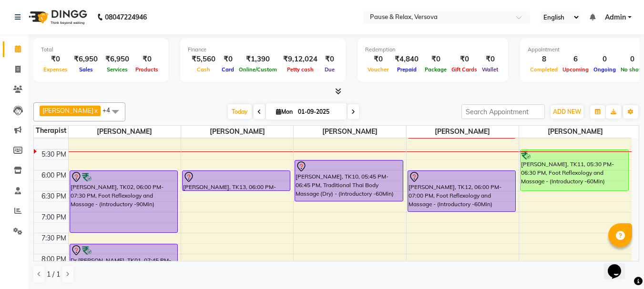
scroll to position [269, 0]
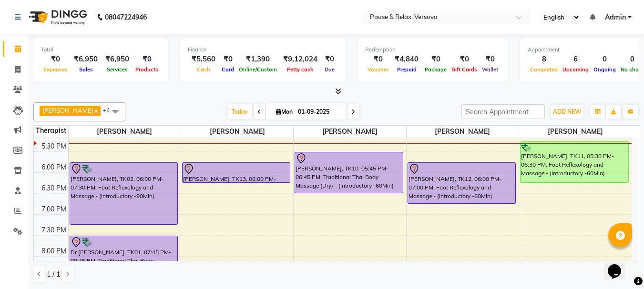
click at [222, 210] on div "11:00 AM 11:30 AM 12:00 PM 12:30 PM 1:00 PM 1:30 PM 2:00 PM 2:30 PM 3:00 PM 3:3…" at bounding box center [332, 99] width 597 height 461
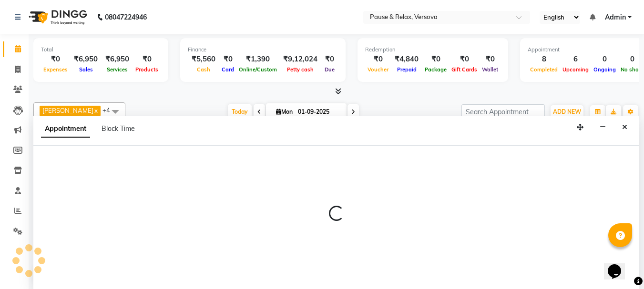
scroll to position [0, 0]
select select "53335"
select select "1140"
select select "tentative"
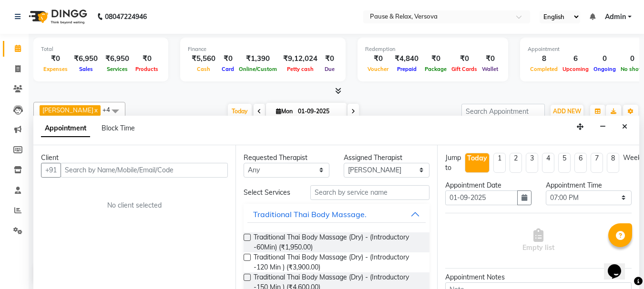
click at [101, 170] on input "text" at bounding box center [144, 170] width 167 height 15
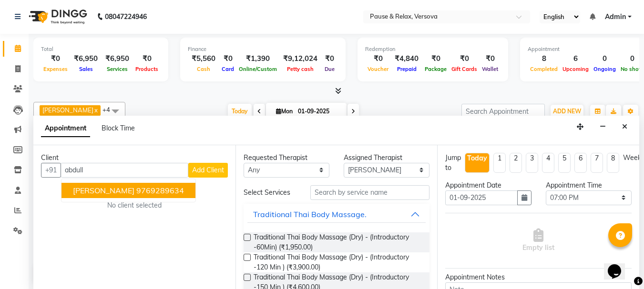
click at [91, 191] on span "[PERSON_NAME]" at bounding box center [103, 191] width 61 height 10
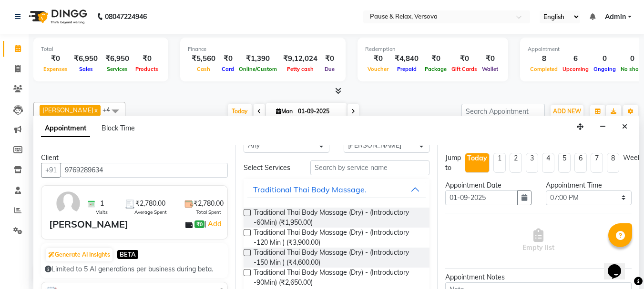
scroll to position [30, 0]
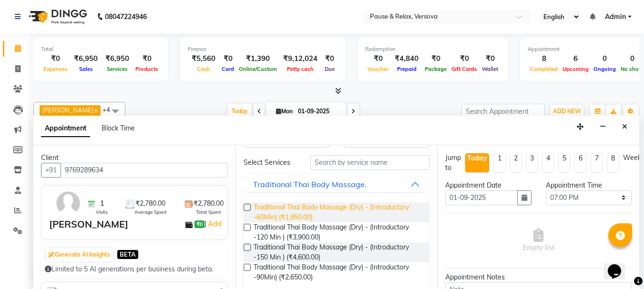
type input "9769289634"
click at [302, 214] on span "Traditional Thai Body Massage (Dry) - (Introductory -60Min) (₹1,950.00)" at bounding box center [337, 212] width 169 height 20
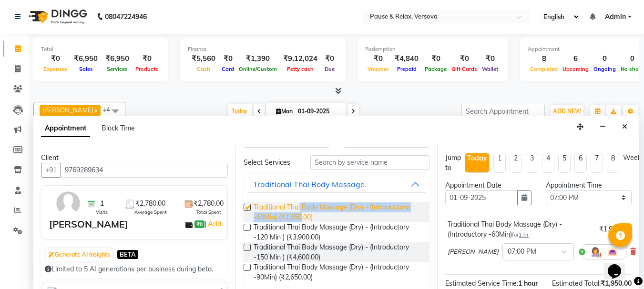
checkbox input "false"
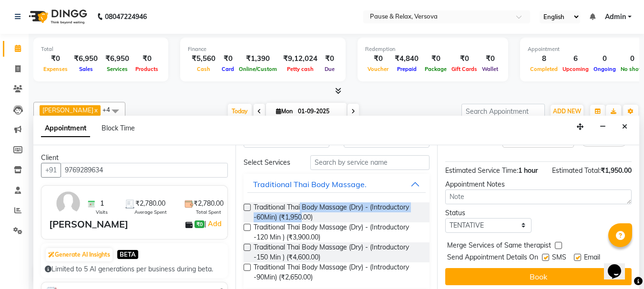
scroll to position [125, 0]
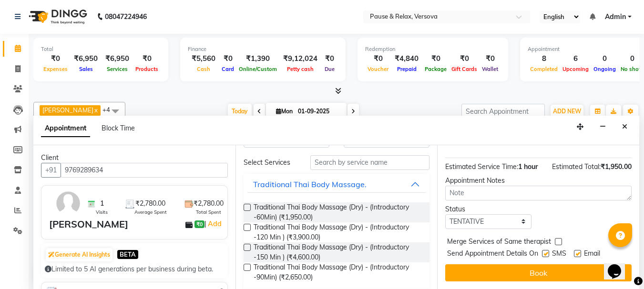
click at [575, 250] on label at bounding box center [577, 253] width 7 height 7
click at [575, 252] on input "checkbox" at bounding box center [577, 255] width 6 height 6
checkbox input "false"
click at [570, 266] on button "Book" at bounding box center [538, 272] width 186 height 17
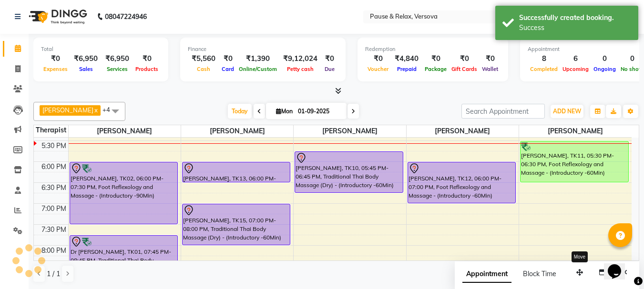
scroll to position [0, 0]
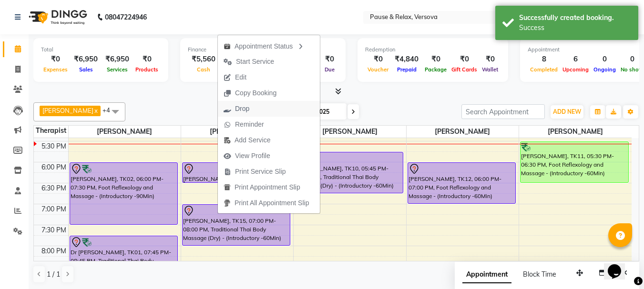
click at [241, 108] on span "Drop" at bounding box center [242, 109] width 14 height 10
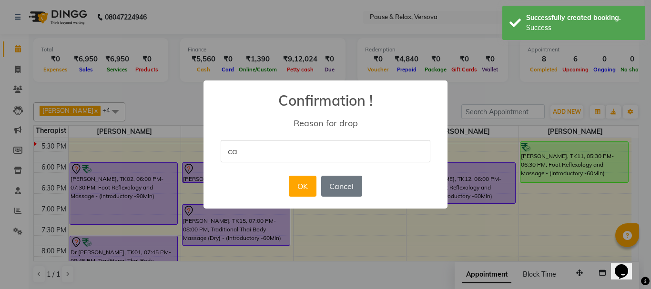
type input "cancelled"
click at [307, 190] on button "OK" at bounding box center [302, 186] width 27 height 21
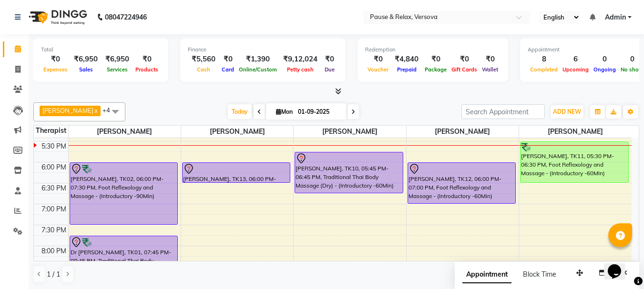
click at [204, 210] on div "11:00 AM 11:30 AM 12:00 PM 12:30 PM 1:00 PM 1:30 PM 2:00 PM 2:30 PM 3:00 PM 3:3…" at bounding box center [332, 99] width 597 height 461
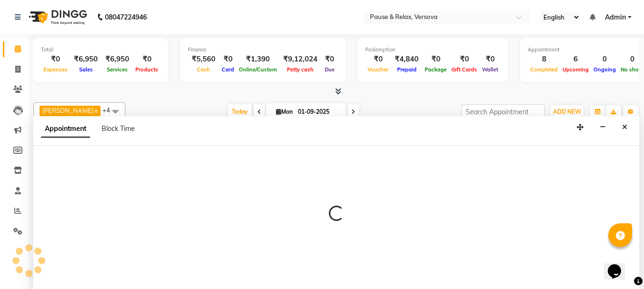
scroll to position [0, 0]
select select "53335"
select select "tentative"
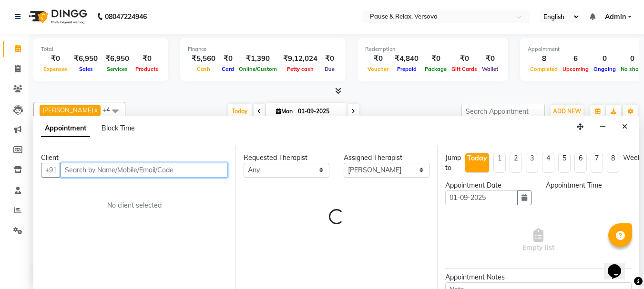
select select "1140"
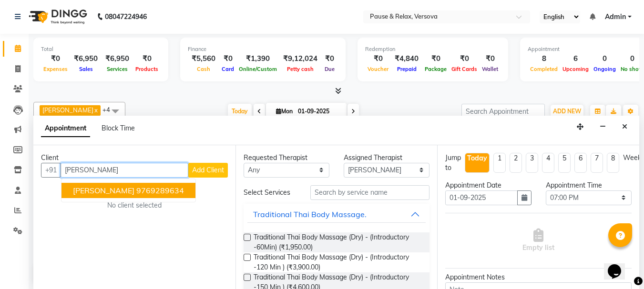
click at [136, 193] on ngb-highlight "9769289634" at bounding box center [160, 191] width 48 height 10
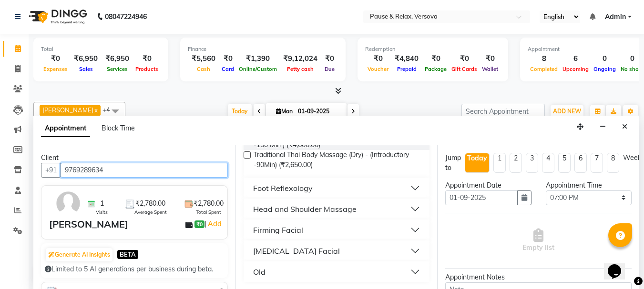
scroll to position [143, 0]
type input "9769289634"
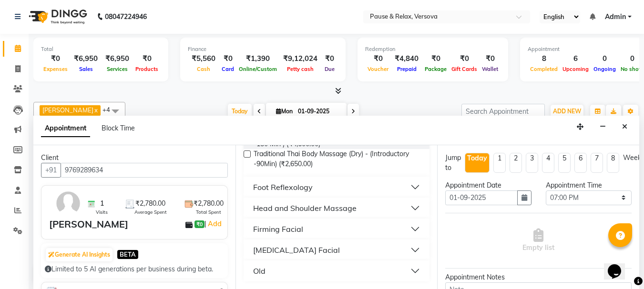
click at [406, 207] on button "Head and Shoulder Massage" at bounding box center [336, 208] width 179 height 17
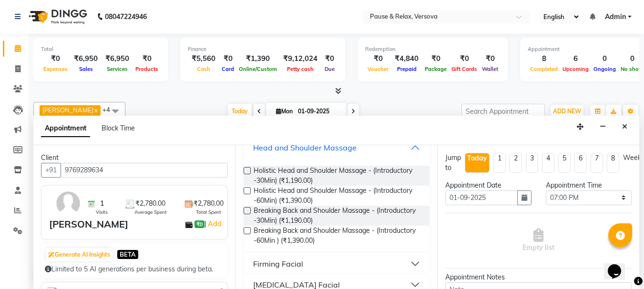
scroll to position [207, 0]
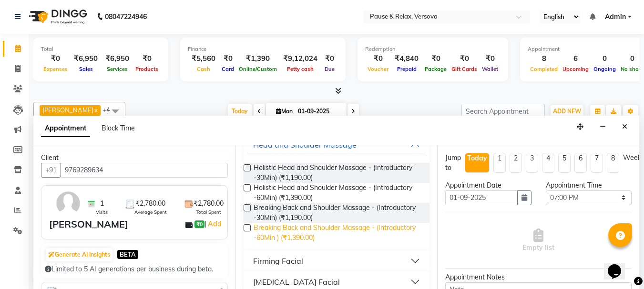
click at [312, 235] on span "Breaking Back and Shoulder Massage - (Introductory -60Min ) (₹1,390.00)" at bounding box center [337, 233] width 169 height 20
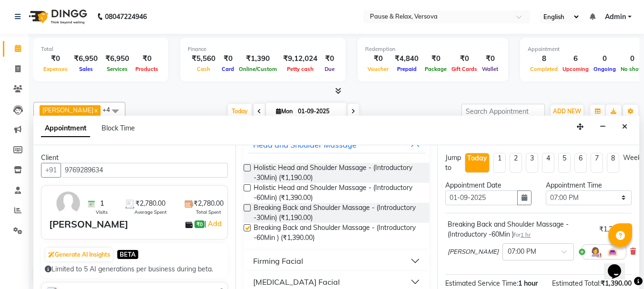
checkbox input "false"
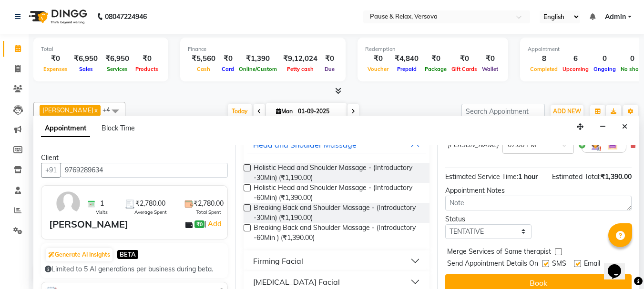
scroll to position [125, 0]
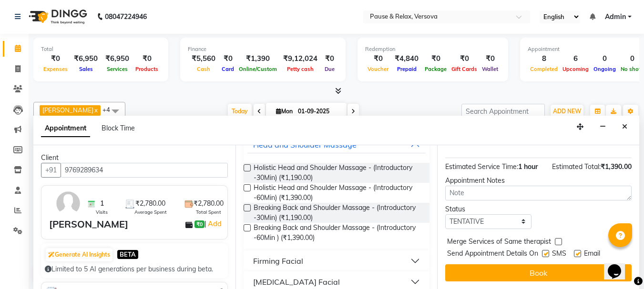
click at [578, 250] on label at bounding box center [577, 253] width 7 height 7
click at [578, 252] on input "checkbox" at bounding box center [577, 255] width 6 height 6
checkbox input "false"
click at [579, 264] on button "Book" at bounding box center [538, 272] width 186 height 17
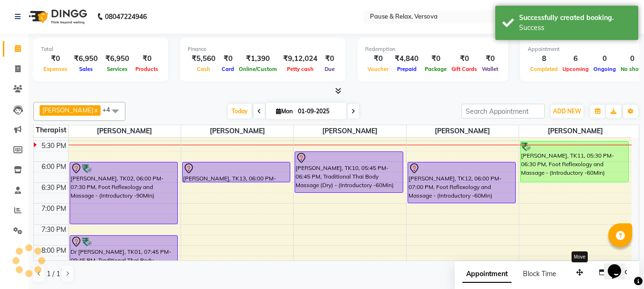
scroll to position [0, 0]
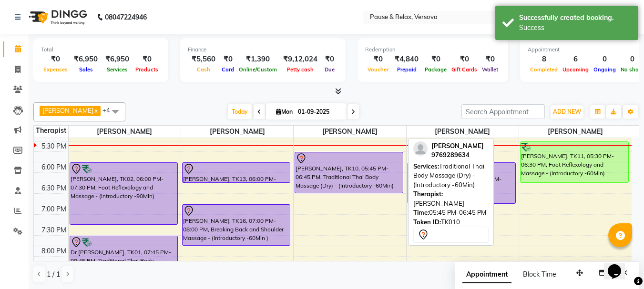
click at [360, 160] on div at bounding box center [348, 158] width 107 height 11
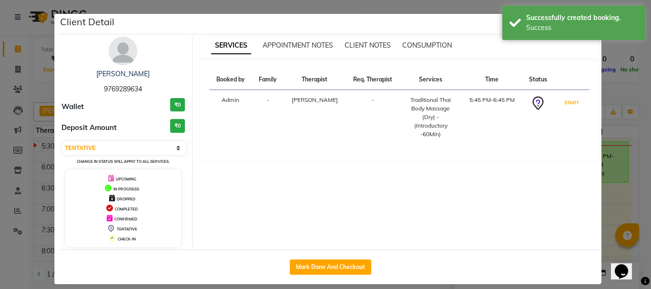
drag, startPoint x: 568, startPoint y: 102, endPoint x: 577, endPoint y: 111, distance: 13.1
click at [567, 102] on button "START" at bounding box center [572, 103] width 20 height 12
select select "1"
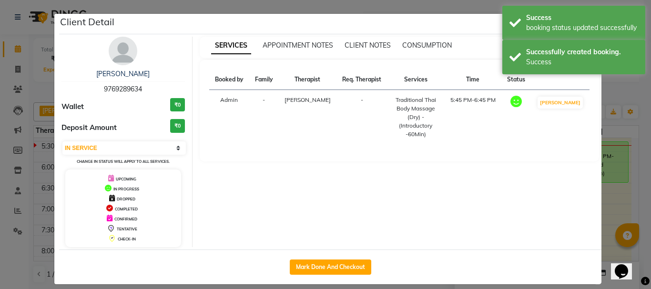
drag, startPoint x: 607, startPoint y: 206, endPoint x: 606, endPoint y: 211, distance: 5.4
click at [606, 208] on ngb-modal-window "Client Detail [PERSON_NAME] D 9769289634 Wallet ₹0 Deposit Amount ₹0 Select IN …" at bounding box center [325, 144] width 651 height 289
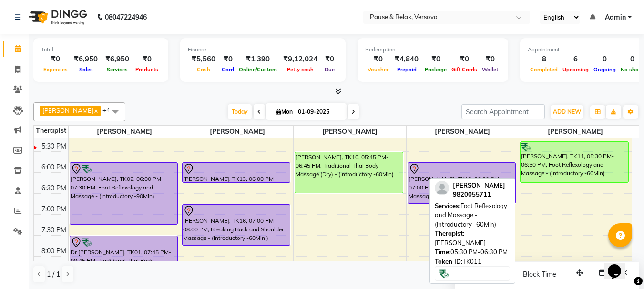
click at [590, 170] on div "[PERSON_NAME], TK11, 05:30 PM-06:30 PM, Foot Reflexology and Massage - (Introdu…" at bounding box center [574, 162] width 108 height 40
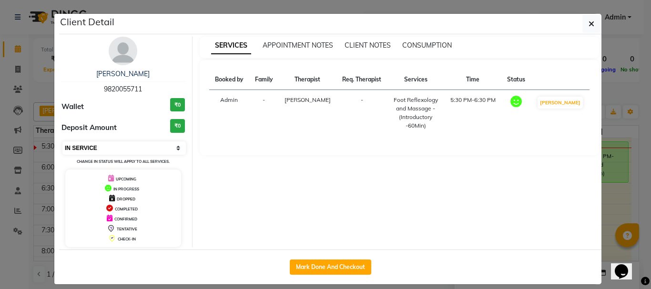
click at [173, 150] on select "Select IN SERVICE CONFIRMED TENTATIVE CHECK IN MARK DONE DROPPED UPCOMING" at bounding box center [123, 147] width 123 height 13
select select "5"
click at [62, 141] on select "Select IN SERVICE CONFIRMED TENTATIVE CHECK IN MARK DONE DROPPED UPCOMING" at bounding box center [123, 147] width 123 height 13
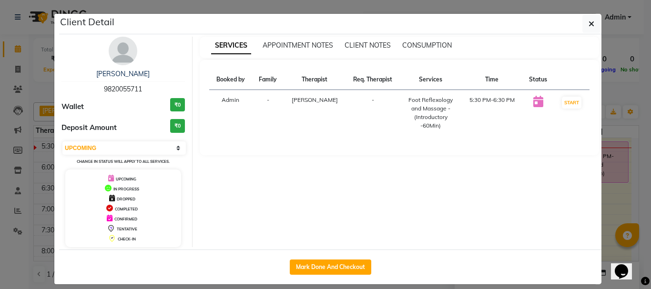
drag, startPoint x: 591, startPoint y: 24, endPoint x: 589, endPoint y: 38, distance: 13.9
click at [590, 26] on button "button" at bounding box center [591, 24] width 18 height 18
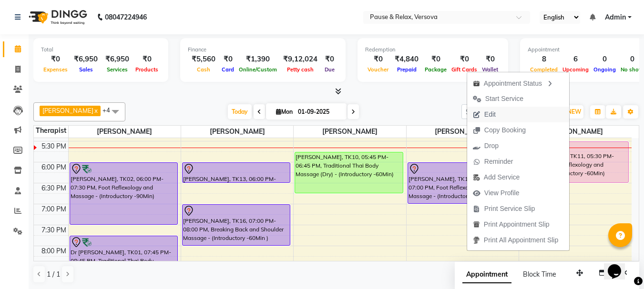
click at [491, 114] on span "Edit" at bounding box center [489, 115] width 11 height 10
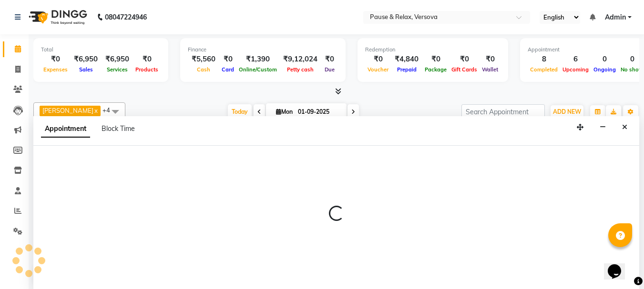
scroll to position [0, 0]
select select "tentative"
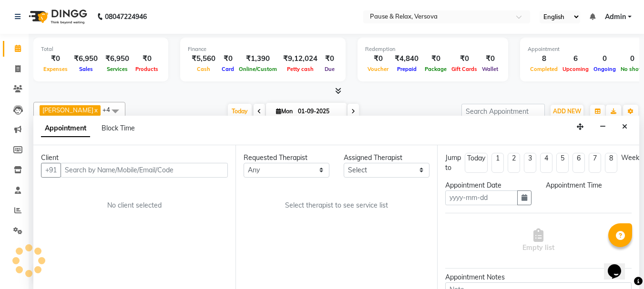
type input "01-09-2025"
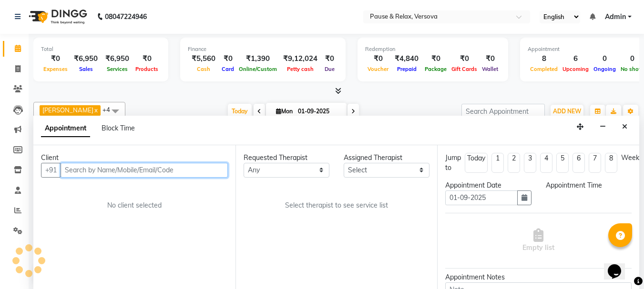
select select "82843"
select select "upcoming"
select select "1050"
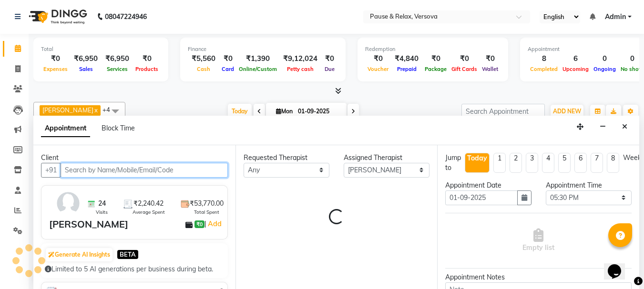
select select "3390"
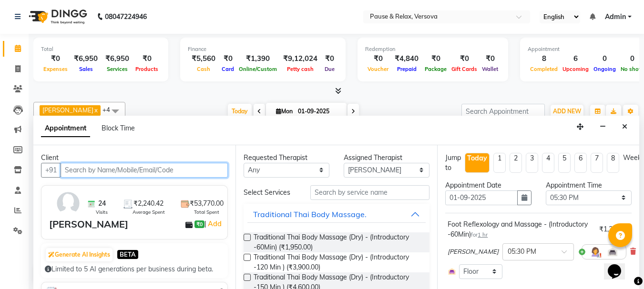
scroll to position [92, 0]
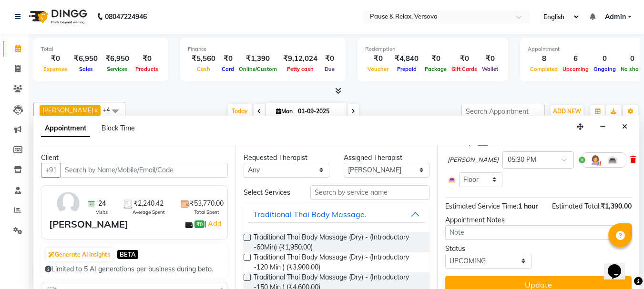
click at [630, 164] on span at bounding box center [633, 160] width 6 height 10
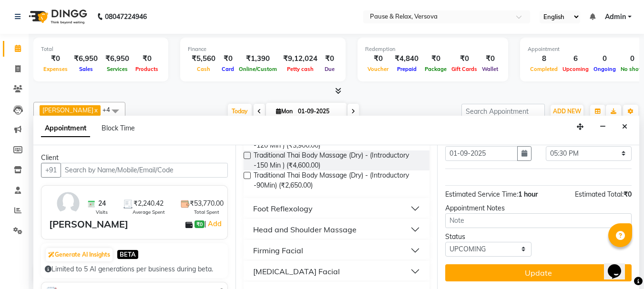
scroll to position [143, 0]
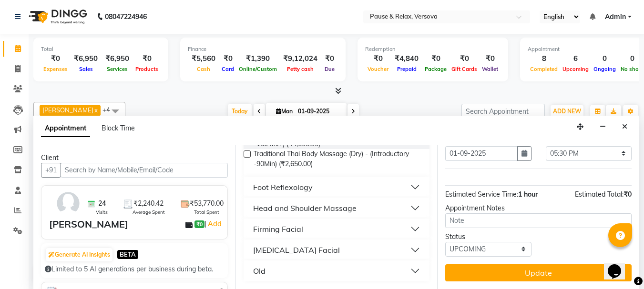
click at [407, 207] on button "Head and Shoulder Massage" at bounding box center [336, 208] width 179 height 17
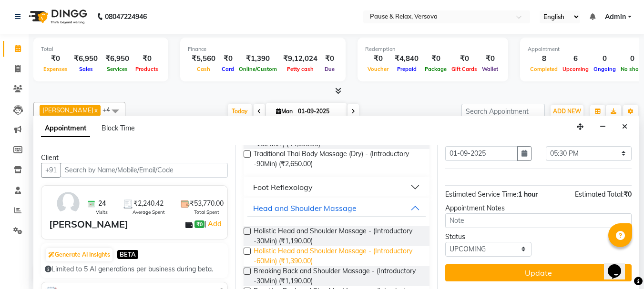
click at [302, 252] on span "Holistic Head and Shoulder Massage - (Introductory -60Min) (₹1,390.00)" at bounding box center [337, 256] width 169 height 20
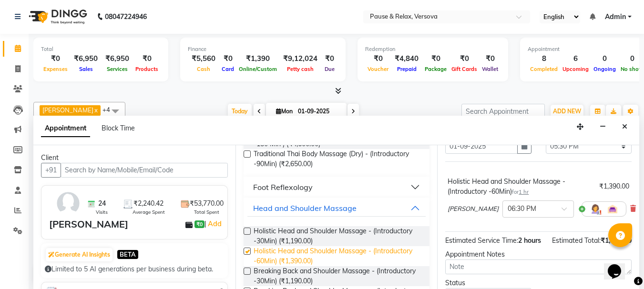
scroll to position [92, 0]
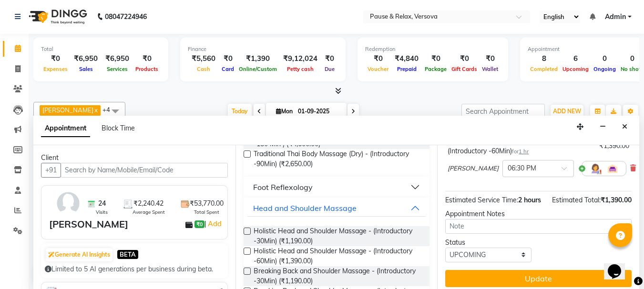
checkbox input "false"
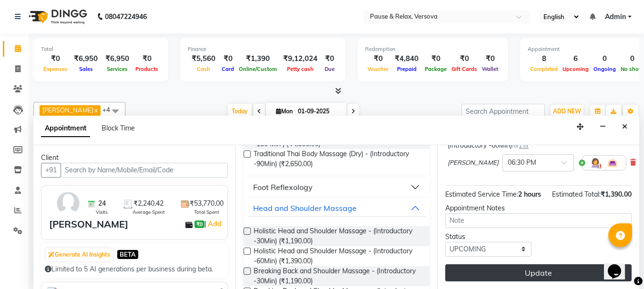
click at [548, 264] on button "Update" at bounding box center [538, 272] width 186 height 17
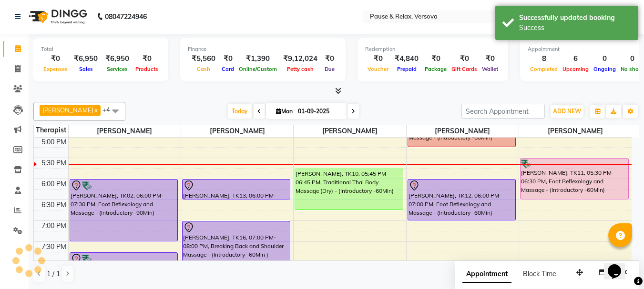
scroll to position [0, 0]
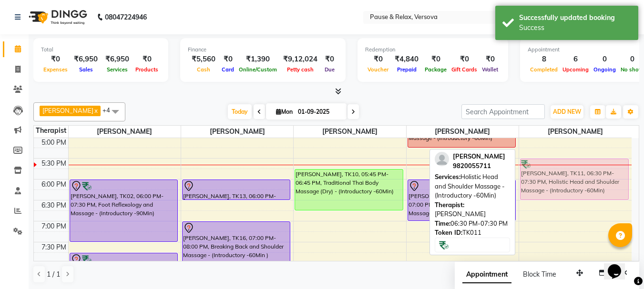
drag, startPoint x: 579, startPoint y: 215, endPoint x: 578, endPoint y: 169, distance: 45.7
click at [578, 169] on div "MsGirita Kodi, TK04, 01:30 PM-03:00 PM, Foot Reflexology and Massage - (Introdu…" at bounding box center [575, 116] width 112 height 461
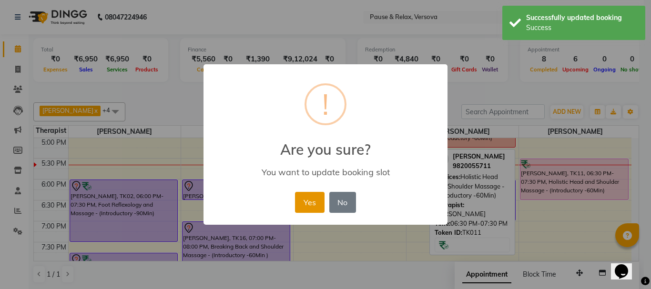
drag, startPoint x: 316, startPoint y: 202, endPoint x: 438, endPoint y: 202, distance: 121.5
click at [316, 202] on button "Yes" at bounding box center [309, 202] width 29 height 21
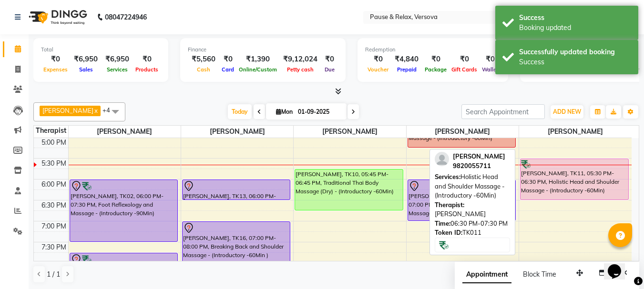
click at [591, 180] on div "[PERSON_NAME], TK11, 05:30 PM-06:30 PM, Holistic Head and Shoulder Massage - (I…" at bounding box center [574, 179] width 108 height 40
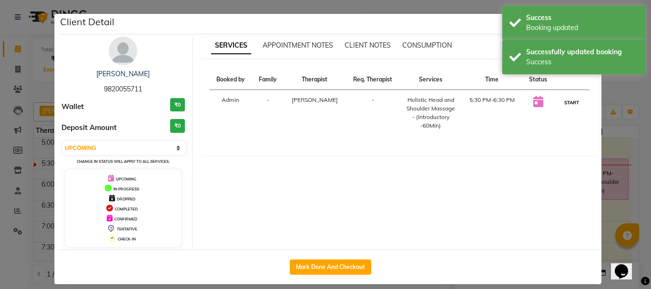
drag, startPoint x: 566, startPoint y: 102, endPoint x: 577, endPoint y: 126, distance: 25.8
click at [566, 103] on button "START" at bounding box center [572, 103] width 20 height 12
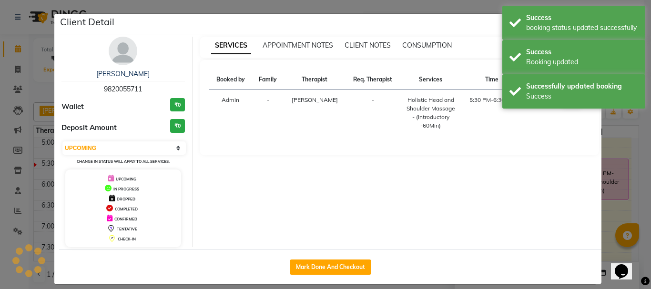
select select "1"
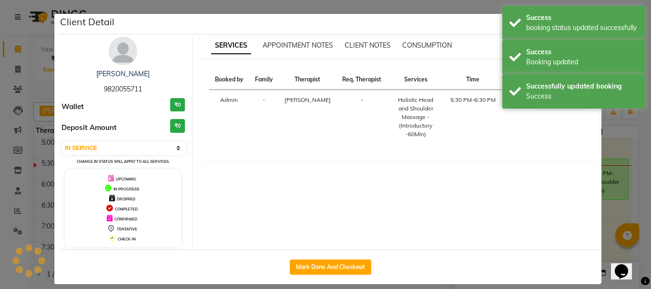
click at [613, 216] on ngb-modal-window "Client Detail [PERSON_NAME] 9820055711 Wallet ₹0 Deposit Amount ₹0 Select IN SE…" at bounding box center [325, 144] width 651 height 289
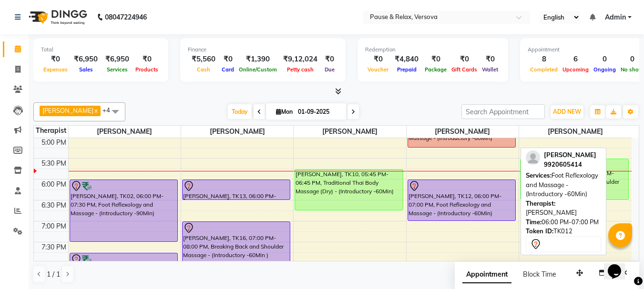
click at [478, 188] on div at bounding box center [461, 186] width 107 height 11
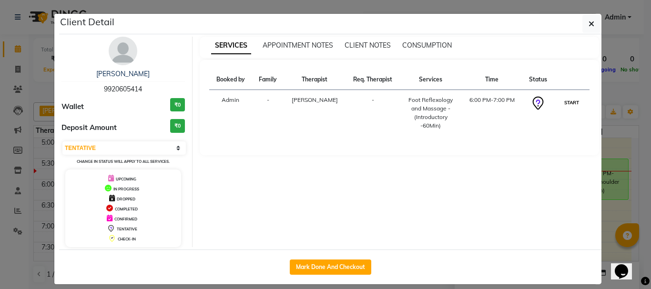
click at [564, 101] on button "START" at bounding box center [572, 103] width 20 height 12
select select "1"
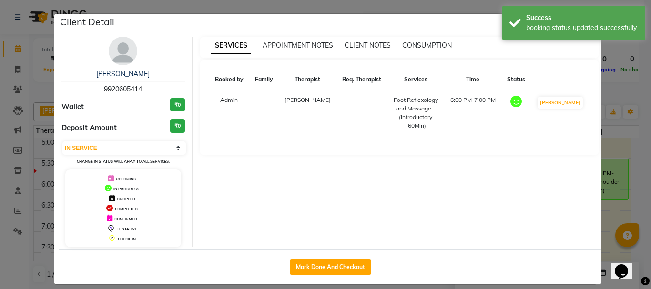
drag, startPoint x: 618, startPoint y: 211, endPoint x: 436, endPoint y: 224, distance: 182.5
click at [615, 211] on ngb-modal-window "Client Detail [PERSON_NAME] 9920605414 Wallet ₹0 Deposit Amount ₹0 Select IN SE…" at bounding box center [325, 144] width 651 height 289
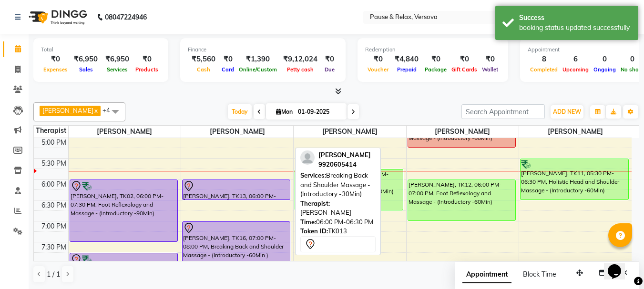
click at [247, 187] on div at bounding box center [236, 186] width 107 height 11
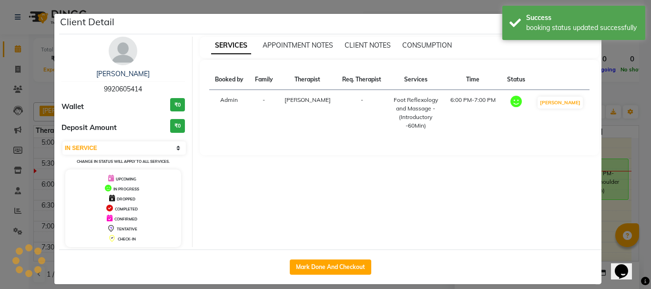
select select "7"
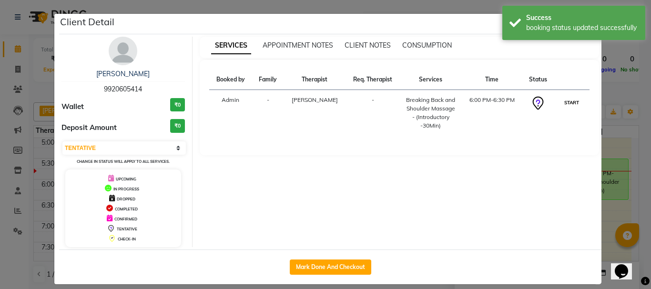
click at [565, 104] on button "START" at bounding box center [572, 103] width 20 height 12
click at [613, 208] on ngb-modal-window "Client Detail [PERSON_NAME] 9920605414 Wallet ₹0 Deposit Amount ₹0 Select IN SE…" at bounding box center [325, 144] width 651 height 289
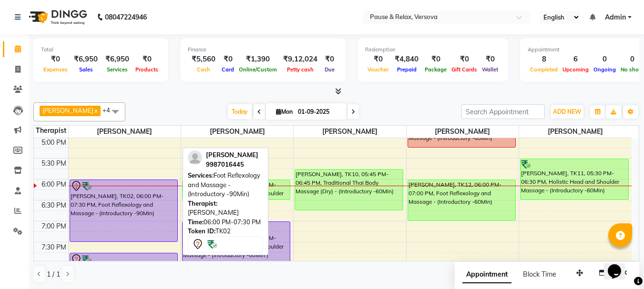
click at [111, 199] on div "[PERSON_NAME], TK02, 06:00 PM-07:30 PM, Foot Reflexology and Massage - (Introdu…" at bounding box center [124, 210] width 108 height 61
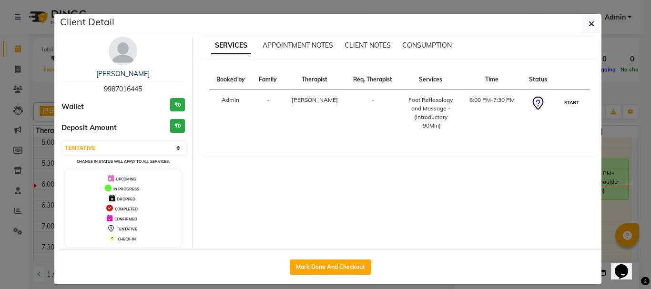
click at [573, 101] on button "START" at bounding box center [572, 103] width 20 height 12
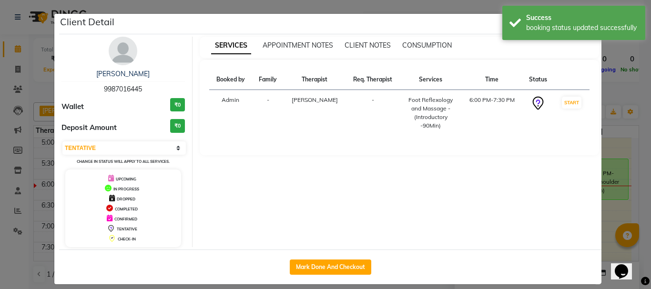
select select "1"
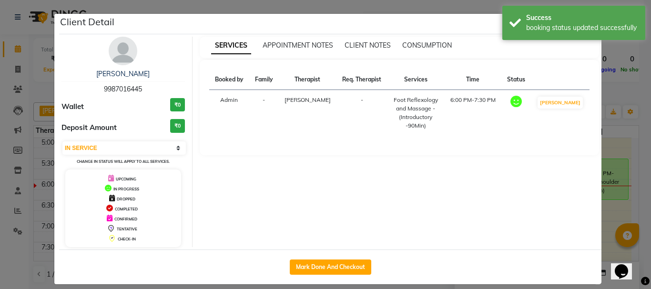
click at [616, 207] on ngb-modal-window "Client Detail [PERSON_NAME] 9987016445 Wallet ₹0 Deposit Amount ₹0 Select IN SE…" at bounding box center [325, 144] width 651 height 289
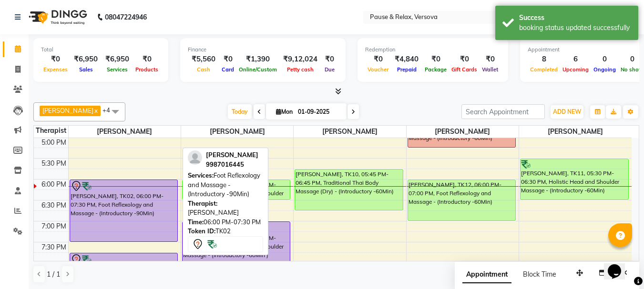
click at [106, 194] on div "[PERSON_NAME], TK02, 06:00 PM-07:30 PM, Foot Reflexology and Massage - (Introdu…" at bounding box center [124, 210] width 108 height 61
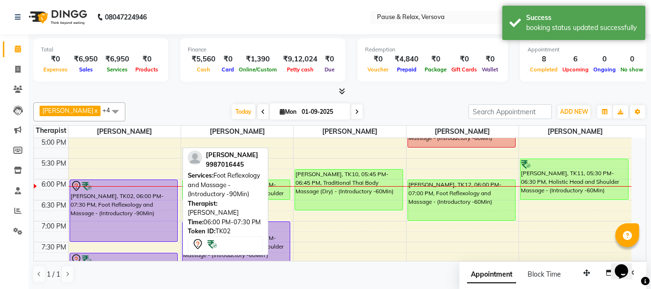
select select "1"
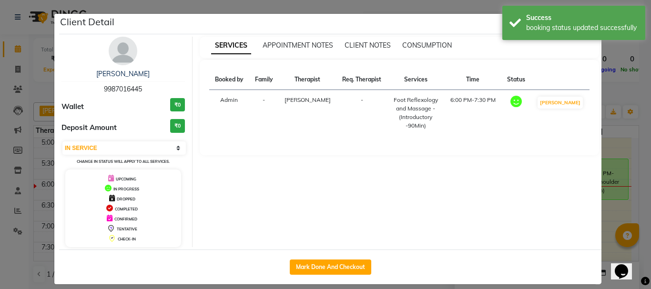
click at [619, 153] on ngb-modal-window "Client Detail [PERSON_NAME] 9987016445 Wallet ₹0 Deposit Amount ₹0 Select IN SE…" at bounding box center [325, 144] width 651 height 289
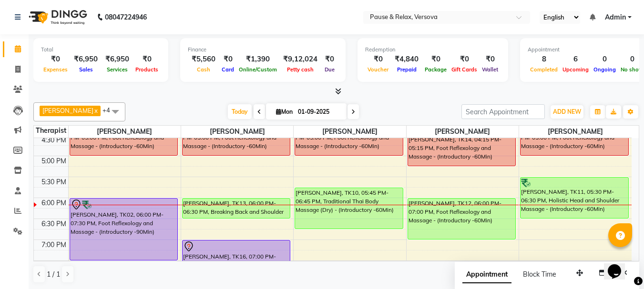
scroll to position [227, 0]
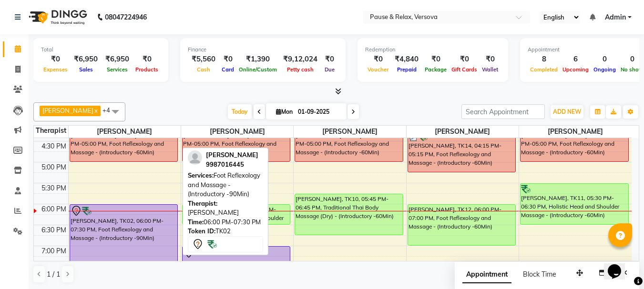
click at [127, 237] on div "[PERSON_NAME], TK02, 06:00 PM-07:30 PM, Foot Reflexology and Massage - (Introdu…" at bounding box center [124, 235] width 108 height 61
select select "1"
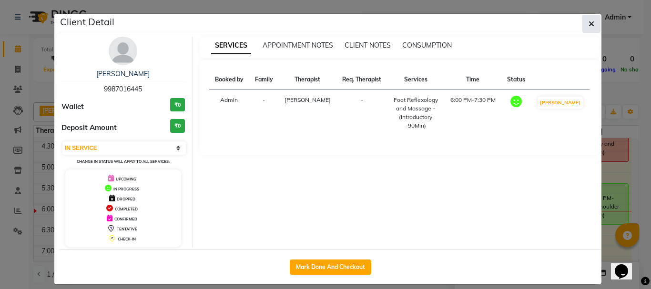
click at [588, 23] on icon "button" at bounding box center [591, 24] width 6 height 8
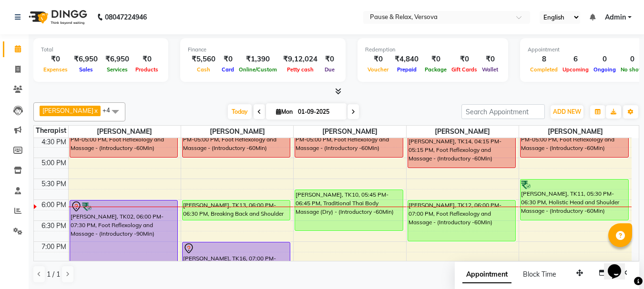
scroll to position [233, 0]
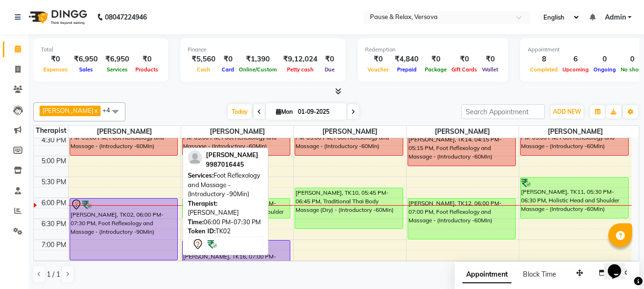
click at [129, 213] on div "[PERSON_NAME], TK02, 06:00 PM-07:30 PM, Foot Reflexology and Massage - (Introdu…" at bounding box center [124, 229] width 108 height 61
select select "1"
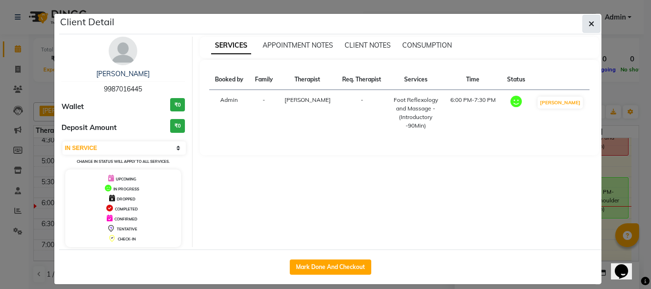
click at [589, 22] on icon "button" at bounding box center [591, 24] width 6 height 8
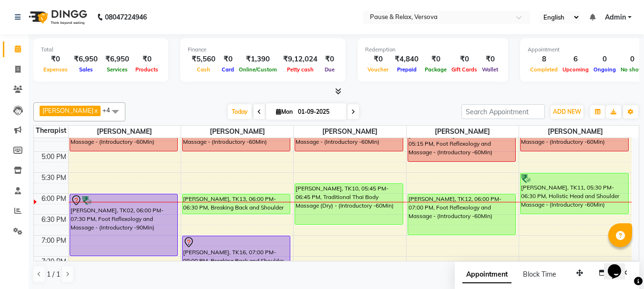
scroll to position [269, 0]
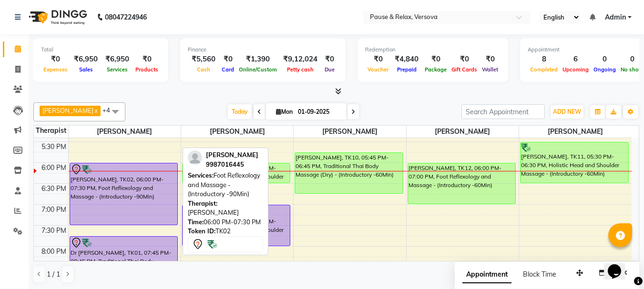
click at [124, 177] on div "[PERSON_NAME], TK02, 06:00 PM-07:30 PM, Foot Reflexology and Massage - (Introdu…" at bounding box center [124, 193] width 108 height 61
select select "1"
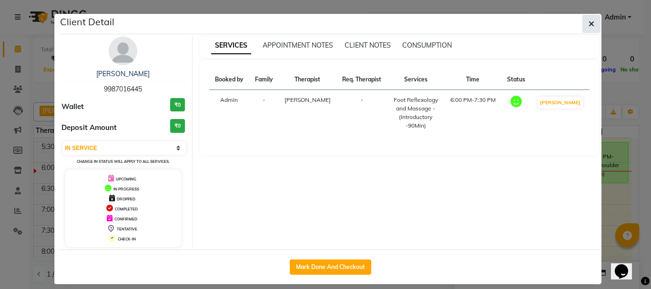
click at [588, 23] on icon "button" at bounding box center [591, 24] width 6 height 8
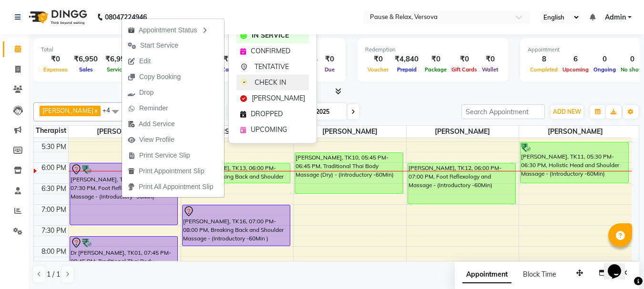
click at [273, 82] on span "CHECK IN" at bounding box center [269, 83] width 31 height 10
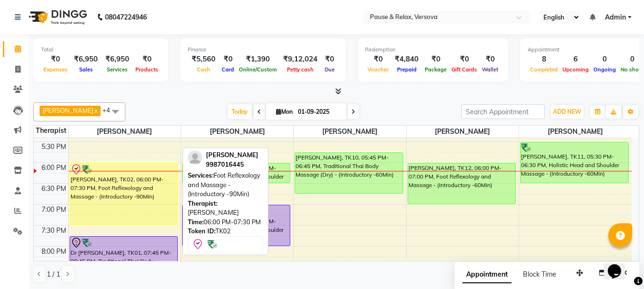
click at [109, 190] on div "[PERSON_NAME], TK02, 06:00 PM-07:30 PM, Foot Reflexology and Massage - (Introdu…" at bounding box center [124, 193] width 108 height 61
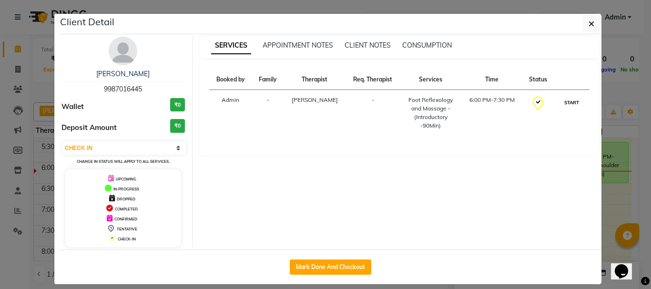
drag, startPoint x: 570, startPoint y: 101, endPoint x: 582, endPoint y: 121, distance: 22.6
click at [571, 102] on button "START" at bounding box center [572, 103] width 20 height 12
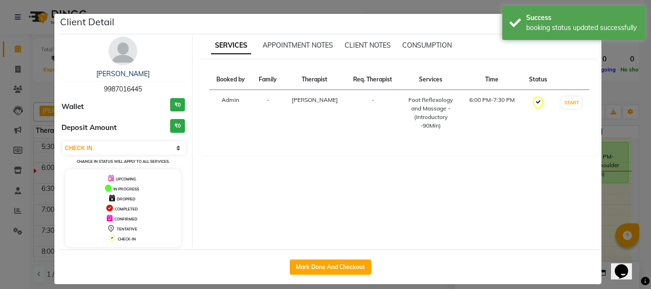
select select "1"
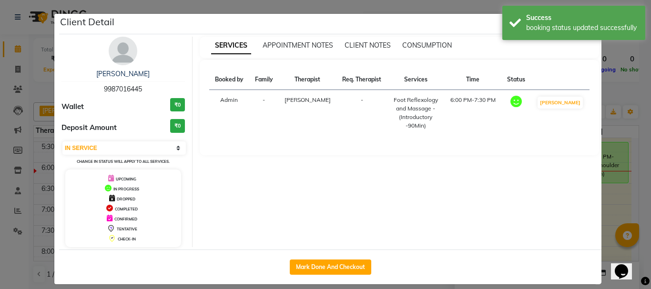
click at [617, 198] on ngb-modal-window "Client Detail [PERSON_NAME] 9987016445 Wallet ₹0 Deposit Amount ₹0 Select IN SE…" at bounding box center [325, 144] width 651 height 289
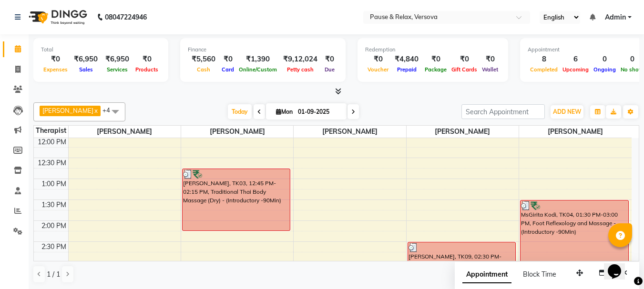
scroll to position [0, 0]
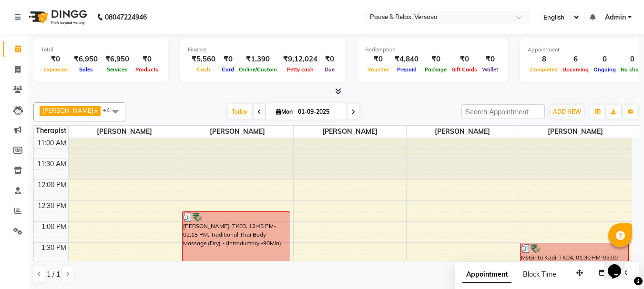
click at [351, 114] on icon at bounding box center [353, 112] width 4 height 6
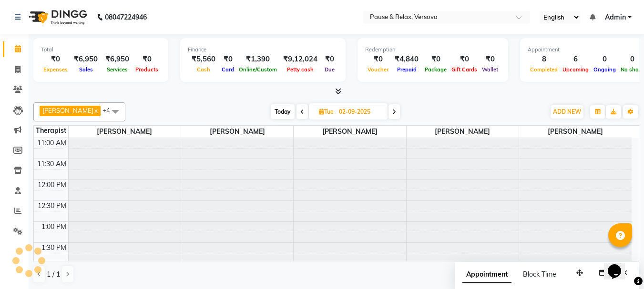
scroll to position [294, 0]
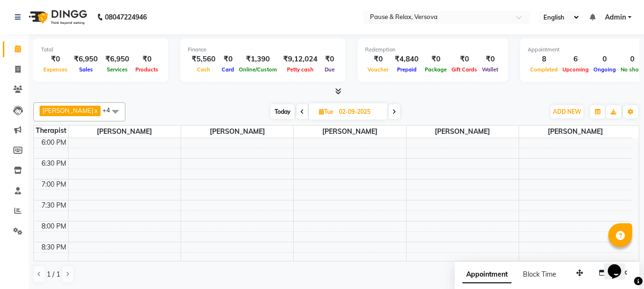
click at [392, 112] on icon at bounding box center [394, 112] width 4 height 6
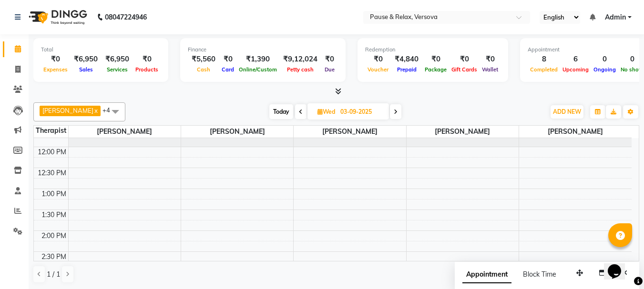
scroll to position [0, 0]
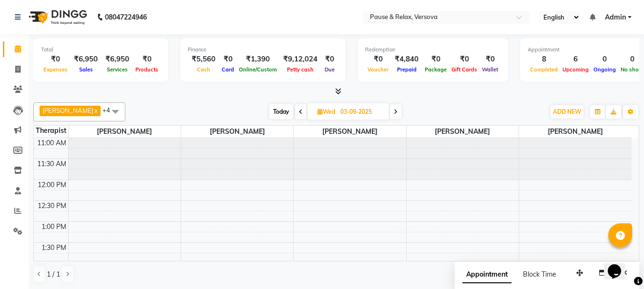
click at [394, 113] on icon at bounding box center [396, 112] width 4 height 6
click at [392, 111] on icon at bounding box center [394, 112] width 4 height 6
click at [387, 113] on span at bounding box center [392, 111] width 11 height 15
click at [394, 117] on span at bounding box center [393, 111] width 11 height 15
click at [279, 116] on span "Today" at bounding box center [282, 111] width 24 height 15
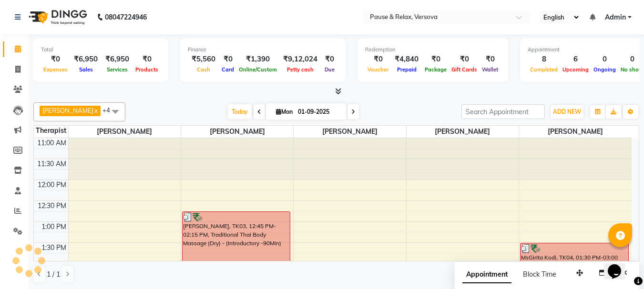
scroll to position [294, 0]
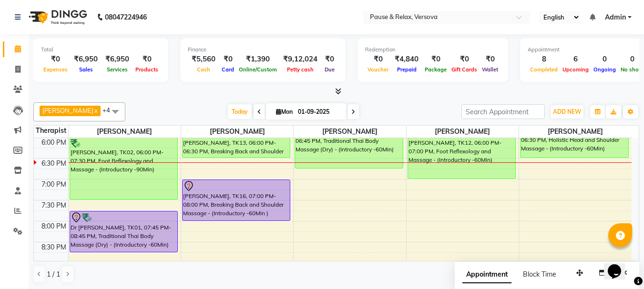
click at [351, 112] on icon at bounding box center [353, 112] width 4 height 6
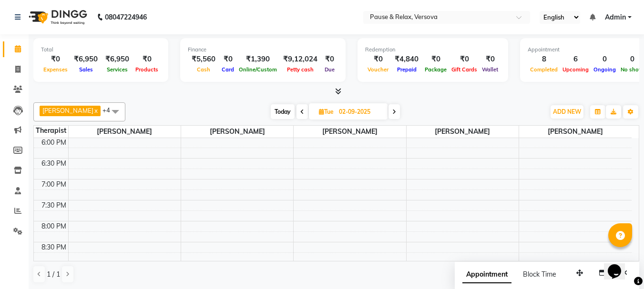
click at [392, 113] on span at bounding box center [393, 111] width 11 height 15
click at [394, 112] on icon at bounding box center [396, 112] width 4 height 6
type input "[DATE]"
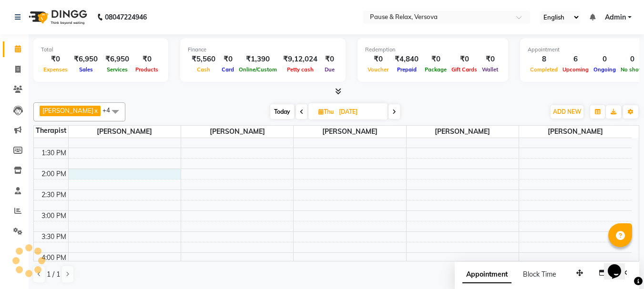
click at [124, 177] on div "11:00 AM 11:30 AM 12:00 PM 12:30 PM 1:00 PM 1:30 PM 2:00 PM 2:30 PM 3:00 PM 3:3…" at bounding box center [332, 273] width 597 height 461
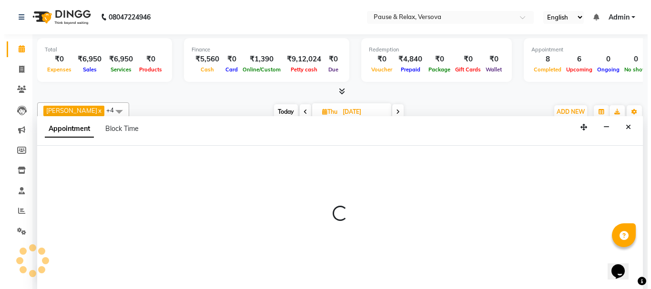
scroll to position [0, 0]
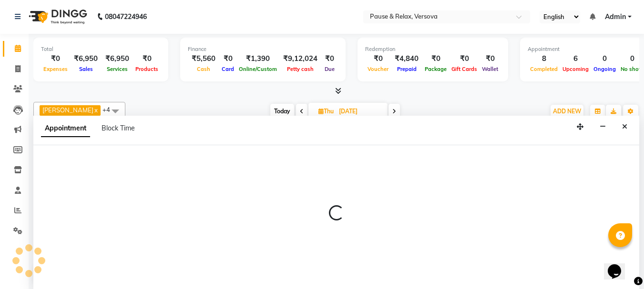
select select "53332"
select select "840"
select select "tentative"
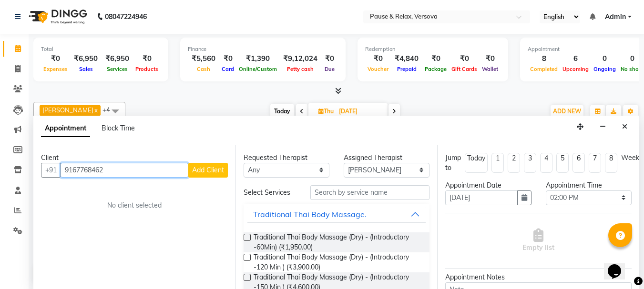
type input "9167768462"
click at [201, 174] on span "Add Client" at bounding box center [208, 170] width 32 height 9
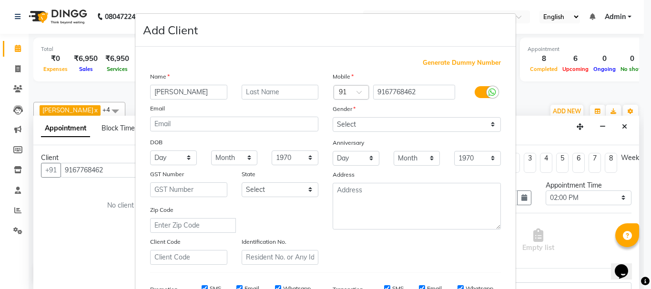
type input "[PERSON_NAME]"
click at [257, 96] on input "text" at bounding box center [280, 92] width 77 height 15
type input "Arya"
click at [491, 124] on select "Select [DEMOGRAPHIC_DATA] [DEMOGRAPHIC_DATA] Other Prefer Not To Say" at bounding box center [417, 124] width 168 height 15
select select "[DEMOGRAPHIC_DATA]"
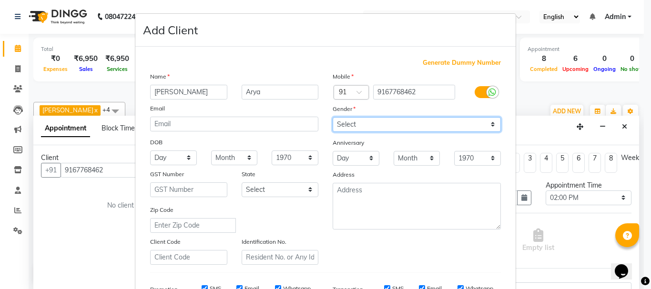
click at [333, 117] on select "Select [DEMOGRAPHIC_DATA] [DEMOGRAPHIC_DATA] Other Prefer Not To Say" at bounding box center [417, 124] width 168 height 15
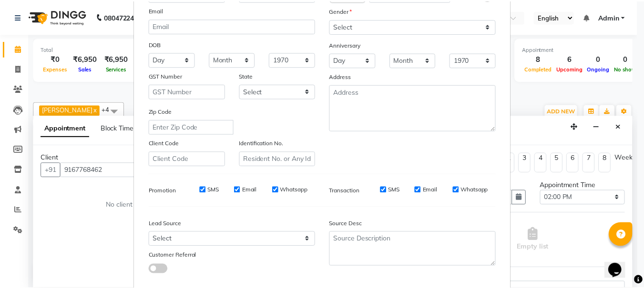
scroll to position [151, 0]
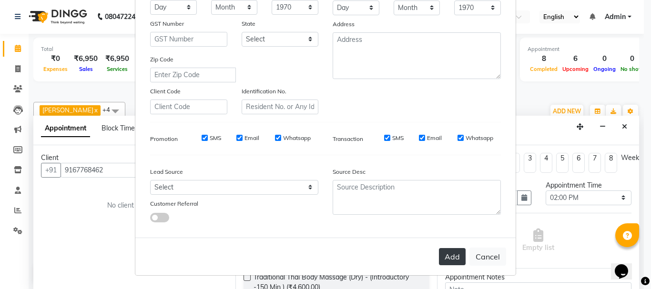
click at [448, 259] on button "Add" at bounding box center [452, 256] width 27 height 17
select select
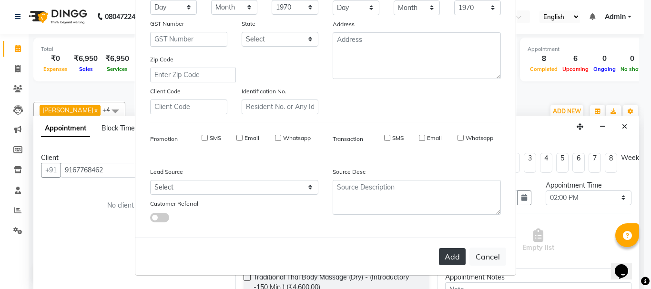
select select
checkbox input "false"
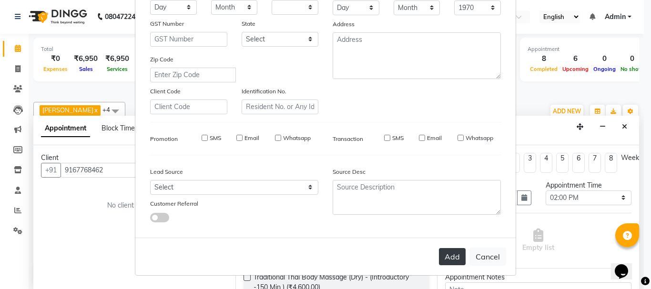
checkbox input "false"
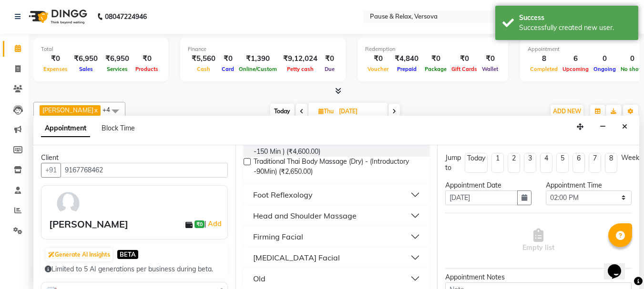
scroll to position [135, 0]
click at [405, 194] on button "Foot Reflexology" at bounding box center [336, 195] width 179 height 17
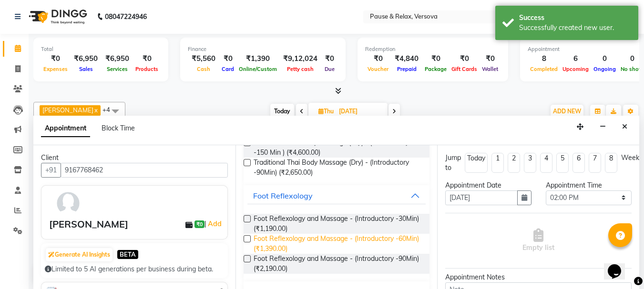
click at [255, 241] on span "Foot Reflexology and Massage - (Introductory -60Min) (₹1,390.00)" at bounding box center [337, 244] width 169 height 20
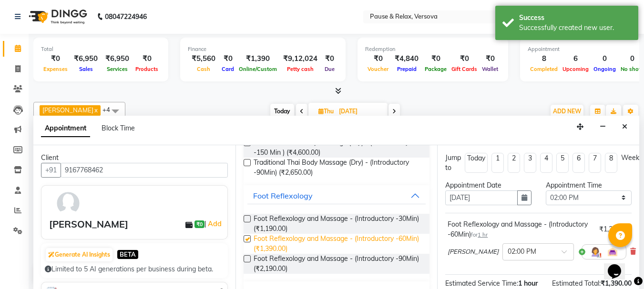
checkbox input "false"
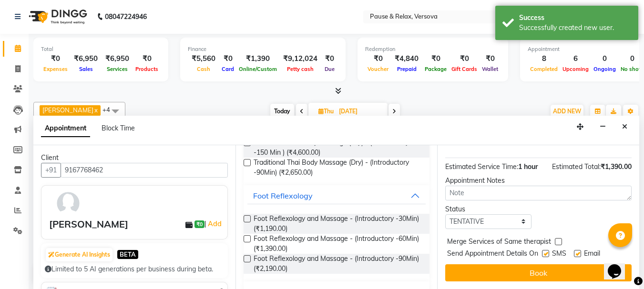
click at [578, 250] on label at bounding box center [577, 253] width 7 height 7
click at [578, 252] on input "checkbox" at bounding box center [577, 255] width 6 height 6
checkbox input "false"
click at [578, 264] on button "Book" at bounding box center [538, 272] width 186 height 17
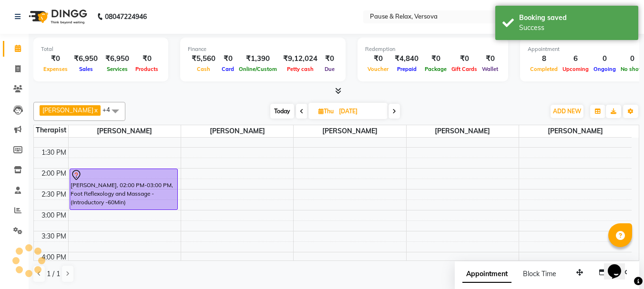
scroll to position [0, 0]
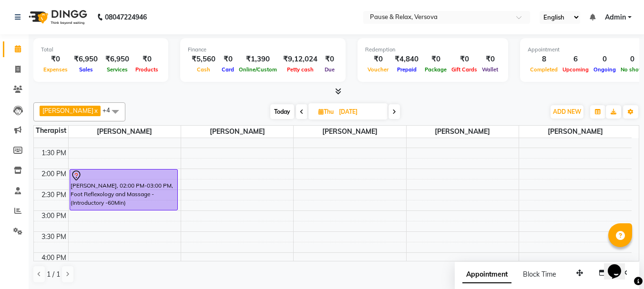
click at [284, 116] on span "Today" at bounding box center [282, 111] width 24 height 15
type input "01-09-2025"
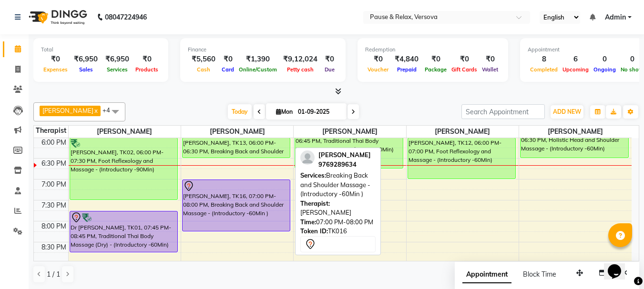
drag, startPoint x: 285, startPoint y: 220, endPoint x: 373, endPoint y: 222, distance: 87.2
click at [365, 222] on div "[PERSON_NAME] x [PERSON_NAME] x [PERSON_NAME] x [PERSON_NAME] x [PERSON_NAME] x…" at bounding box center [336, 193] width 606 height 189
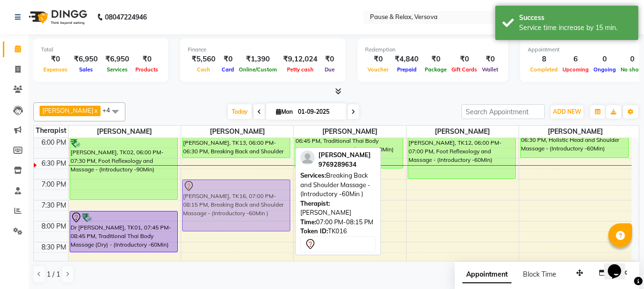
drag, startPoint x: 277, startPoint y: 216, endPoint x: 370, endPoint y: 214, distance: 93.4
click at [370, 214] on div "[PERSON_NAME] x [PERSON_NAME] x [PERSON_NAME] x [PERSON_NAME] x [PERSON_NAME] x…" at bounding box center [336, 193] width 606 height 189
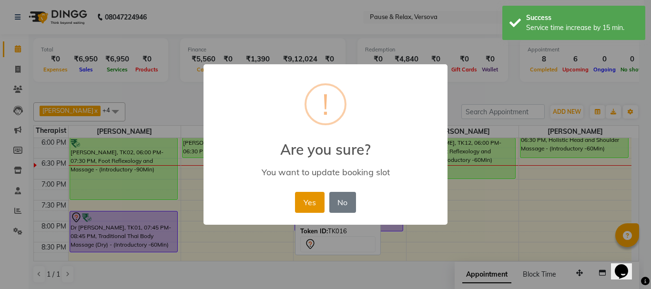
click at [307, 203] on button "Yes" at bounding box center [309, 202] width 29 height 21
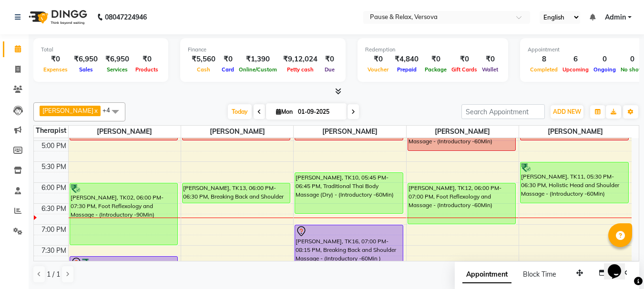
scroll to position [236, 0]
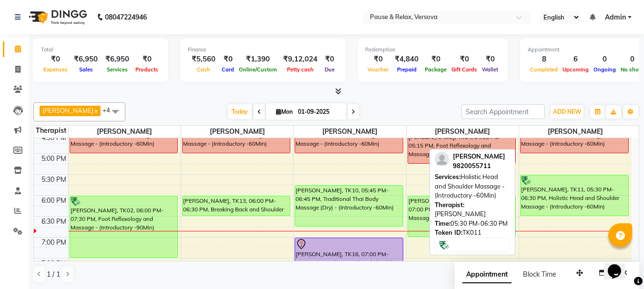
click at [552, 184] on div at bounding box center [574, 181] width 107 height 10
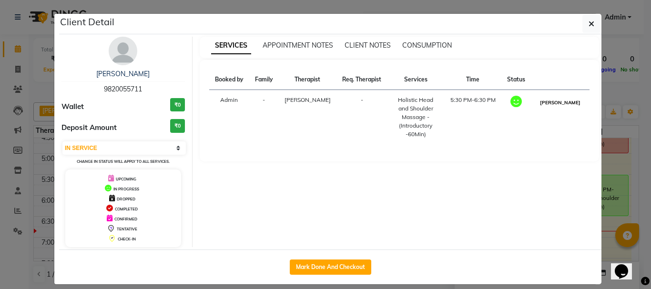
click at [565, 101] on button "[PERSON_NAME]" at bounding box center [559, 103] width 45 height 12
select select "3"
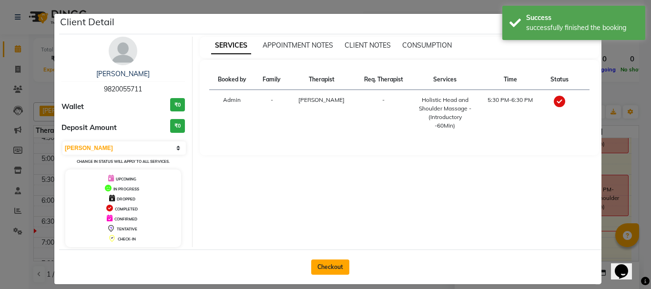
click at [332, 271] on button "Checkout" at bounding box center [330, 267] width 38 height 15
select select "6832"
select select "service"
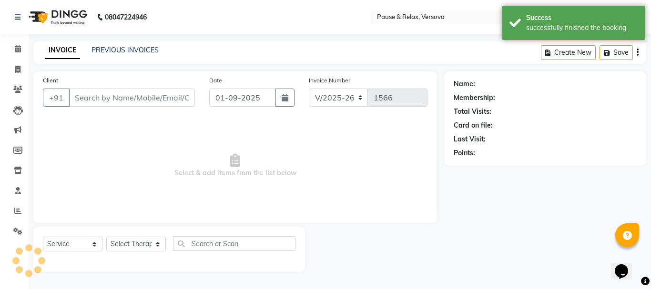
type input "9820055711"
select select "82843"
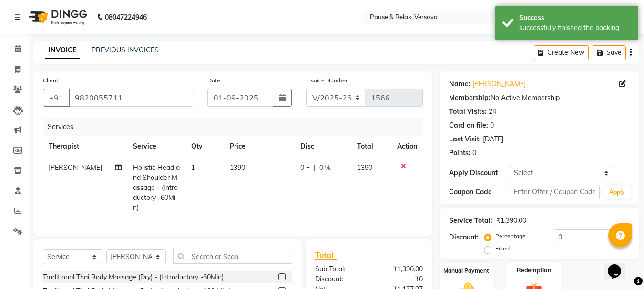
scroll to position [112, 0]
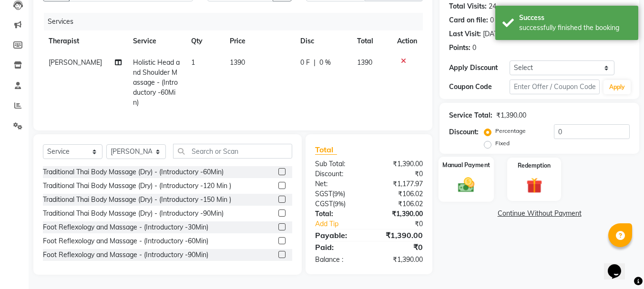
click at [475, 161] on label "Manual Payment" at bounding box center [466, 165] width 48 height 9
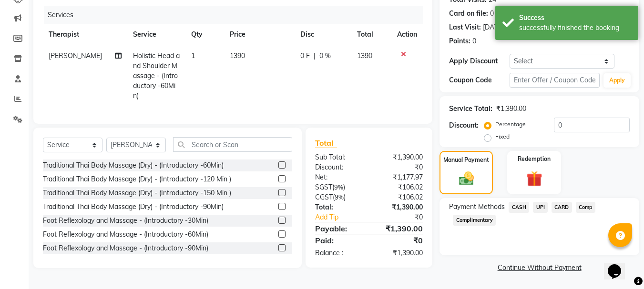
click at [542, 208] on span "UPI" at bounding box center [540, 207] width 15 height 11
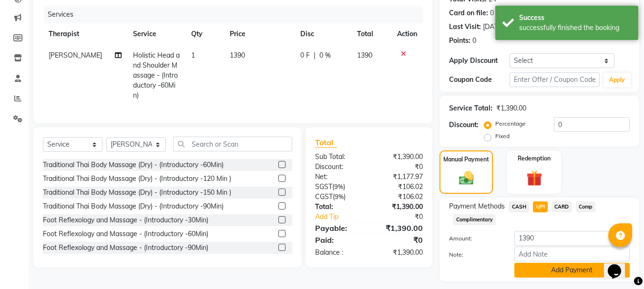
scroll to position [139, 0]
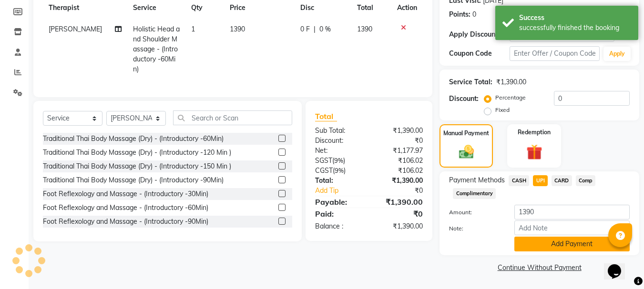
click at [578, 246] on button "Add Payment" at bounding box center [571, 244] width 115 height 15
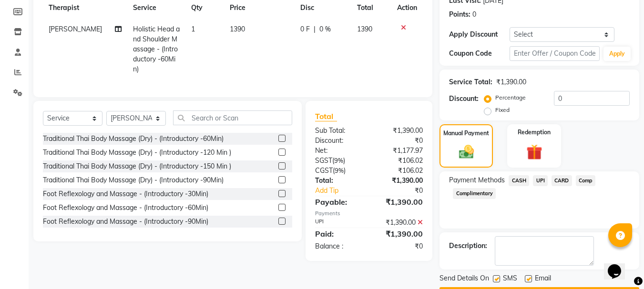
scroll to position [166, 0]
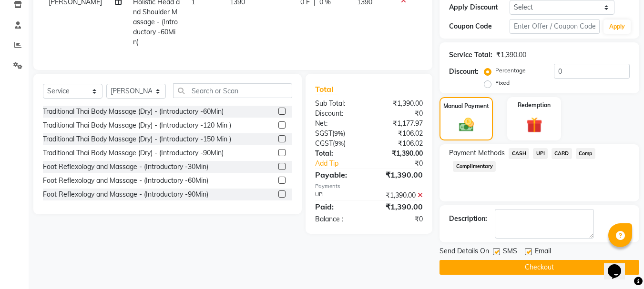
click at [527, 251] on label at bounding box center [528, 251] width 7 height 7
click at [527, 251] on input "checkbox" at bounding box center [528, 252] width 6 height 6
checkbox input "false"
click at [535, 266] on button "Checkout" at bounding box center [539, 267] width 200 height 15
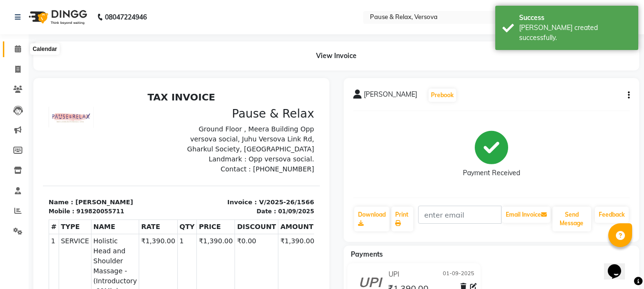
click at [13, 45] on span at bounding box center [18, 49] width 17 height 11
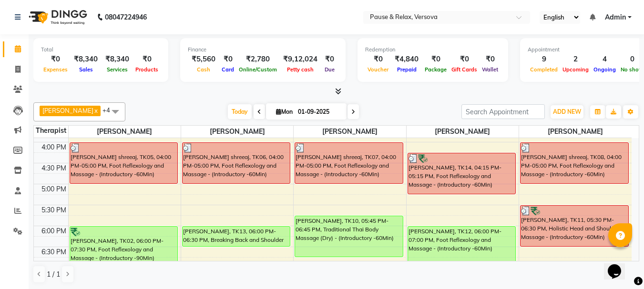
scroll to position [207, 0]
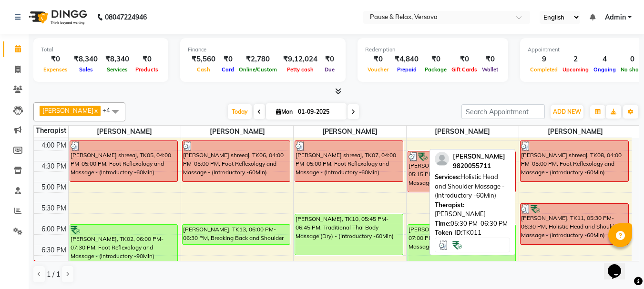
click at [545, 222] on div "[PERSON_NAME], TK11, 05:30 PM-06:30 PM, Holistic Head and Shoulder Massage - (I…" at bounding box center [574, 224] width 108 height 40
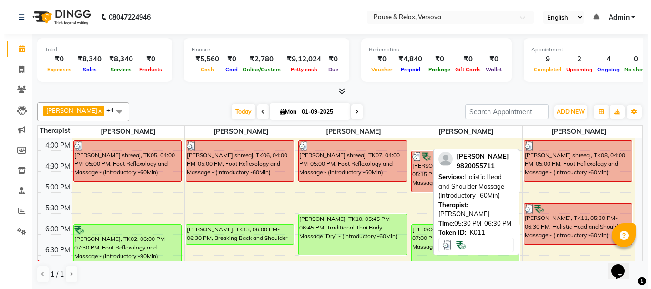
select select "3"
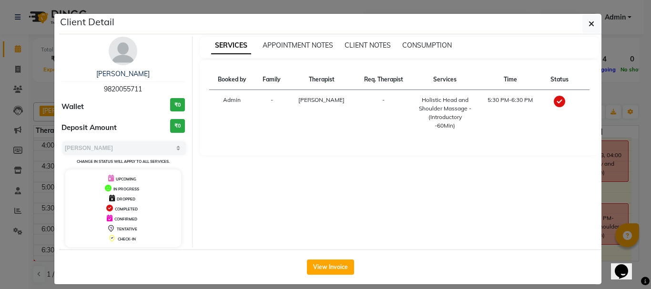
click at [104, 90] on span "9820055711" at bounding box center [123, 89] width 38 height 9
copy span "9820055711"
click at [589, 25] on button "button" at bounding box center [591, 24] width 18 height 18
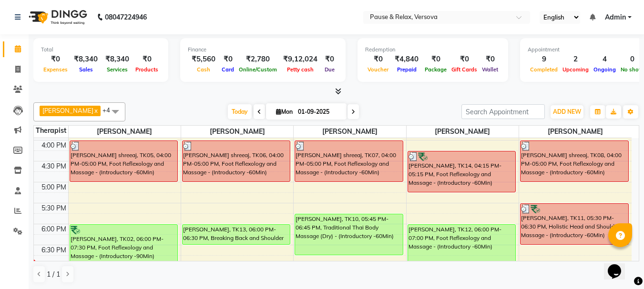
scroll to position [251, 0]
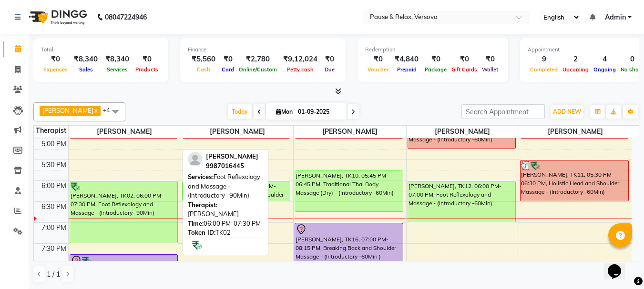
click at [105, 202] on div "[PERSON_NAME], TK02, 06:00 PM-07:30 PM, Foot Reflexology and Massage - (Introdu…" at bounding box center [124, 212] width 108 height 61
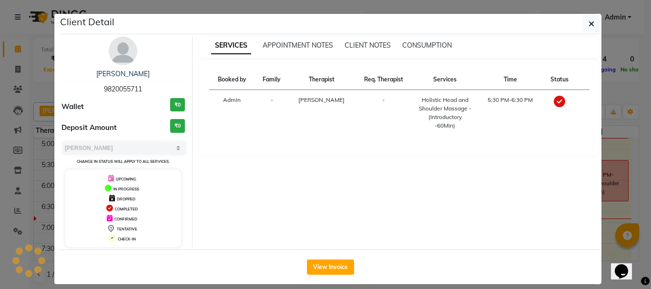
select select "1"
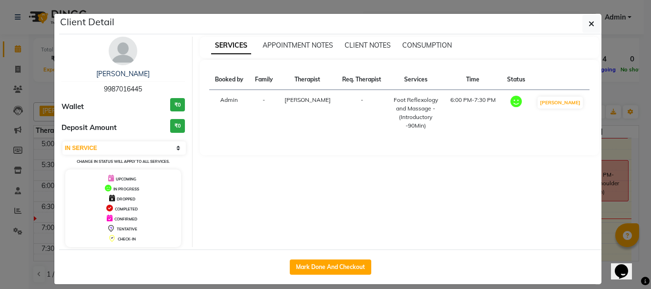
click at [107, 89] on span "9987016445" at bounding box center [123, 89] width 38 height 9
click at [105, 88] on span "9987016445" at bounding box center [123, 89] width 38 height 9
copy span "9987016445"
drag, startPoint x: 589, startPoint y: 22, endPoint x: 585, endPoint y: 39, distance: 17.5
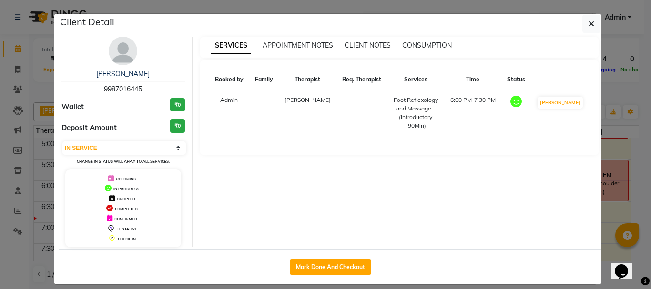
click at [588, 22] on icon "button" at bounding box center [591, 24] width 6 height 8
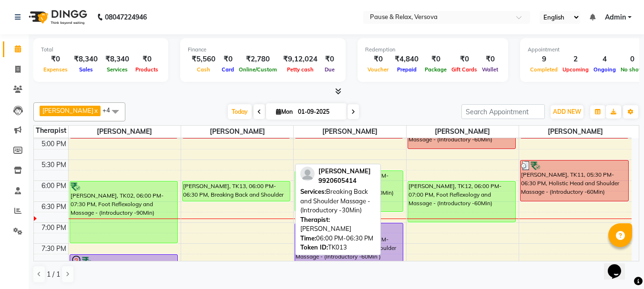
click at [266, 192] on div "[PERSON_NAME], TK13, 06:00 PM-06:30 PM, Breaking Back and Shoulder Massage - (I…" at bounding box center [236, 192] width 108 height 20
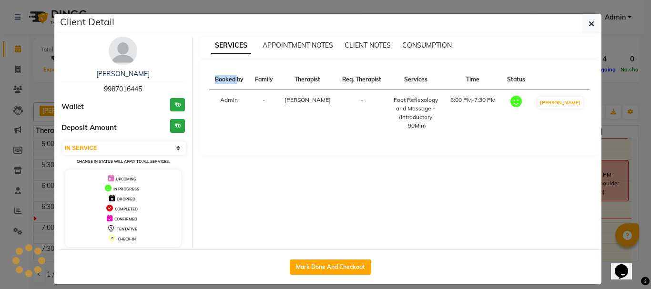
click at [266, 192] on div "SERVICES APPOINTMENT NOTES CLIENT NOTES CONSUMPTION Booked by Family Therapist …" at bounding box center [399, 142] width 414 height 211
click at [112, 88] on span "9920605414" at bounding box center [123, 89] width 38 height 9
copy span "9920605414"
drag, startPoint x: 588, startPoint y: 22, endPoint x: 574, endPoint y: 53, distance: 33.9
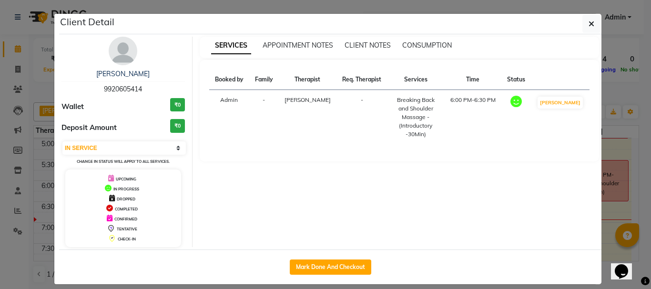
click at [588, 22] on icon "button" at bounding box center [591, 24] width 6 height 8
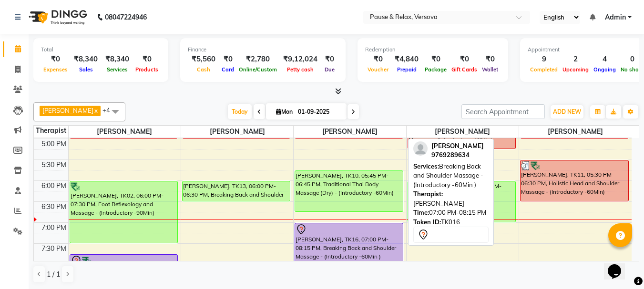
click at [319, 249] on div "[PERSON_NAME], TK16, 07:00 PM-08:15 PM, Breaking Back and Shoulder Massage - (I…" at bounding box center [349, 248] width 108 height 51
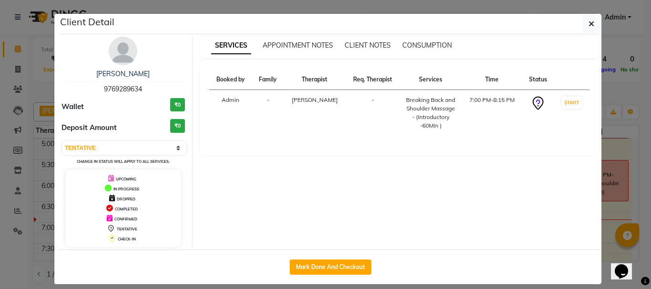
click at [104, 90] on span "9769289634" at bounding box center [123, 89] width 38 height 9
copy span "9769289634"
drag, startPoint x: 587, startPoint y: 23, endPoint x: 580, endPoint y: 57, distance: 34.5
click at [588, 23] on icon "button" at bounding box center [591, 24] width 6 height 8
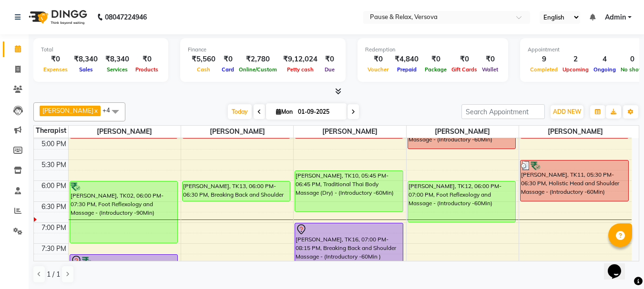
scroll to position [195, 0]
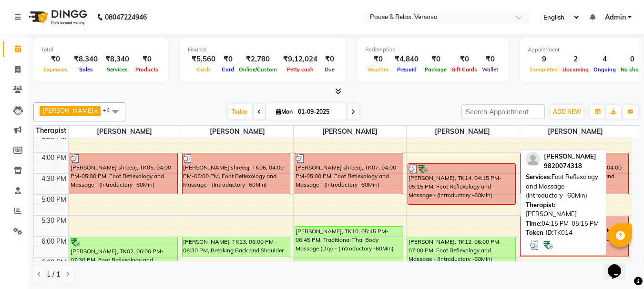
click at [429, 181] on div "[PERSON_NAME], TK14, 04:15 PM-05:15 PM, Foot Reflexology and Massage - (Introdu…" at bounding box center [462, 184] width 108 height 40
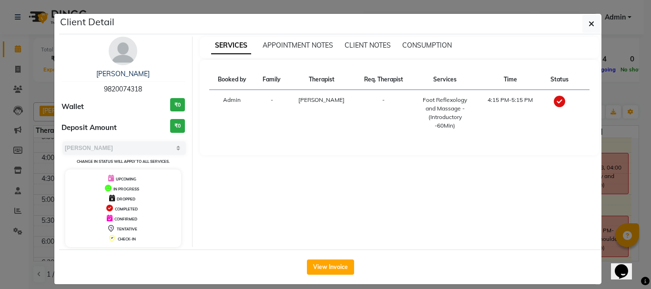
click at [104, 89] on span "9820074318" at bounding box center [123, 89] width 38 height 9
click at [625, 139] on ngb-modal-window "Client Detail [PERSON_NAME] 9820074318 Wallet ₹0 Deposit Amount ₹0 Select MARK …" at bounding box center [325, 144] width 651 height 289
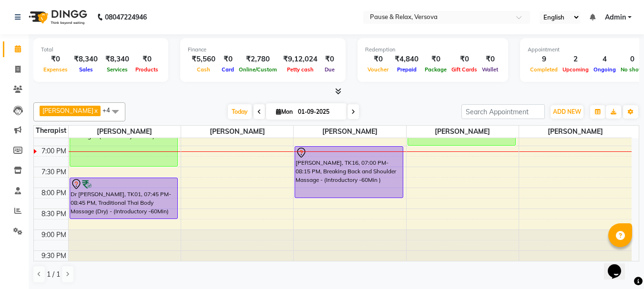
scroll to position [330, 0]
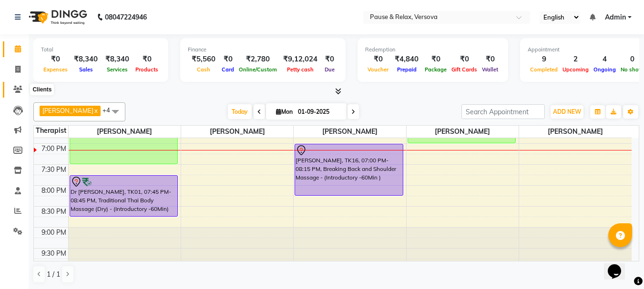
click at [16, 86] on icon at bounding box center [17, 89] width 9 height 7
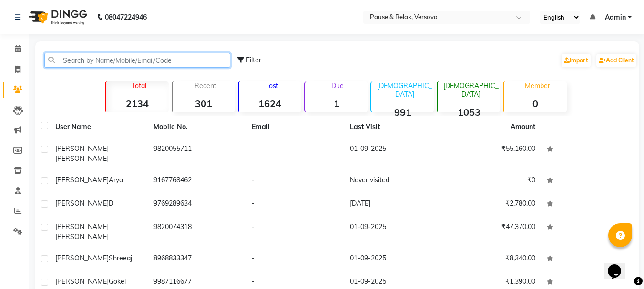
click at [71, 63] on input "text" at bounding box center [137, 60] width 186 height 15
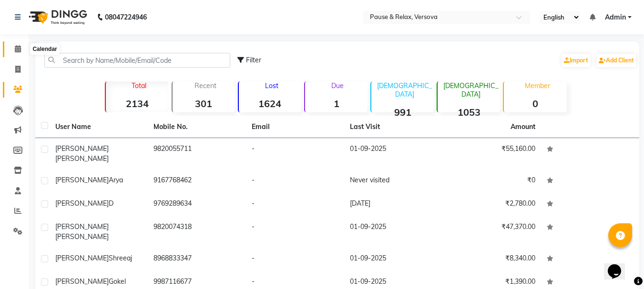
click at [17, 48] on icon at bounding box center [18, 48] width 6 height 7
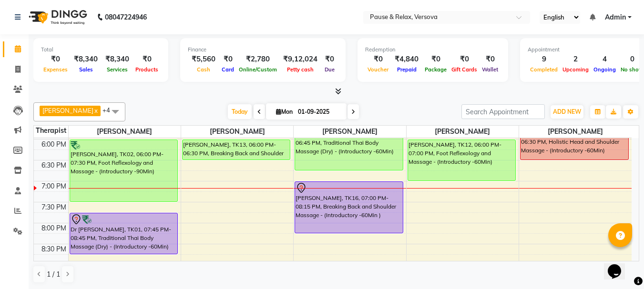
scroll to position [304, 0]
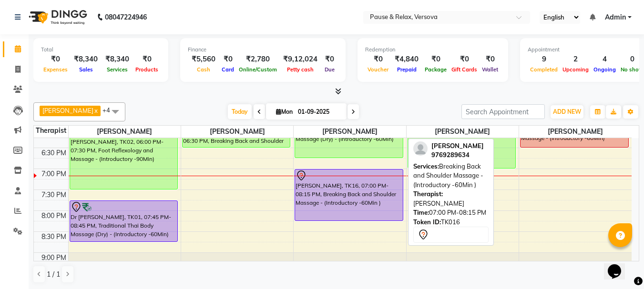
click at [394, 213] on div "[PERSON_NAME], TK16, 07:00 PM-08:15 PM, Breaking Back and Shoulder Massage - (I…" at bounding box center [349, 195] width 108 height 51
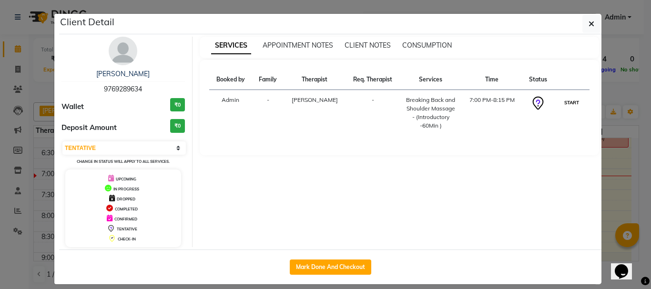
click at [574, 101] on button "START" at bounding box center [572, 103] width 20 height 12
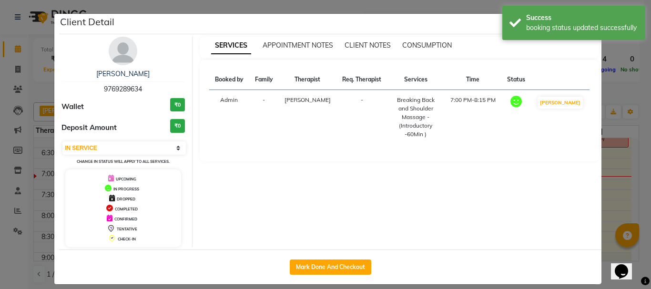
click at [623, 196] on ngb-modal-window "Client Detail [PERSON_NAME] D 9769289634 Wallet ₹0 Deposit Amount ₹0 Select IN …" at bounding box center [325, 144] width 651 height 289
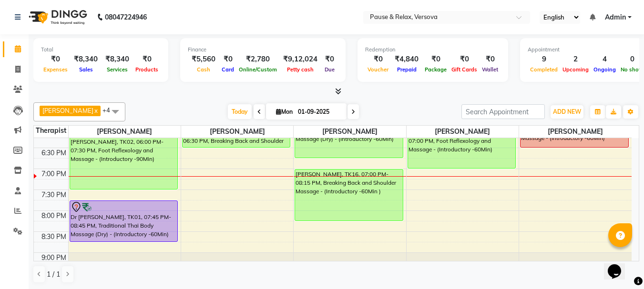
scroll to position [261, 0]
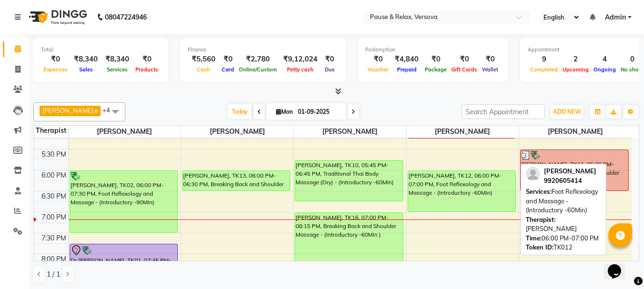
click at [444, 185] on div "[PERSON_NAME], TK12, 06:00 PM-07:00 PM, Foot Reflexology and Massage - (Introdu…" at bounding box center [462, 191] width 108 height 40
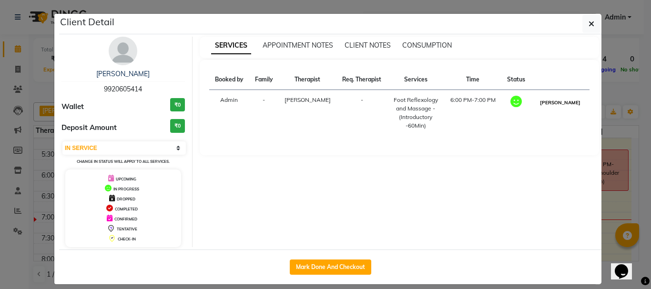
click at [549, 104] on button "[PERSON_NAME]" at bounding box center [559, 103] width 45 height 12
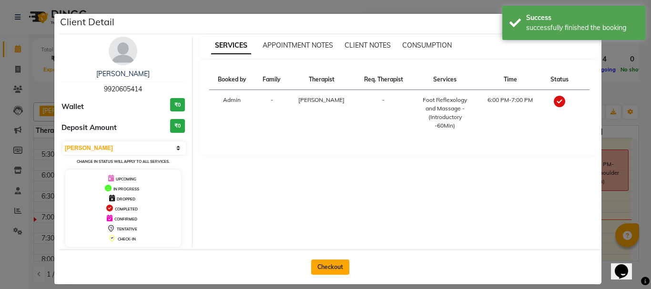
click at [315, 269] on button "Checkout" at bounding box center [330, 267] width 38 height 15
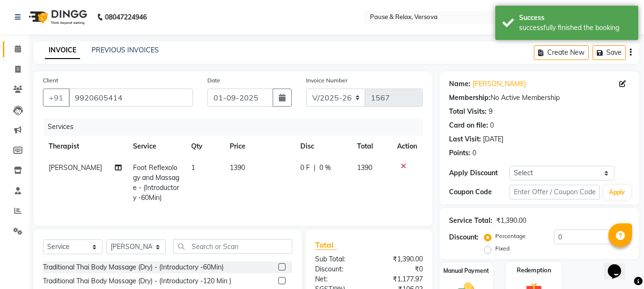
scroll to position [102, 0]
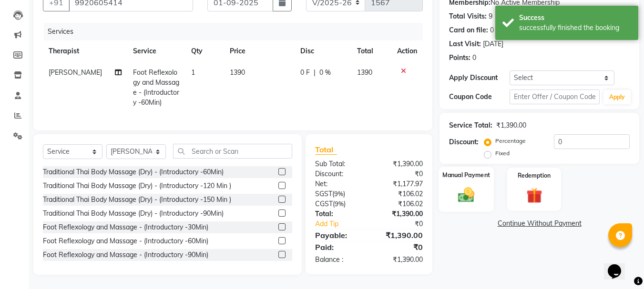
click at [469, 171] on label "Manual Payment" at bounding box center [466, 175] width 48 height 9
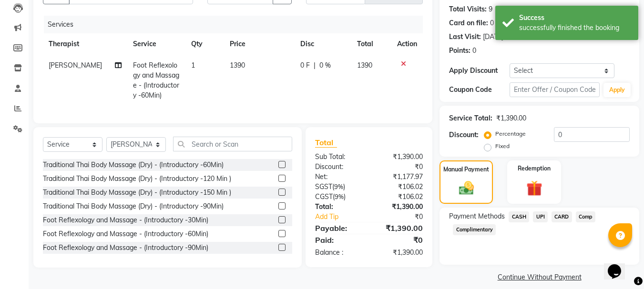
click at [565, 220] on span "CARD" at bounding box center [561, 217] width 20 height 11
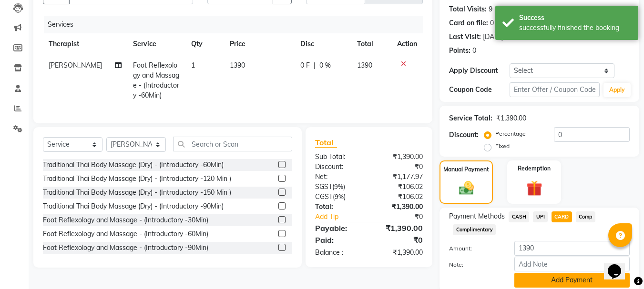
scroll to position [139, 0]
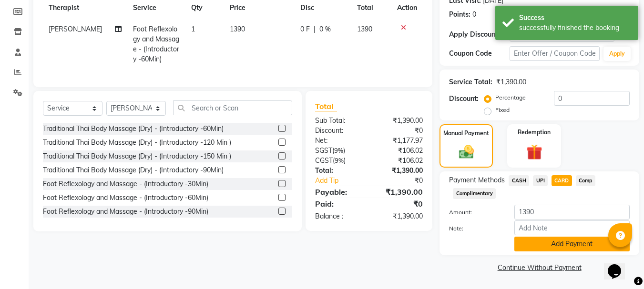
click at [562, 244] on button "Add Payment" at bounding box center [571, 244] width 115 height 15
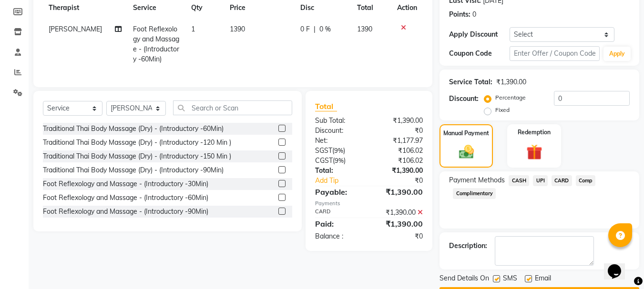
scroll to position [166, 0]
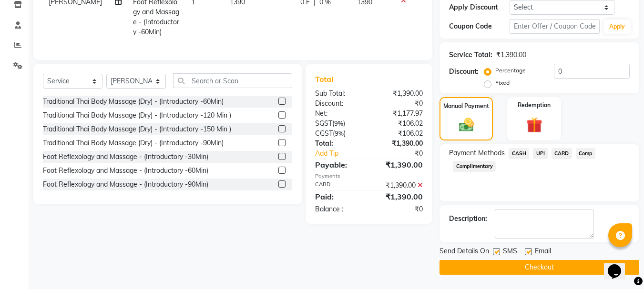
click at [530, 252] on label at bounding box center [528, 251] width 7 height 7
click at [530, 252] on input "checkbox" at bounding box center [528, 252] width 6 height 6
click at [539, 265] on button "Checkout" at bounding box center [539, 267] width 200 height 15
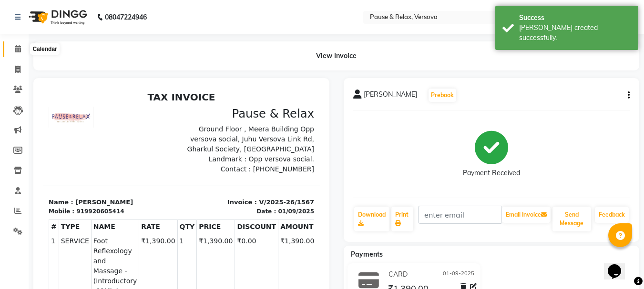
click at [17, 50] on icon at bounding box center [18, 48] width 6 height 7
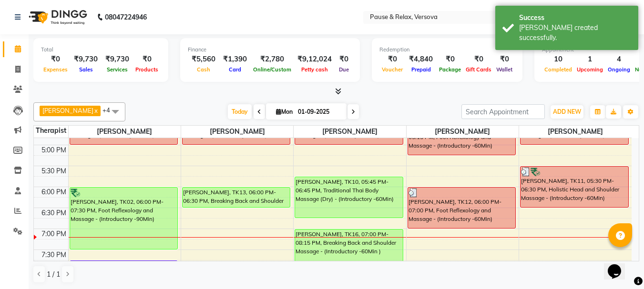
scroll to position [251, 0]
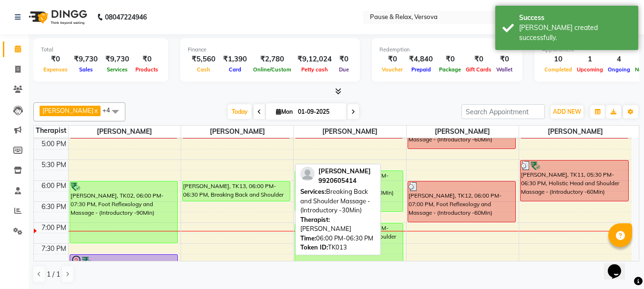
click at [201, 190] on div "[PERSON_NAME], TK13, 06:00 PM-06:30 PM, Breaking Back and Shoulder Massage - (I…" at bounding box center [236, 192] width 108 height 20
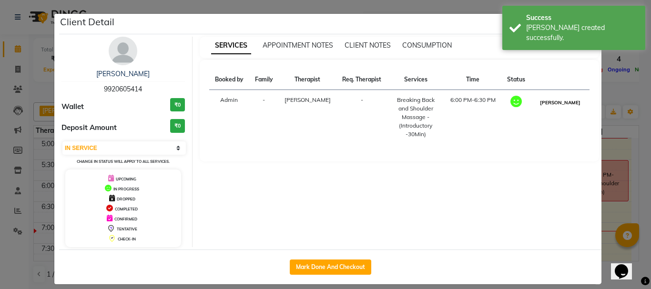
drag, startPoint x: 569, startPoint y: 102, endPoint x: 570, endPoint y: 109, distance: 6.7
click at [569, 103] on button "[PERSON_NAME]" at bounding box center [559, 103] width 45 height 12
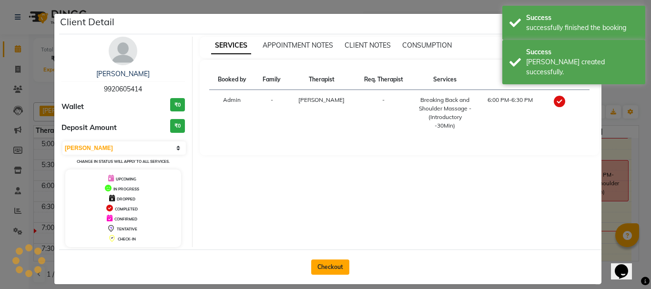
drag, startPoint x: 330, startPoint y: 268, endPoint x: 650, endPoint y: 212, distance: 325.4
click at [331, 268] on button "Checkout" at bounding box center [330, 267] width 38 height 15
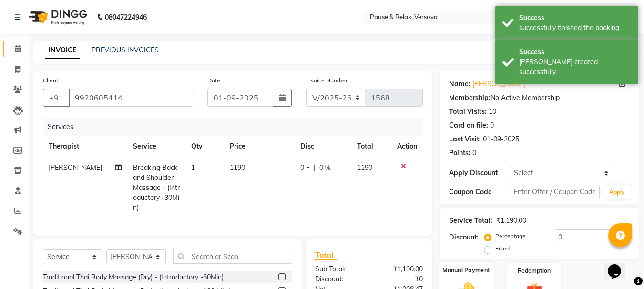
scroll to position [112, 0]
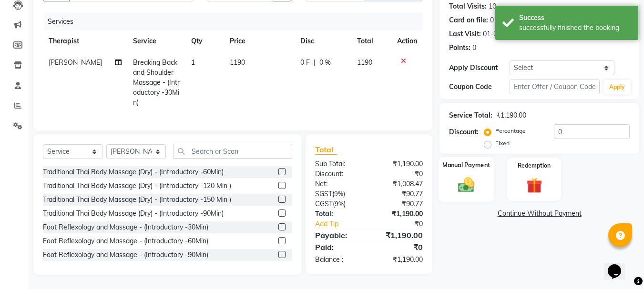
drag, startPoint x: 466, startPoint y: 159, endPoint x: 479, endPoint y: 174, distance: 19.9
click at [467, 161] on label "Manual Payment" at bounding box center [466, 165] width 48 height 9
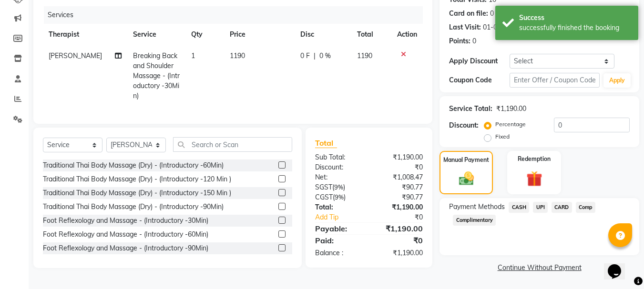
click at [558, 206] on span "CARD" at bounding box center [561, 207] width 20 height 11
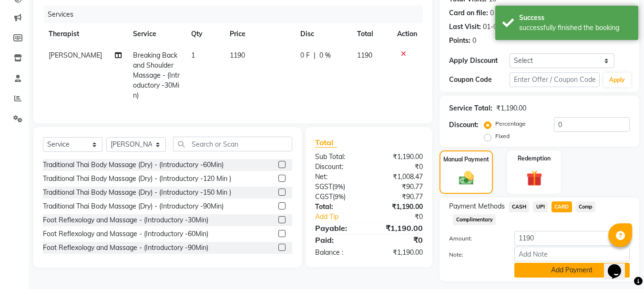
click at [566, 263] on button "Add Payment" at bounding box center [571, 270] width 115 height 15
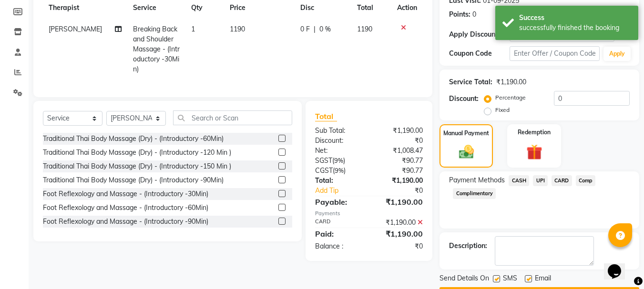
scroll to position [166, 0]
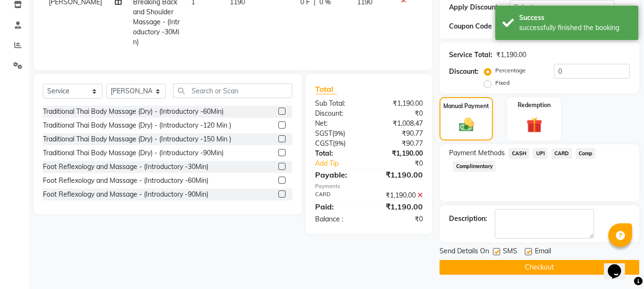
click at [528, 249] on label at bounding box center [528, 251] width 7 height 7
click at [528, 249] on input "checkbox" at bounding box center [528, 252] width 6 height 6
click at [549, 265] on button "Checkout" at bounding box center [539, 267] width 200 height 15
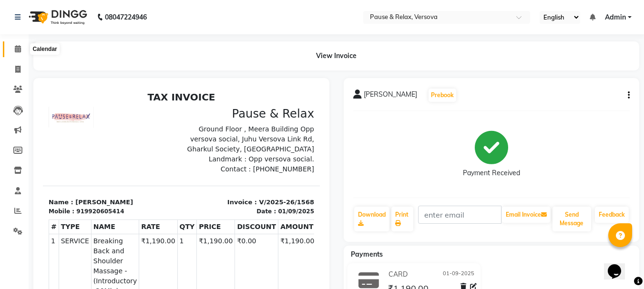
click at [15, 48] on icon at bounding box center [18, 48] width 6 height 7
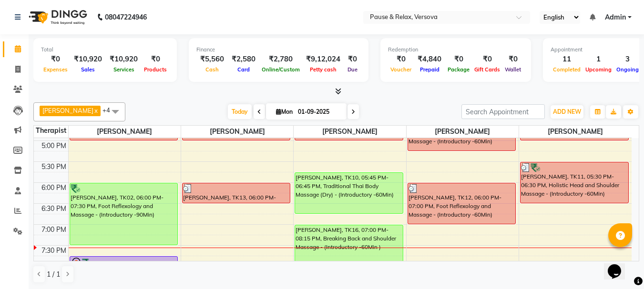
scroll to position [241, 0]
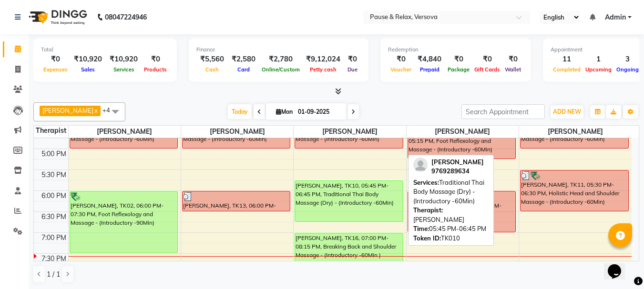
click at [374, 195] on div "[PERSON_NAME], TK10, 05:45 PM-06:45 PM, Traditional Thai Body Massage (Dry) - (…" at bounding box center [349, 201] width 108 height 40
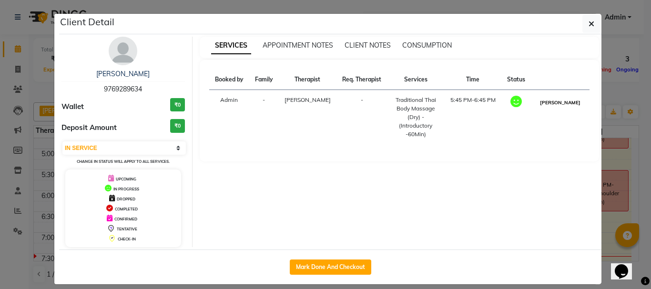
click at [572, 101] on button "[PERSON_NAME]" at bounding box center [559, 103] width 45 height 12
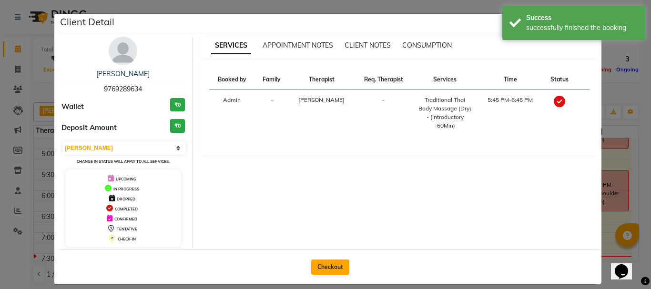
click at [333, 269] on button "Checkout" at bounding box center [330, 267] width 38 height 15
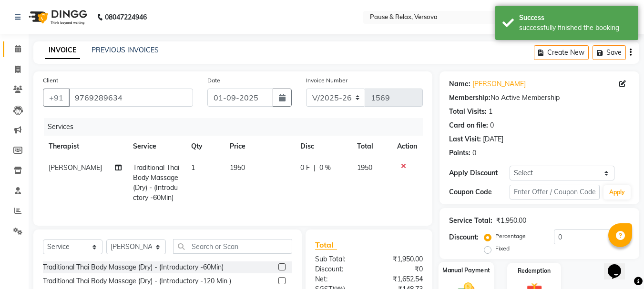
scroll to position [102, 0]
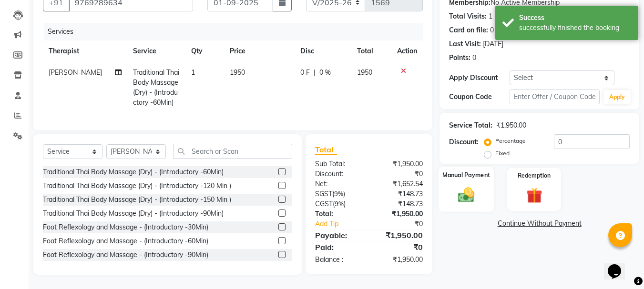
click at [468, 171] on label "Manual Payment" at bounding box center [466, 175] width 48 height 9
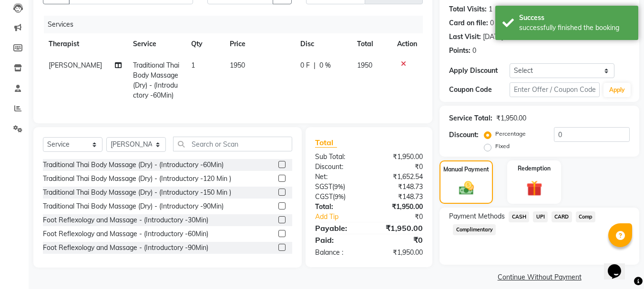
click at [520, 218] on span "CASH" at bounding box center [518, 217] width 20 height 11
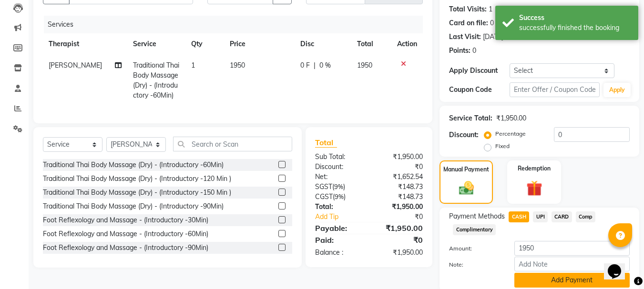
scroll to position [139, 0]
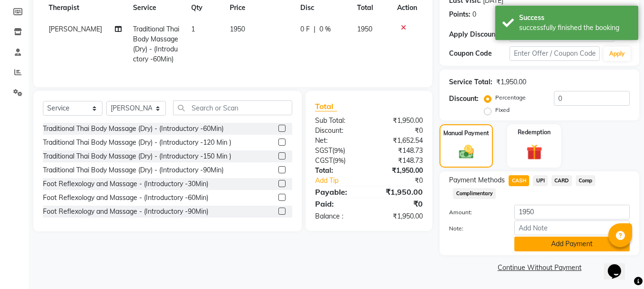
click at [561, 244] on button "Add Payment" at bounding box center [571, 244] width 115 height 15
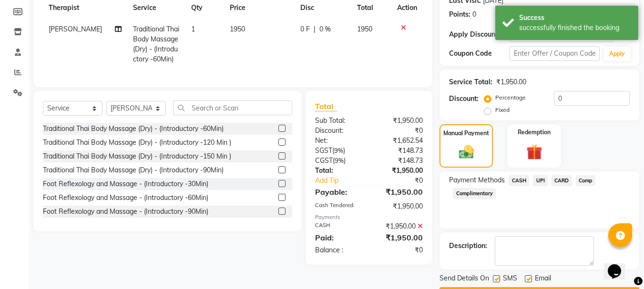
scroll to position [166, 0]
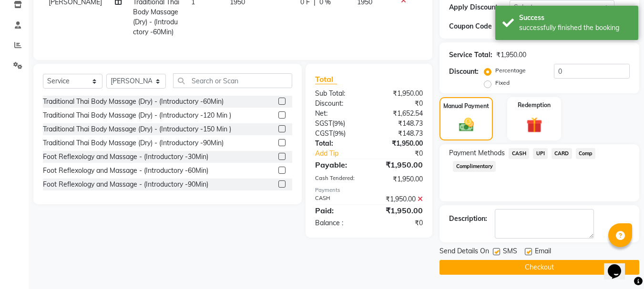
click at [526, 252] on label at bounding box center [528, 251] width 7 height 7
click at [526, 252] on input "checkbox" at bounding box center [528, 252] width 6 height 6
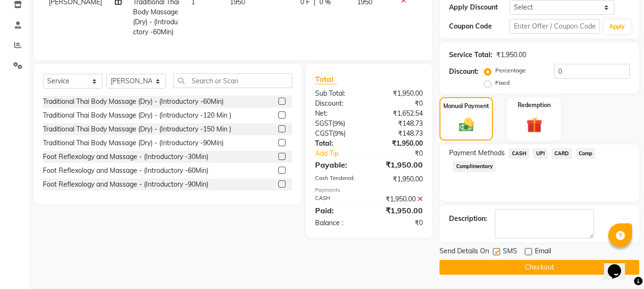
click at [530, 263] on button "Checkout" at bounding box center [539, 267] width 200 height 15
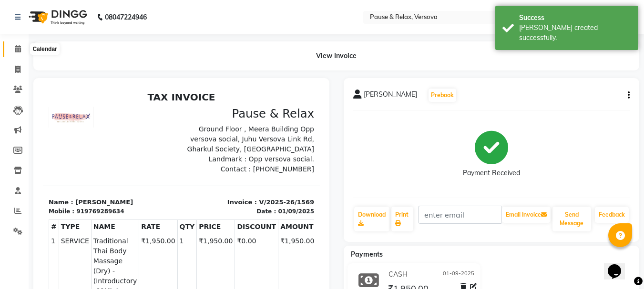
click at [19, 50] on icon at bounding box center [18, 48] width 6 height 7
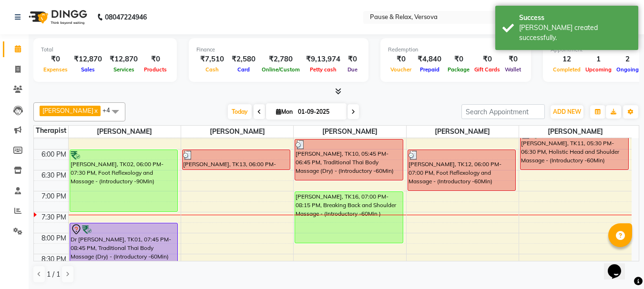
scroll to position [303, 0]
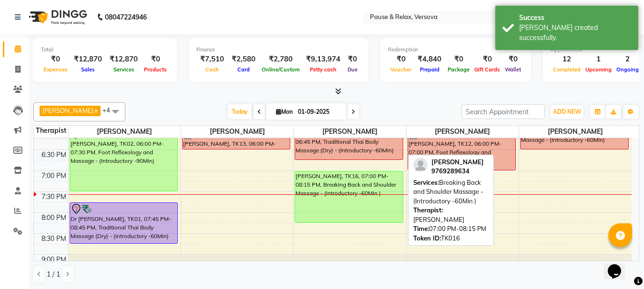
click at [324, 184] on div "[PERSON_NAME], TK16, 07:00 PM-08:15 PM, Breaking Back and Shoulder Massage - (I…" at bounding box center [349, 197] width 108 height 51
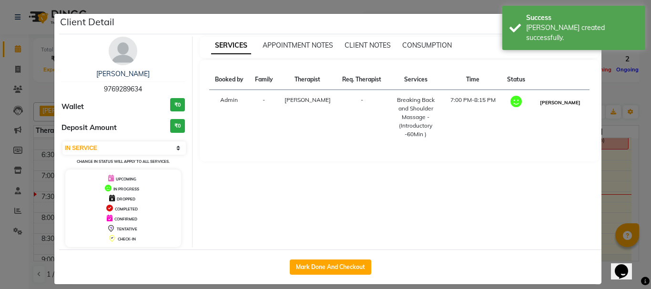
click at [563, 104] on button "[PERSON_NAME]" at bounding box center [559, 103] width 45 height 12
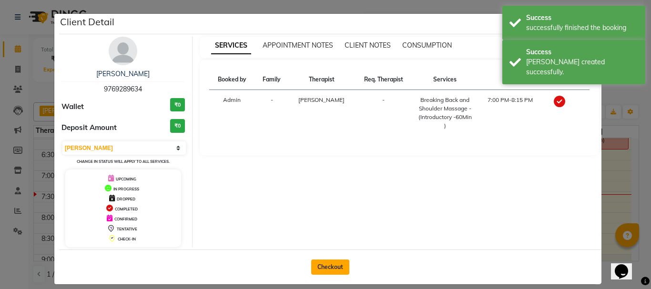
click at [336, 268] on button "Checkout" at bounding box center [330, 267] width 38 height 15
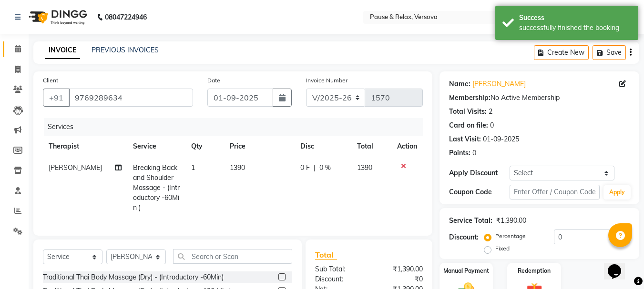
scroll to position [93, 0]
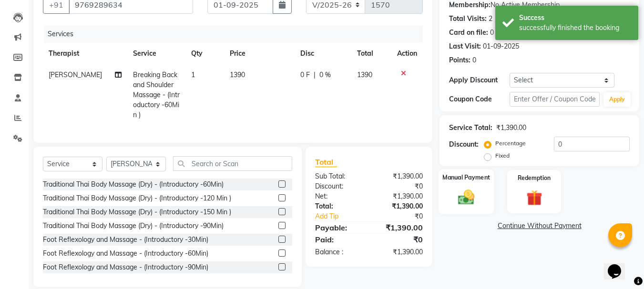
click at [475, 180] on label "Manual Payment" at bounding box center [466, 177] width 48 height 9
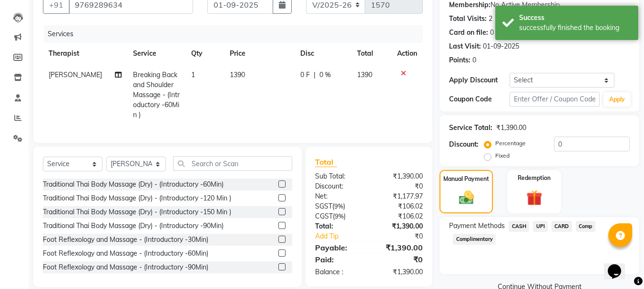
click at [516, 227] on span "CASH" at bounding box center [518, 226] width 20 height 11
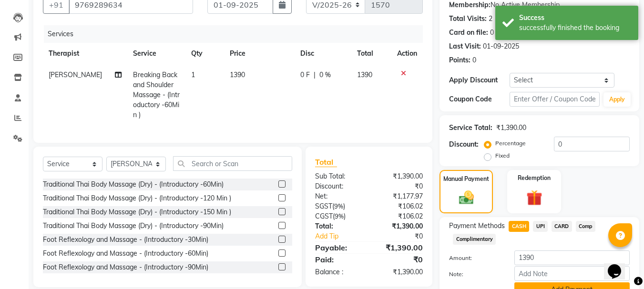
scroll to position [139, 0]
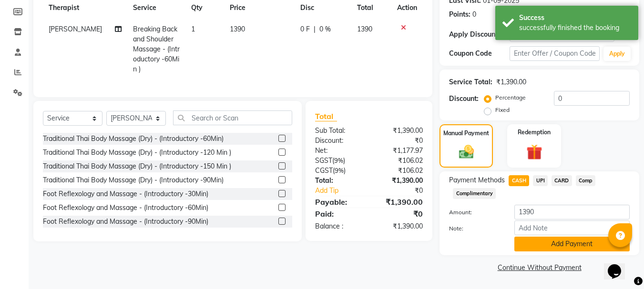
click at [579, 245] on button "Add Payment" at bounding box center [571, 244] width 115 height 15
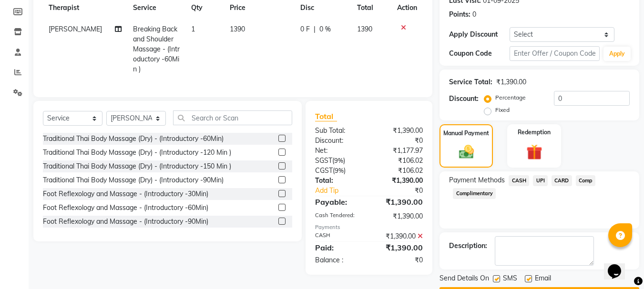
scroll to position [166, 0]
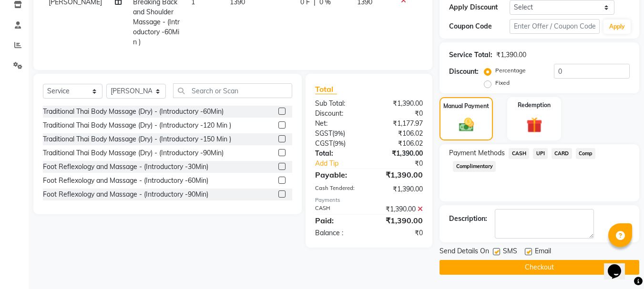
drag, startPoint x: 528, startPoint y: 252, endPoint x: 539, endPoint y: 266, distance: 17.0
click at [528, 253] on label at bounding box center [528, 251] width 7 height 7
click at [528, 253] on input "checkbox" at bounding box center [528, 252] width 6 height 6
click at [545, 268] on button "Checkout" at bounding box center [539, 267] width 200 height 15
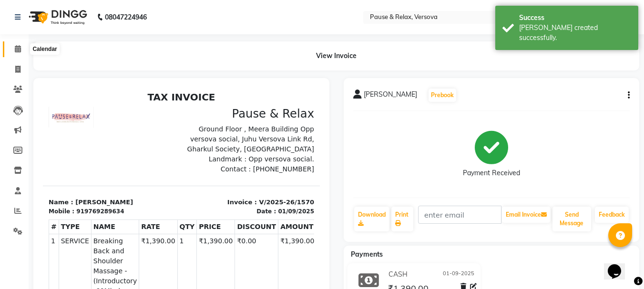
click at [20, 47] on icon at bounding box center [18, 48] width 6 height 7
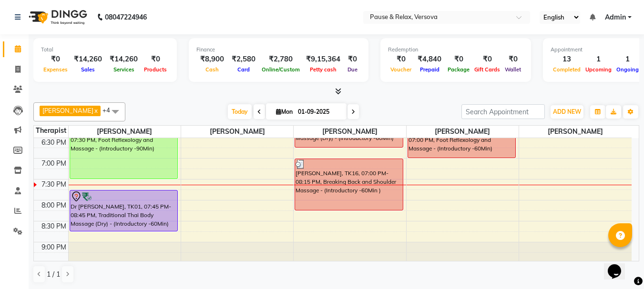
scroll to position [273, 0]
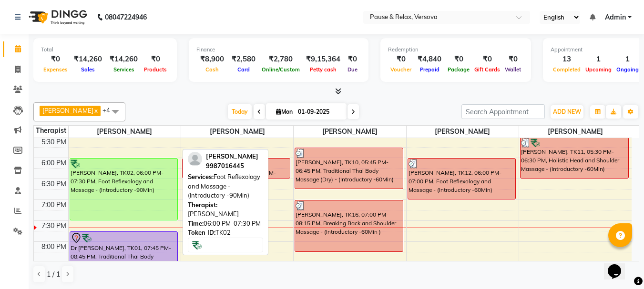
click at [119, 192] on div "[PERSON_NAME], TK02, 06:00 PM-07:30 PM, Foot Reflexology and Massage - (Introdu…" at bounding box center [124, 189] width 108 height 61
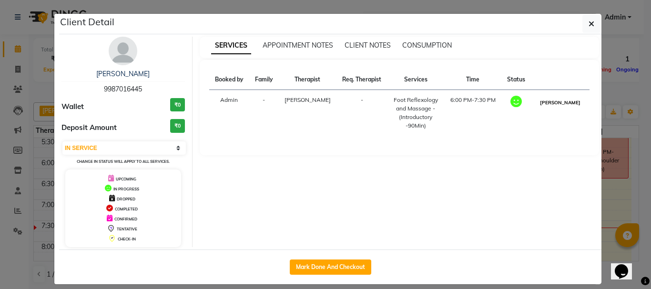
click at [559, 103] on button "[PERSON_NAME]" at bounding box center [559, 103] width 45 height 12
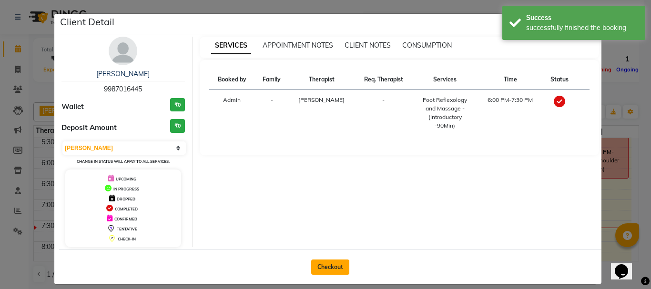
click at [329, 261] on button "Checkout" at bounding box center [330, 267] width 38 height 15
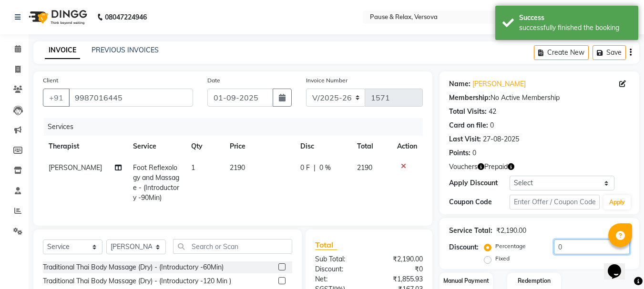
click at [567, 248] on input "0" at bounding box center [592, 247] width 76 height 15
click at [495, 262] on label "Fixed" at bounding box center [502, 258] width 14 height 9
click at [487, 262] on input "Fixed" at bounding box center [489, 258] width 7 height 7
click at [580, 248] on input "number" at bounding box center [592, 247] width 76 height 15
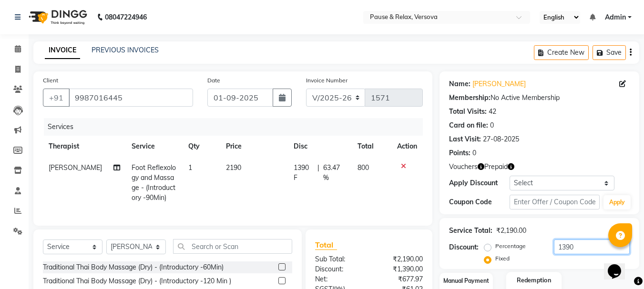
scroll to position [102, 0]
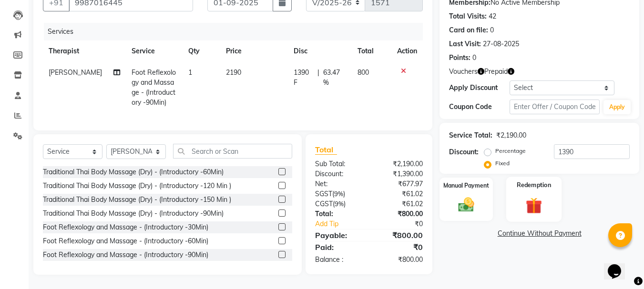
click at [523, 181] on label "Redemption" at bounding box center [534, 185] width 34 height 9
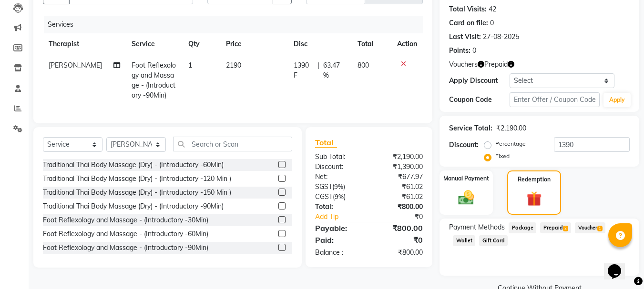
click at [559, 227] on span "Prepaid 2" at bounding box center [555, 227] width 31 height 11
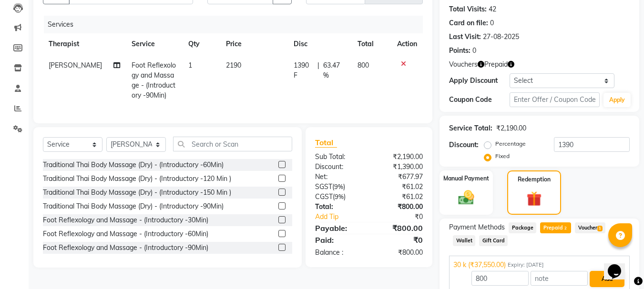
scroll to position [166, 0]
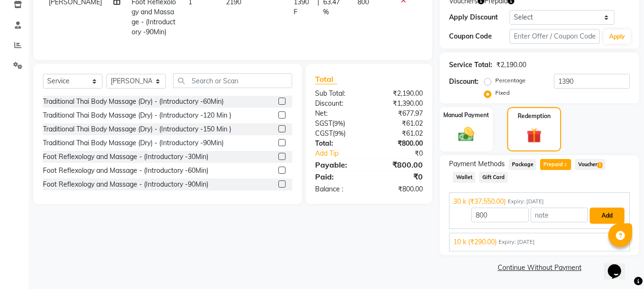
click at [608, 212] on button "Add" at bounding box center [606, 216] width 35 height 16
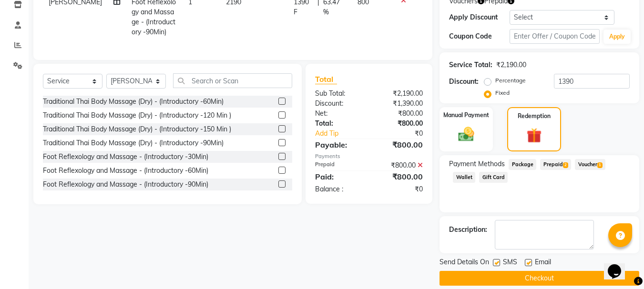
scroll to position [177, 0]
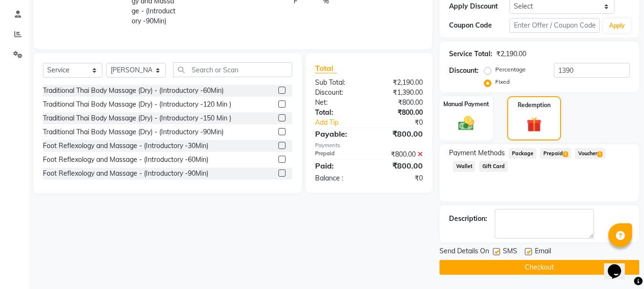
click at [528, 253] on label at bounding box center [528, 251] width 7 height 7
click at [528, 253] on input "checkbox" at bounding box center [528, 252] width 6 height 6
click at [532, 263] on button "Checkout" at bounding box center [539, 267] width 200 height 15
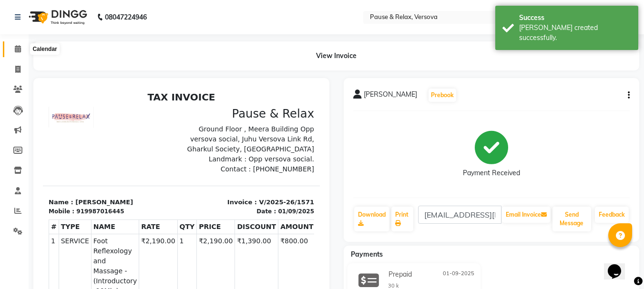
click at [22, 46] on span at bounding box center [18, 49] width 17 height 11
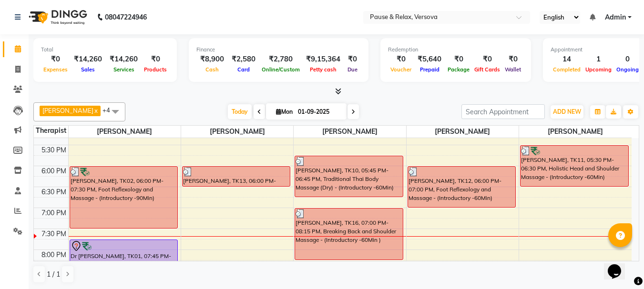
scroll to position [311, 0]
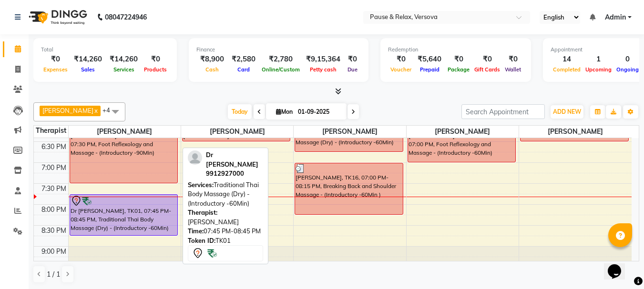
click at [144, 205] on div at bounding box center [124, 200] width 107 height 11
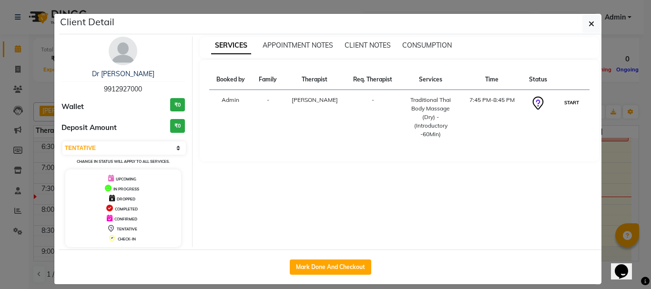
click at [564, 104] on button "START" at bounding box center [572, 103] width 20 height 12
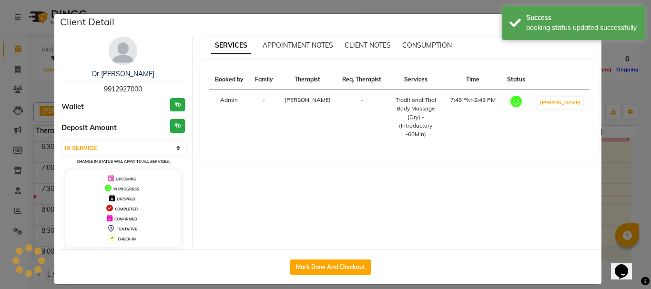
click at [605, 168] on ngb-modal-window "Client Detail Dr [PERSON_NAME] 9912927000 Wallet ₹0 Deposit Amount ₹0 Select IN…" at bounding box center [325, 144] width 651 height 289
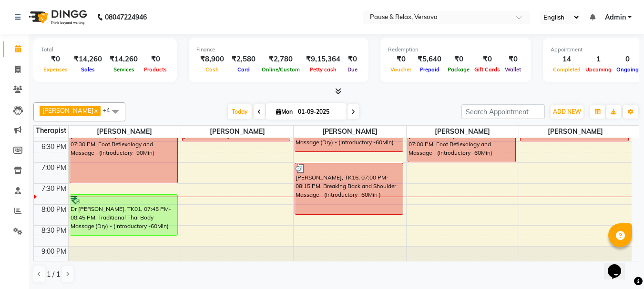
click at [347, 112] on span at bounding box center [352, 111] width 11 height 15
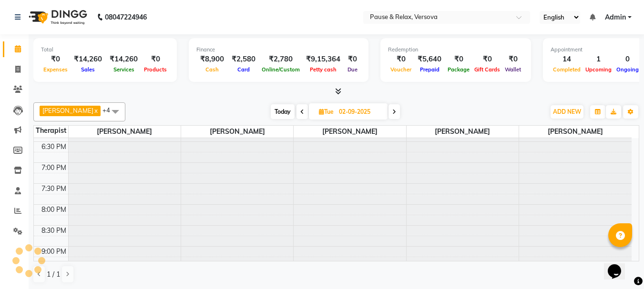
scroll to position [336, 0]
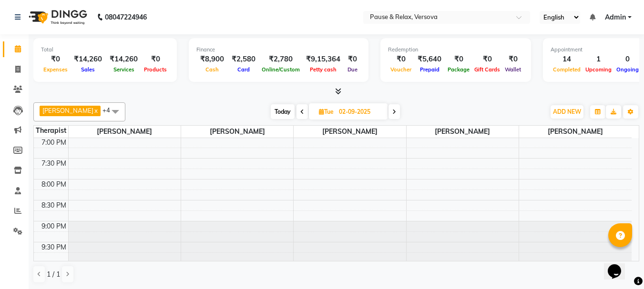
click at [392, 112] on icon at bounding box center [394, 112] width 4 height 6
click at [299, 112] on icon at bounding box center [301, 112] width 4 height 6
click at [392, 112] on icon at bounding box center [394, 112] width 4 height 6
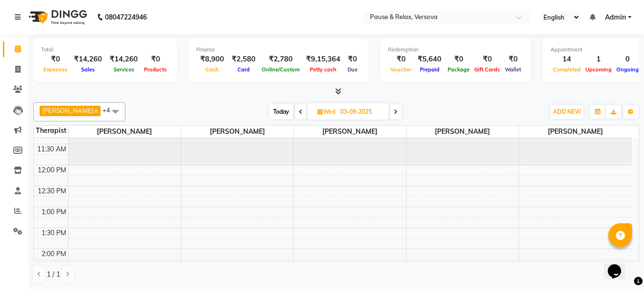
scroll to position [0, 0]
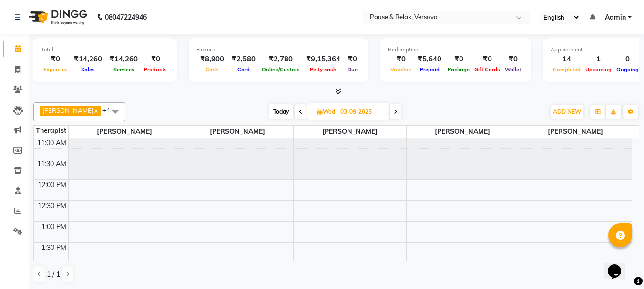
click at [283, 109] on span "Today" at bounding box center [281, 111] width 24 height 15
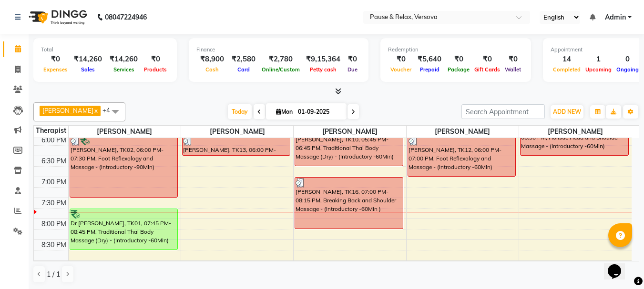
scroll to position [309, 0]
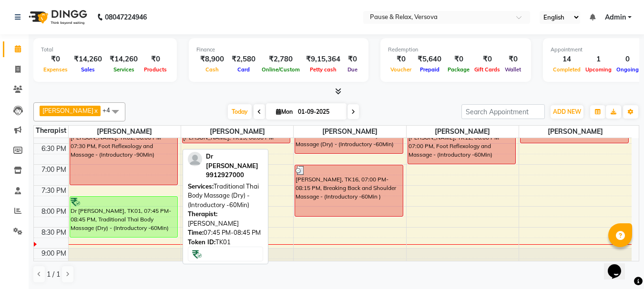
click at [145, 219] on div "Dr [PERSON_NAME], TK01, 07:45 PM-08:45 PM, Traditional Thai Body Massage (Dry) …" at bounding box center [124, 217] width 108 height 40
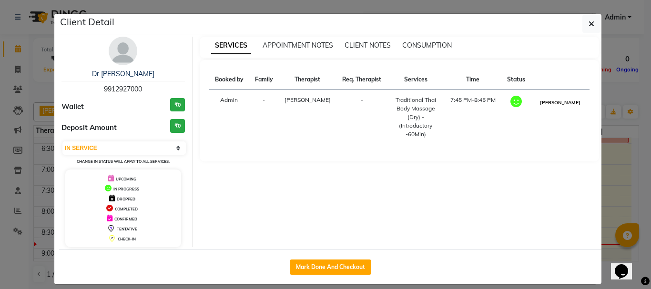
click at [563, 101] on button "[PERSON_NAME]" at bounding box center [559, 103] width 45 height 12
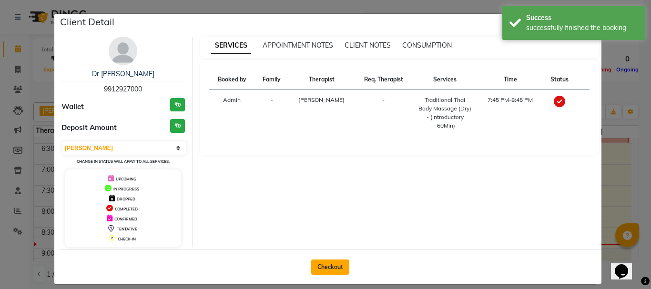
click at [332, 271] on button "Checkout" at bounding box center [330, 267] width 38 height 15
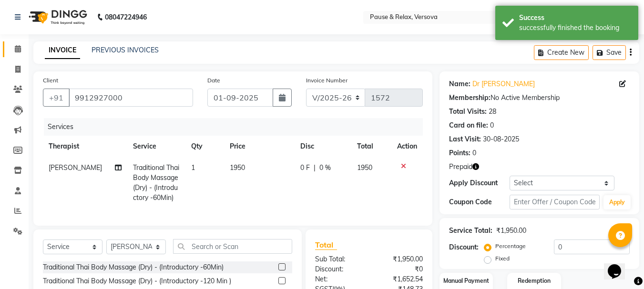
scroll to position [102, 0]
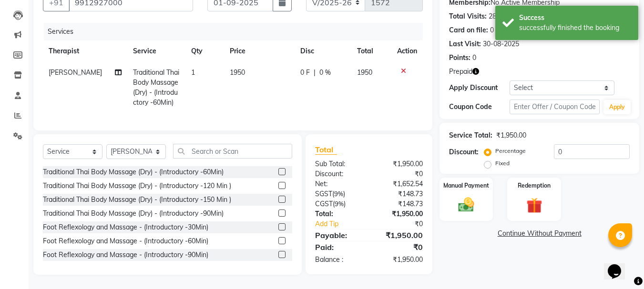
click at [495, 159] on label "Fixed" at bounding box center [502, 163] width 14 height 9
click at [488, 160] on input "Fixed" at bounding box center [489, 163] width 7 height 7
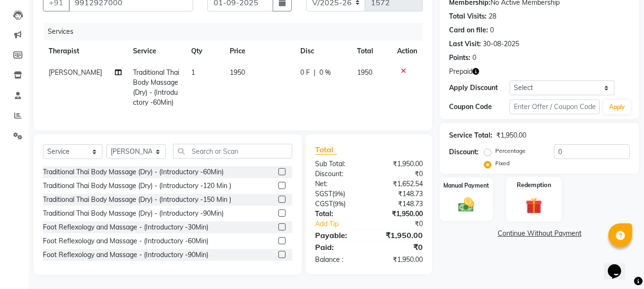
click at [533, 181] on label "Redemption" at bounding box center [534, 185] width 34 height 9
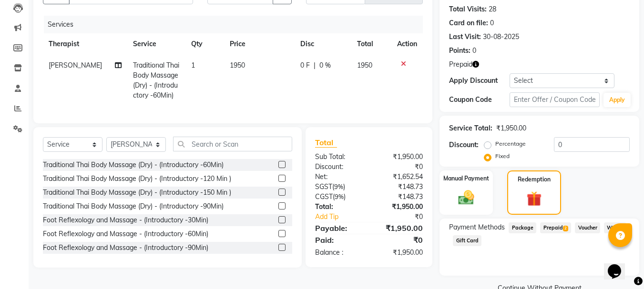
click at [553, 228] on span "Prepaid 2" at bounding box center [555, 227] width 31 height 11
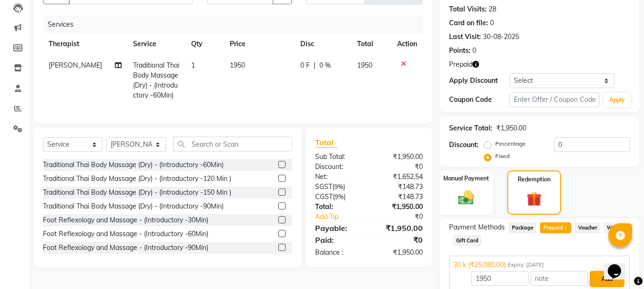
scroll to position [166, 0]
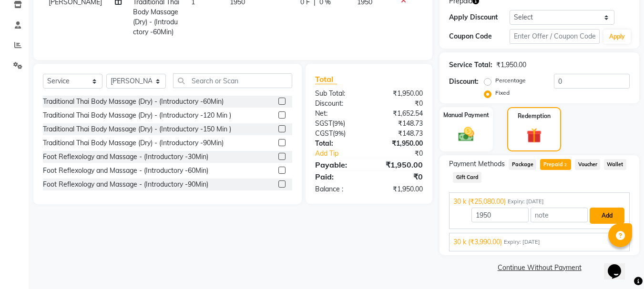
click at [607, 216] on button "Add" at bounding box center [606, 216] width 35 height 16
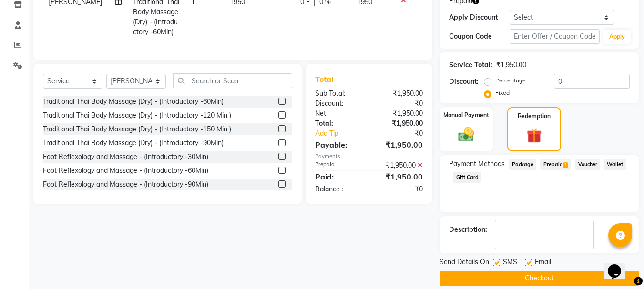
scroll to position [177, 0]
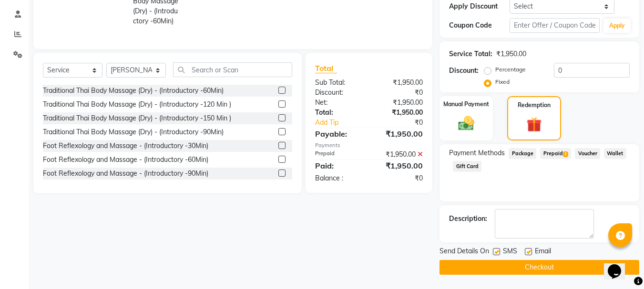
click at [529, 252] on label at bounding box center [528, 251] width 7 height 7
click at [529, 252] on input "checkbox" at bounding box center [528, 252] width 6 height 6
click at [549, 269] on button "Checkout" at bounding box center [539, 267] width 200 height 15
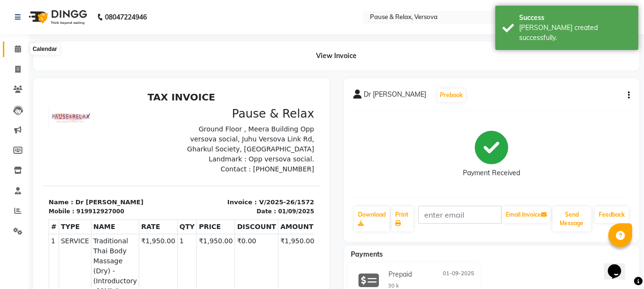
click at [16, 50] on icon at bounding box center [18, 48] width 6 height 7
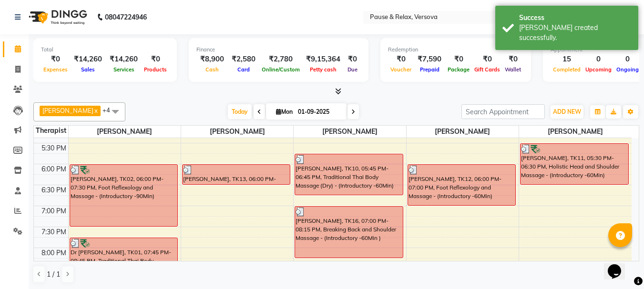
scroll to position [290, 0]
